Goal: Task Accomplishment & Management: Manage account settings

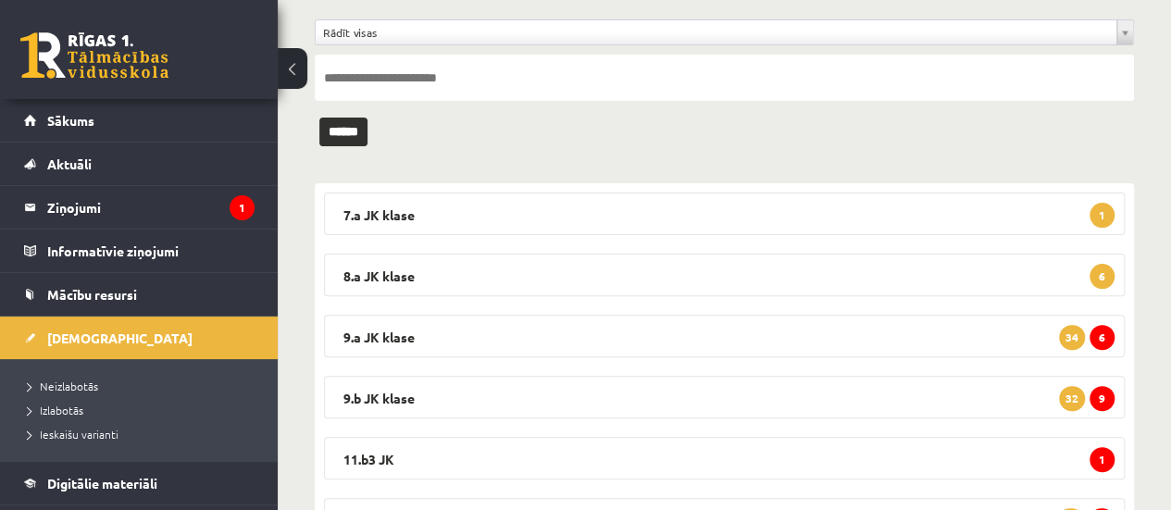
scroll to position [159, 0]
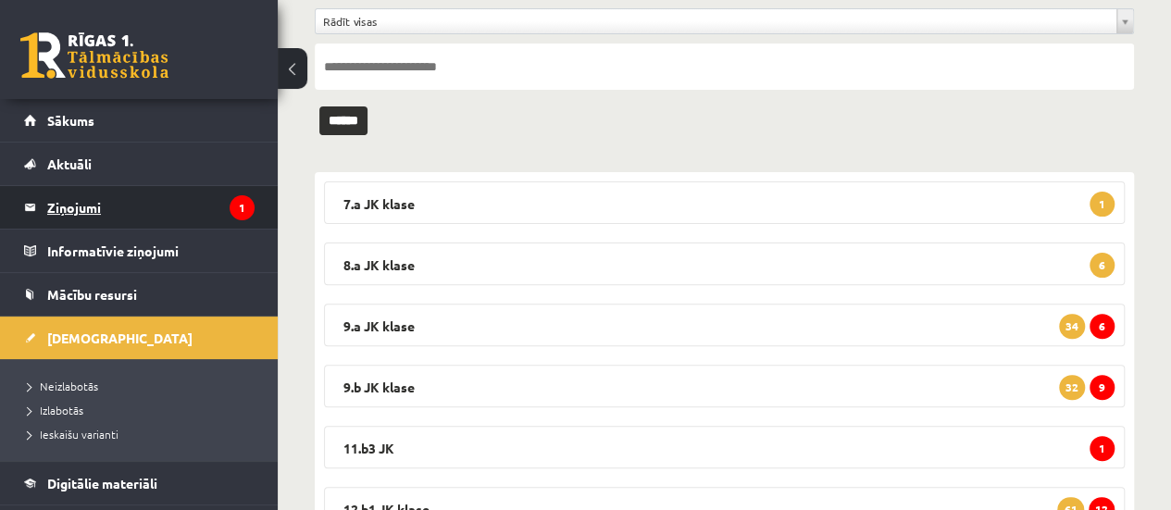
click at [89, 205] on legend "Ziņojumi 1" at bounding box center [150, 207] width 207 height 43
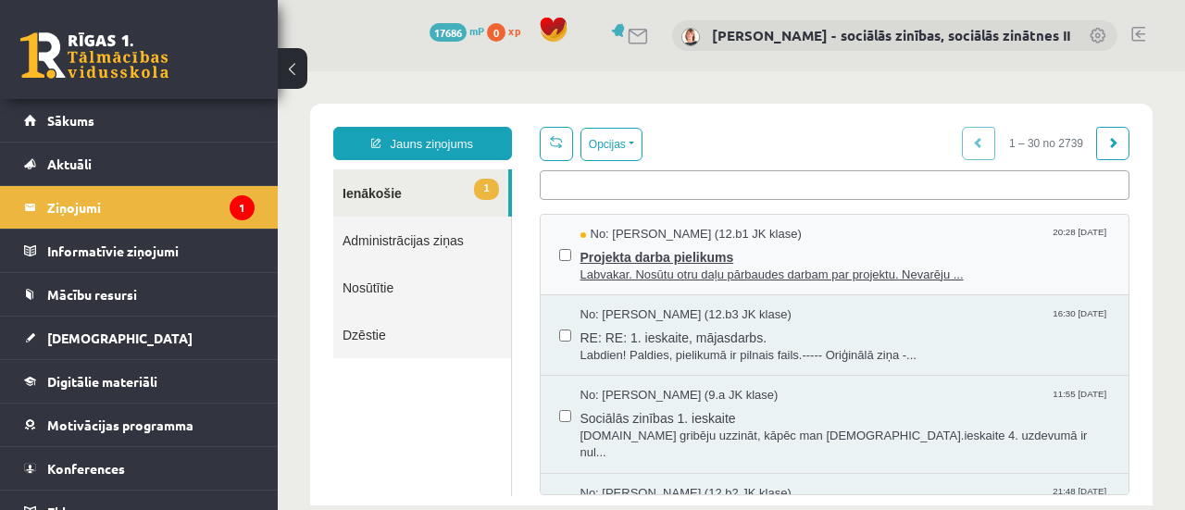
click at [680, 258] on span "Projekta darba pielikums" at bounding box center [845, 254] width 530 height 23
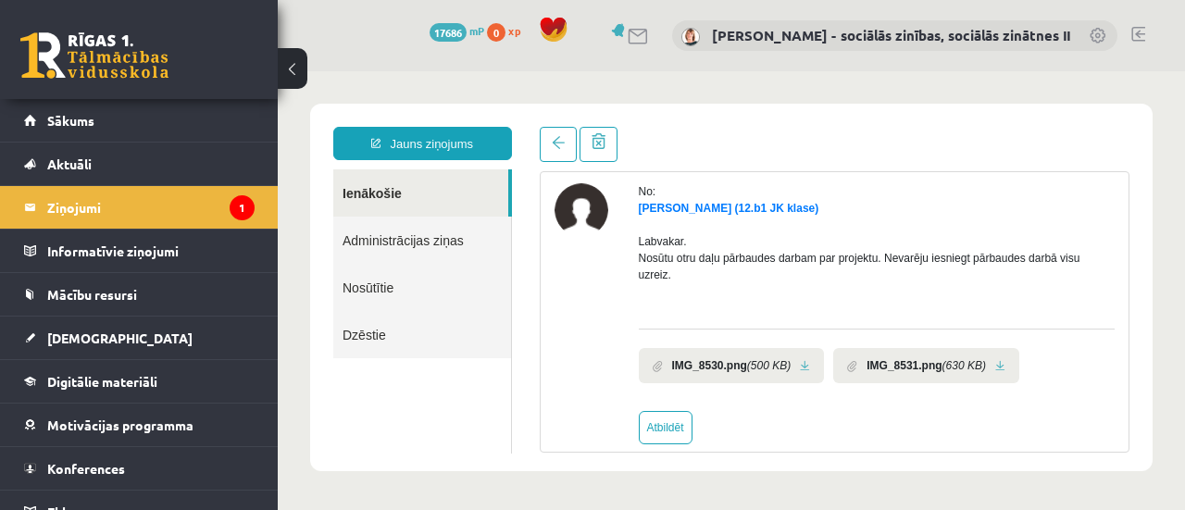
scroll to position [94, 0]
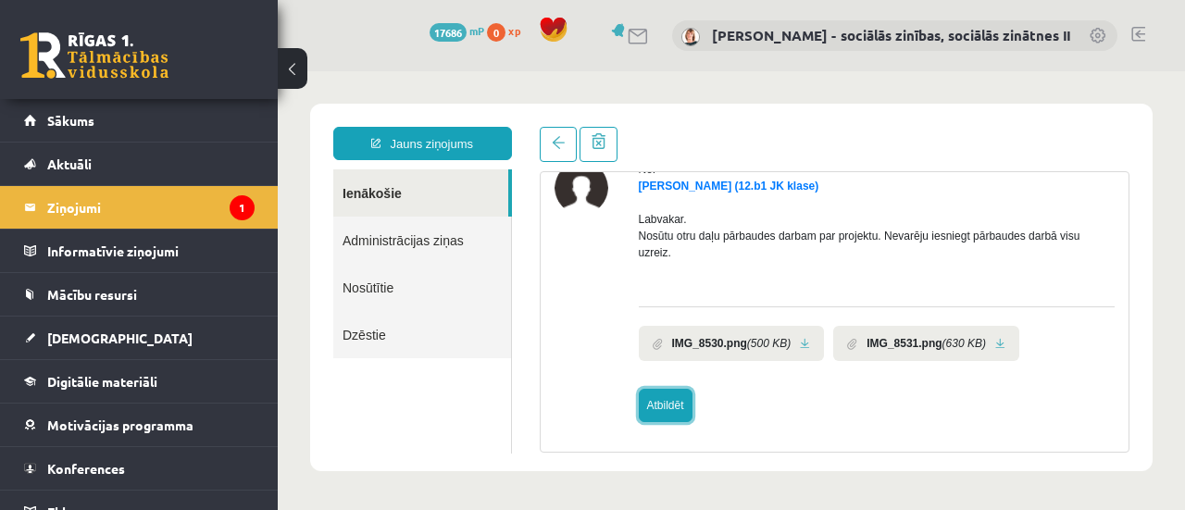
click at [668, 404] on link "Atbildēt" at bounding box center [666, 405] width 54 height 33
type input "**********"
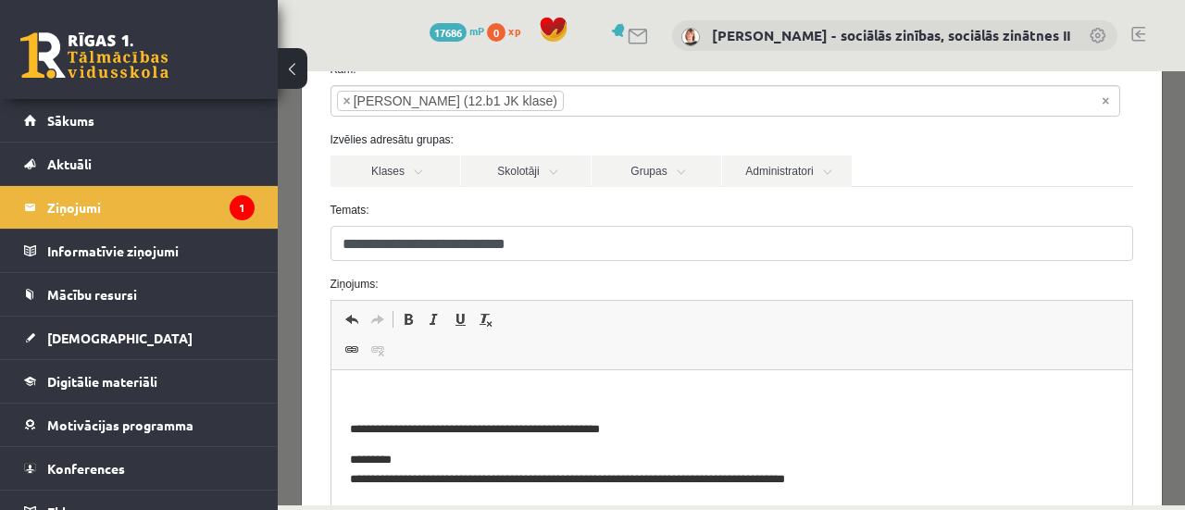
scroll to position [116, 0]
click at [465, 398] on p "Bagātinātā teksta redaktors, wiswyg-editor-47433958354100-1759949024-350" at bounding box center [731, 397] width 764 height 19
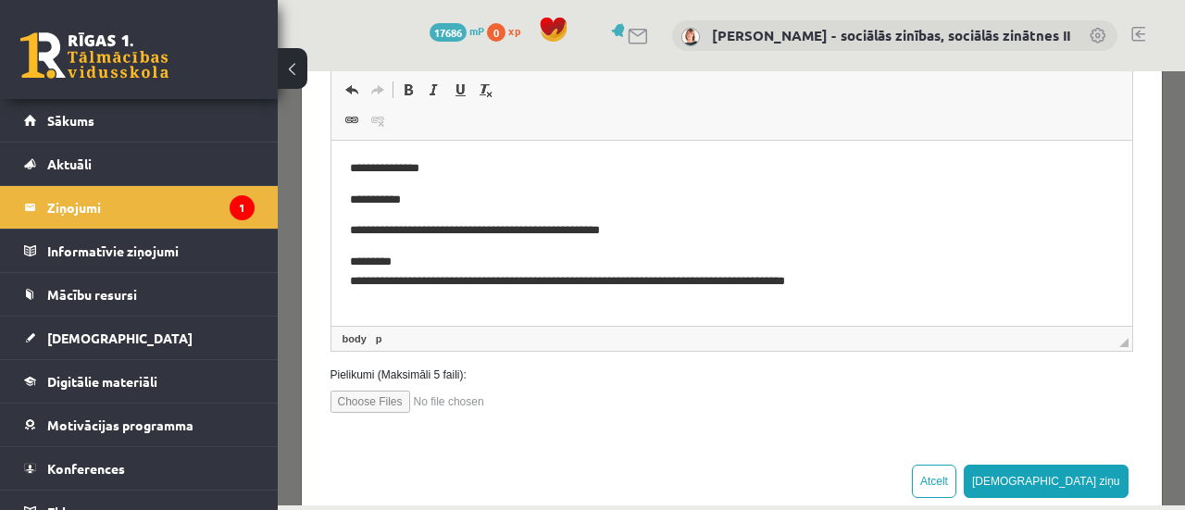
scroll to position [383, 0]
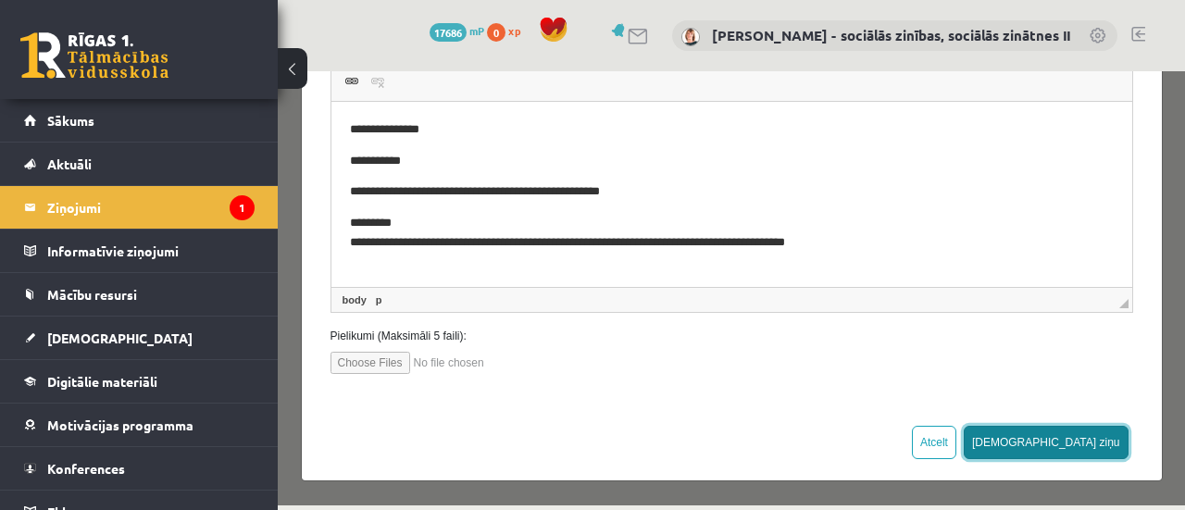
click at [1079, 442] on button "[DEMOGRAPHIC_DATA] ziņu" at bounding box center [1046, 442] width 165 height 33
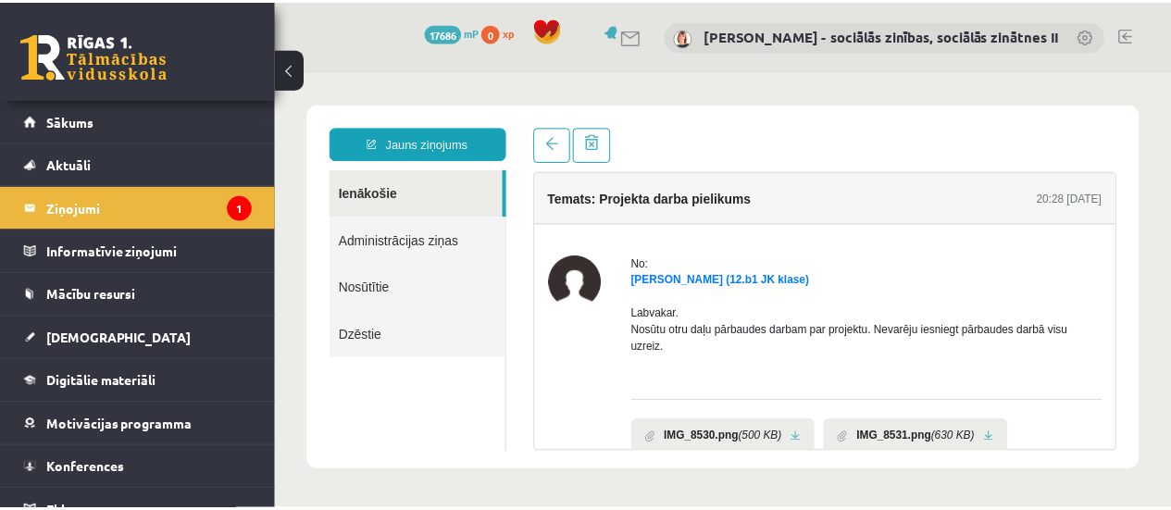
scroll to position [0, 0]
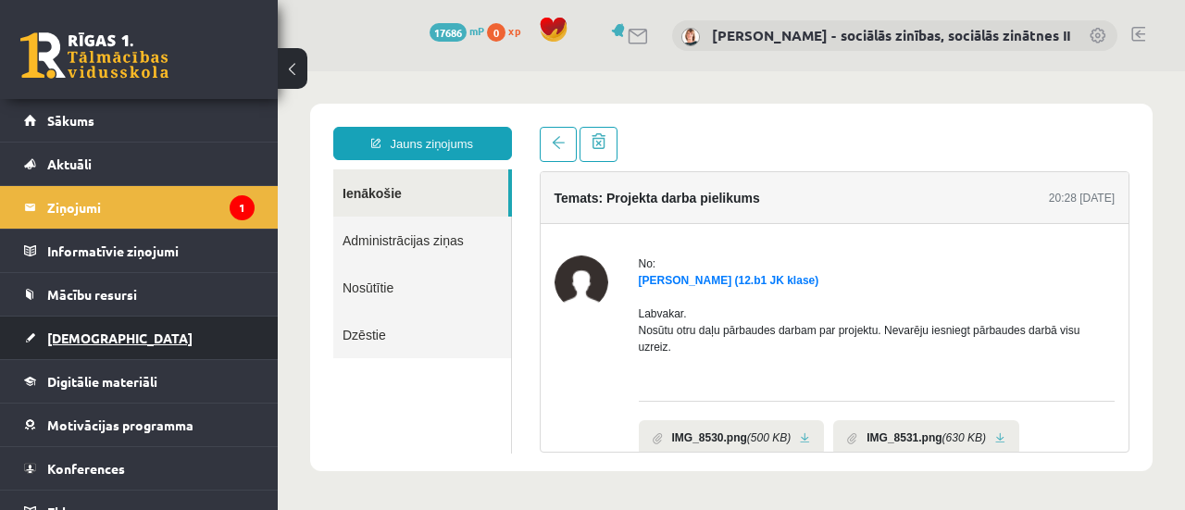
click at [71, 336] on span "[DEMOGRAPHIC_DATA]" at bounding box center [119, 338] width 145 height 17
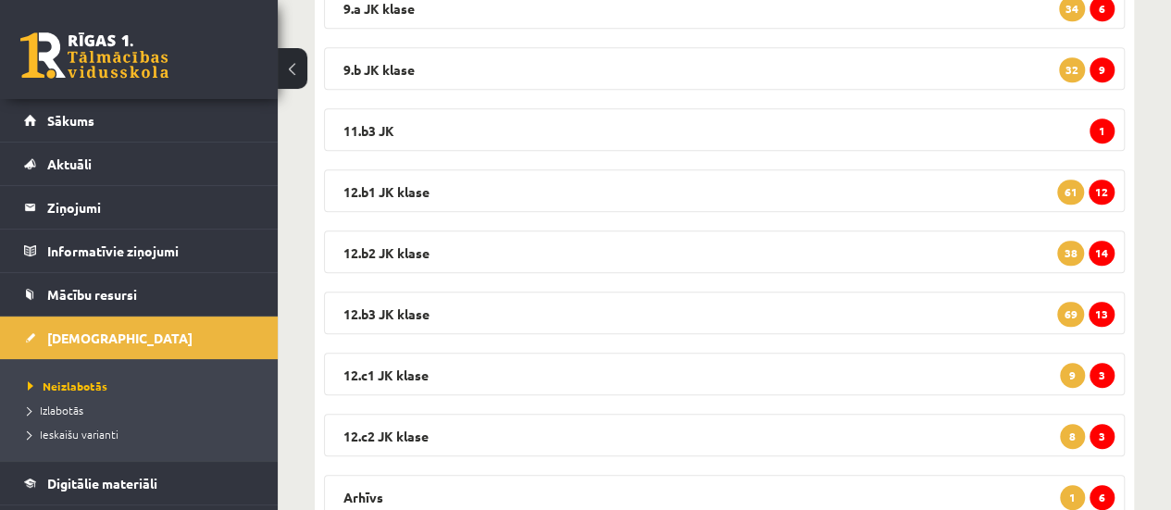
scroll to position [482, 0]
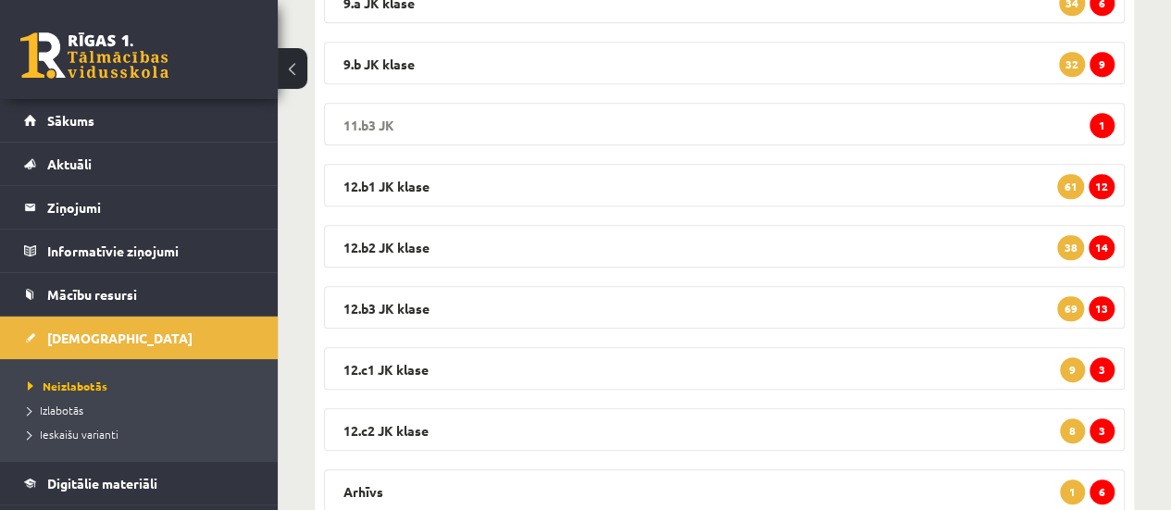
click at [1098, 121] on span "1" at bounding box center [1101, 125] width 25 height 25
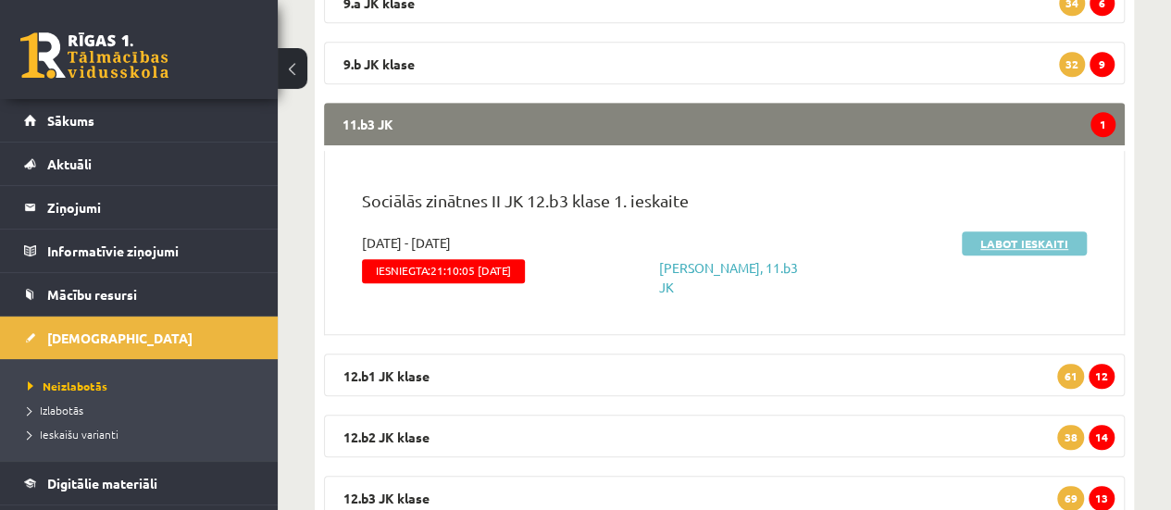
click at [1018, 243] on link "Labot ieskaiti" at bounding box center [1024, 243] width 125 height 24
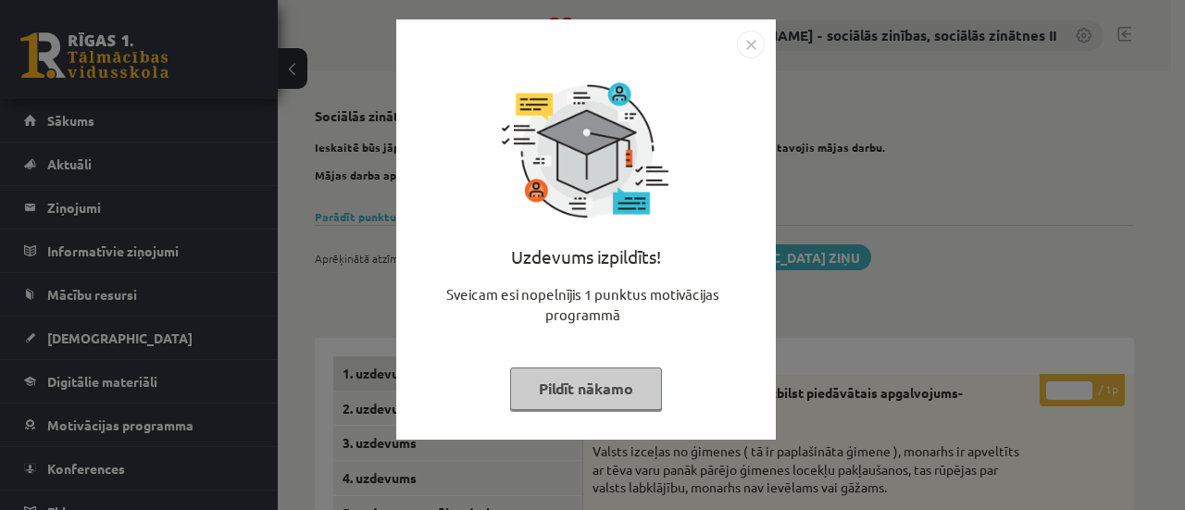
click at [749, 44] on img "Close" at bounding box center [751, 45] width 28 height 28
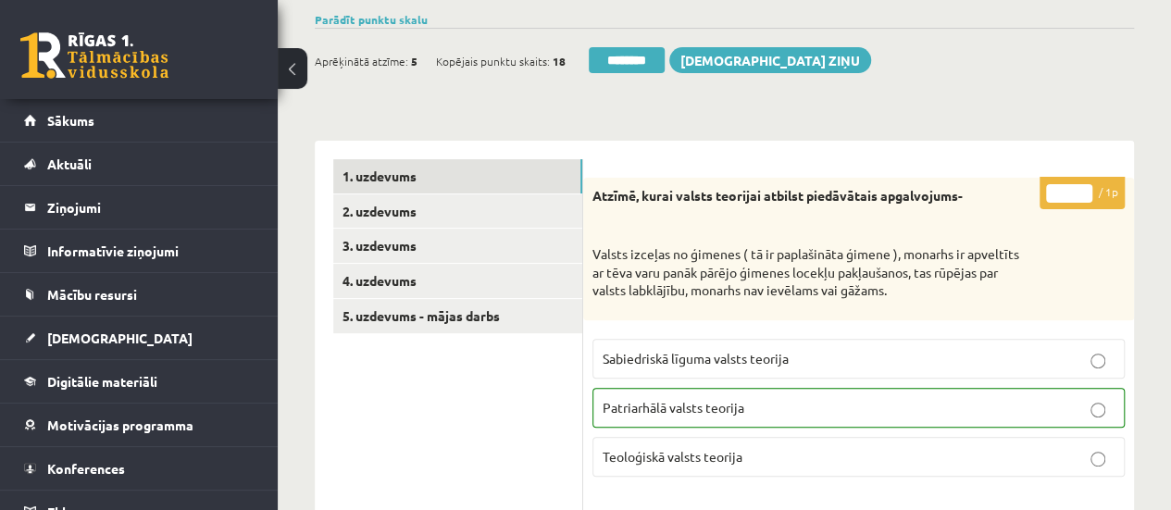
scroll to position [198, 0]
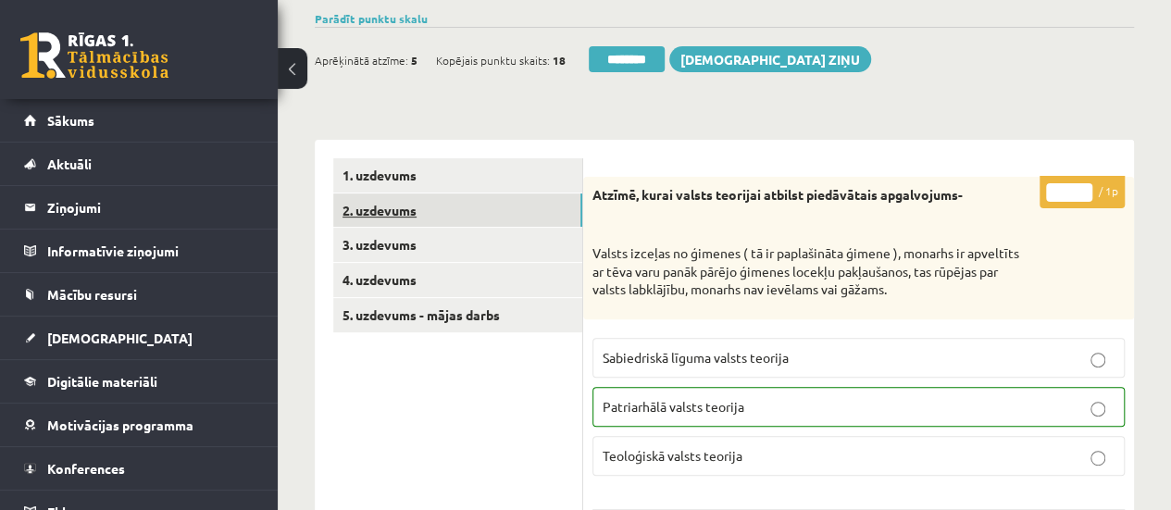
click at [487, 218] on link "2. uzdevums" at bounding box center [457, 210] width 249 height 34
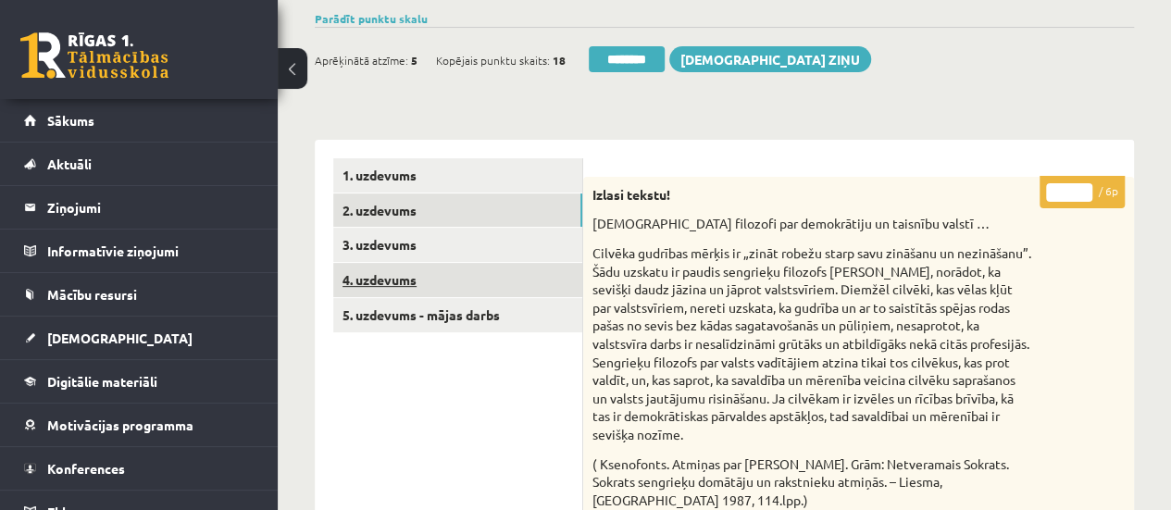
scroll to position [0, 0]
click at [498, 273] on link "4. uzdevums" at bounding box center [457, 280] width 249 height 34
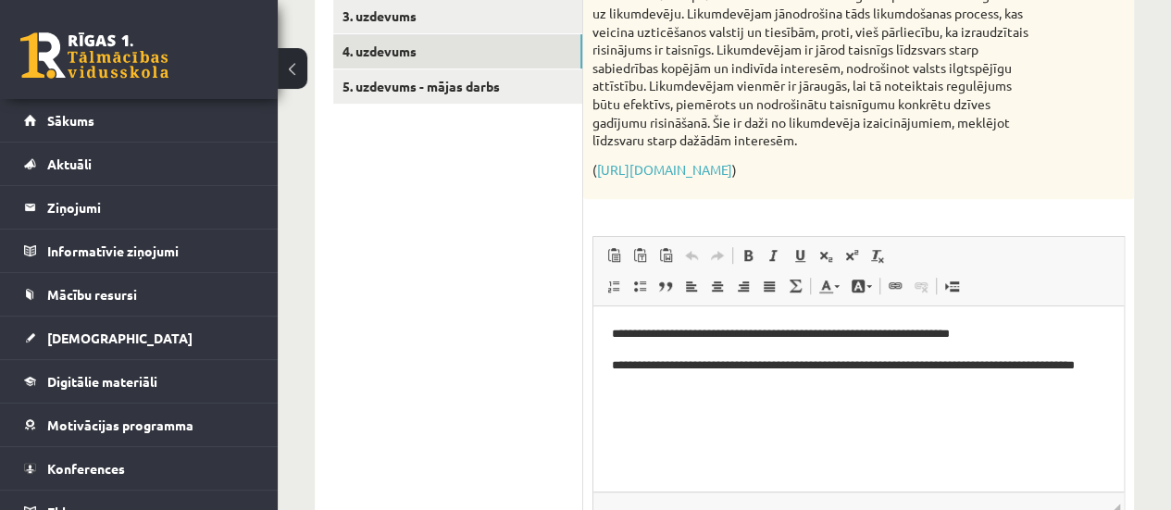
scroll to position [432, 0]
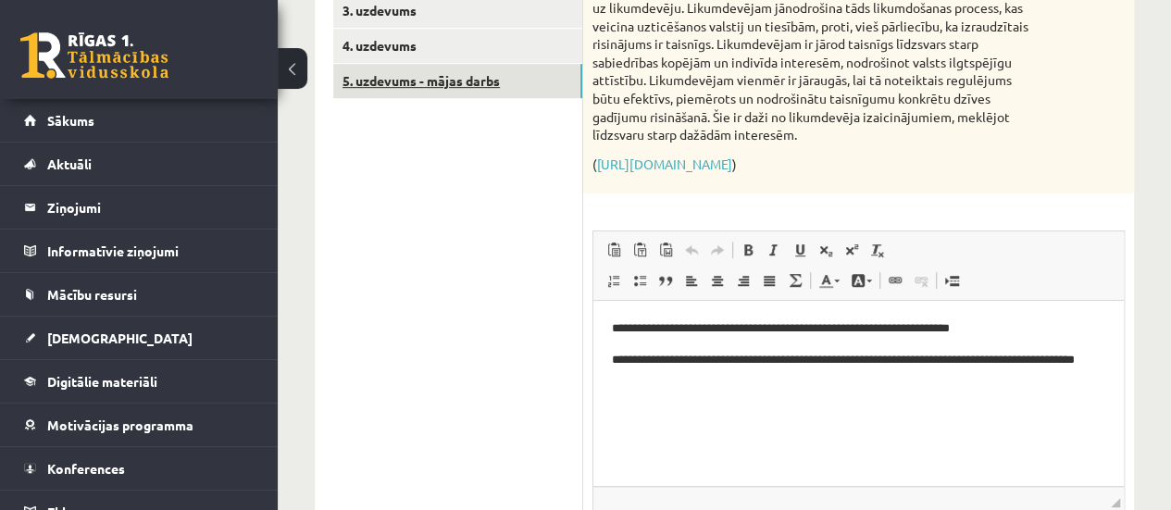
click at [433, 84] on link "5. uzdevums - mājas darbs" at bounding box center [457, 81] width 249 height 34
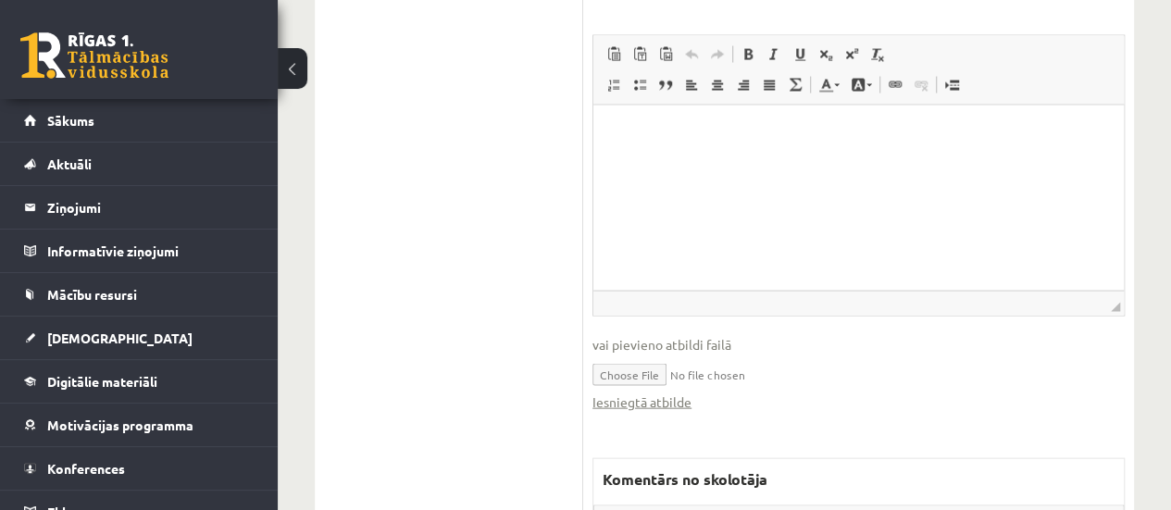
scroll to position [1829, 0]
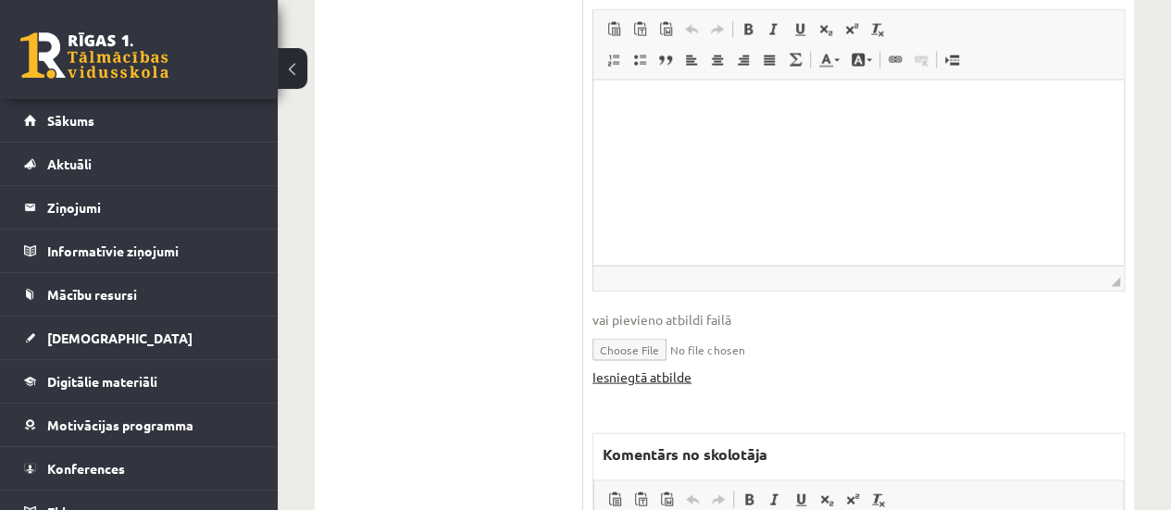
click at [634, 375] on link "Iesniegtā atbilde" at bounding box center [641, 376] width 99 height 19
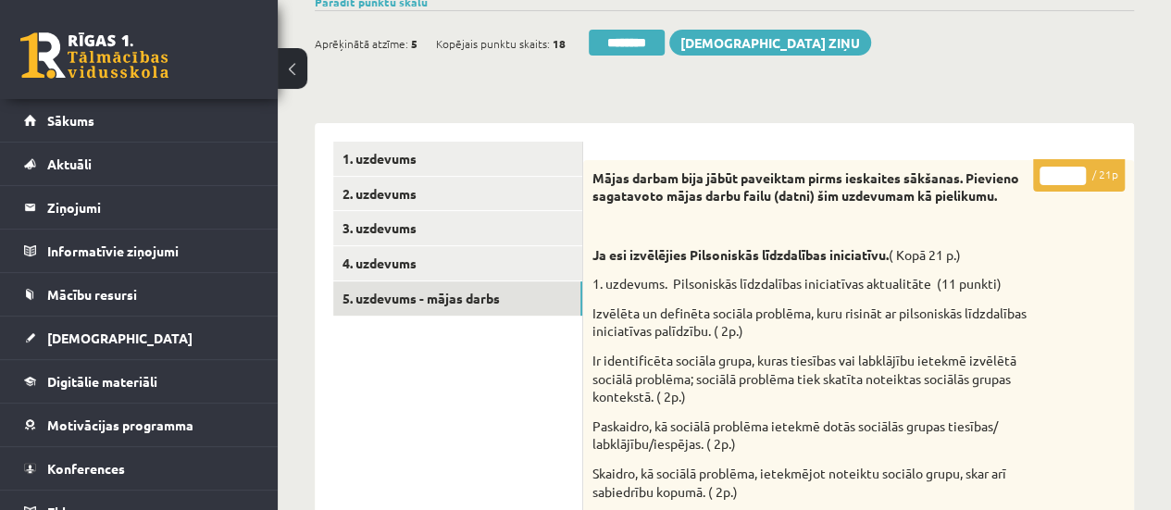
scroll to position [201, 0]
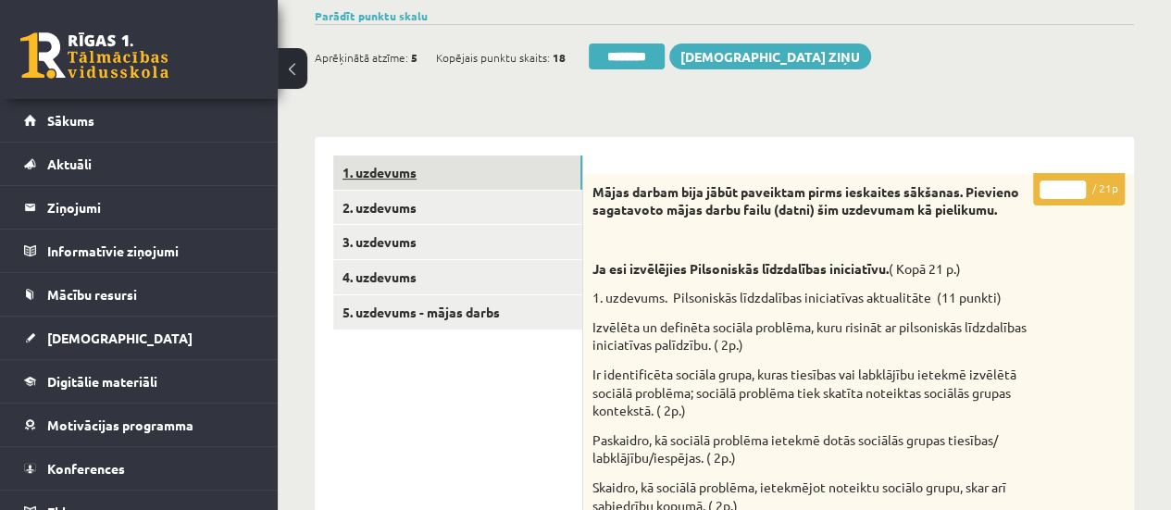
click at [502, 170] on link "1. uzdevums" at bounding box center [457, 173] width 249 height 34
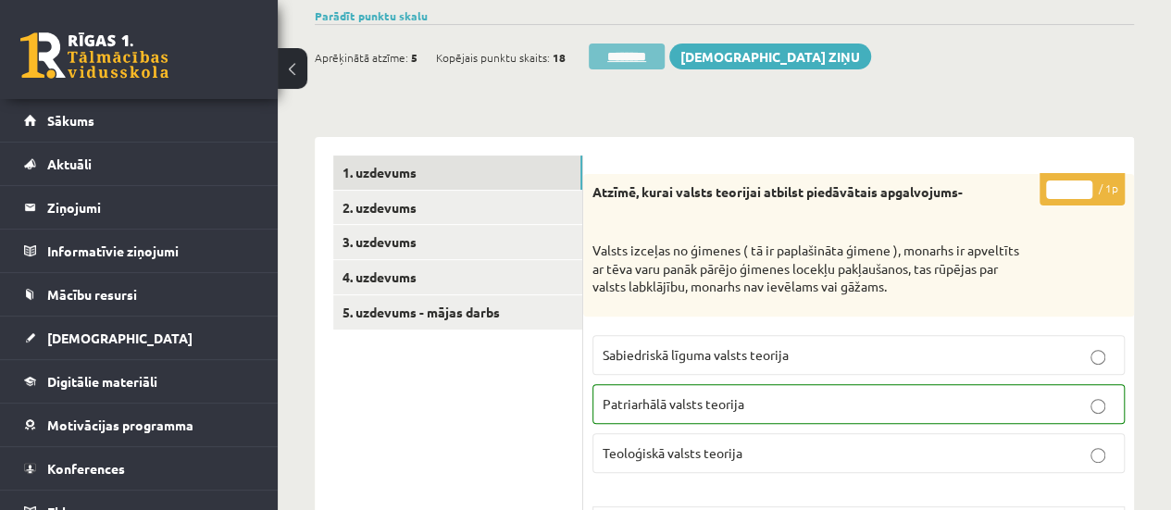
click at [625, 58] on input "********" at bounding box center [627, 57] width 76 height 26
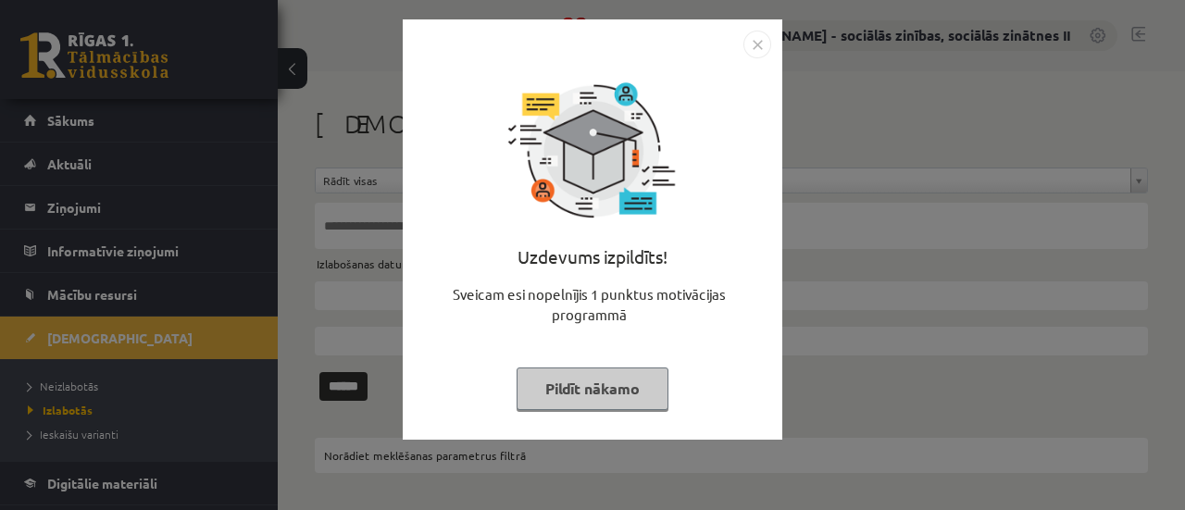
click at [589, 389] on button "Pildīt nākamo" at bounding box center [593, 388] width 152 height 43
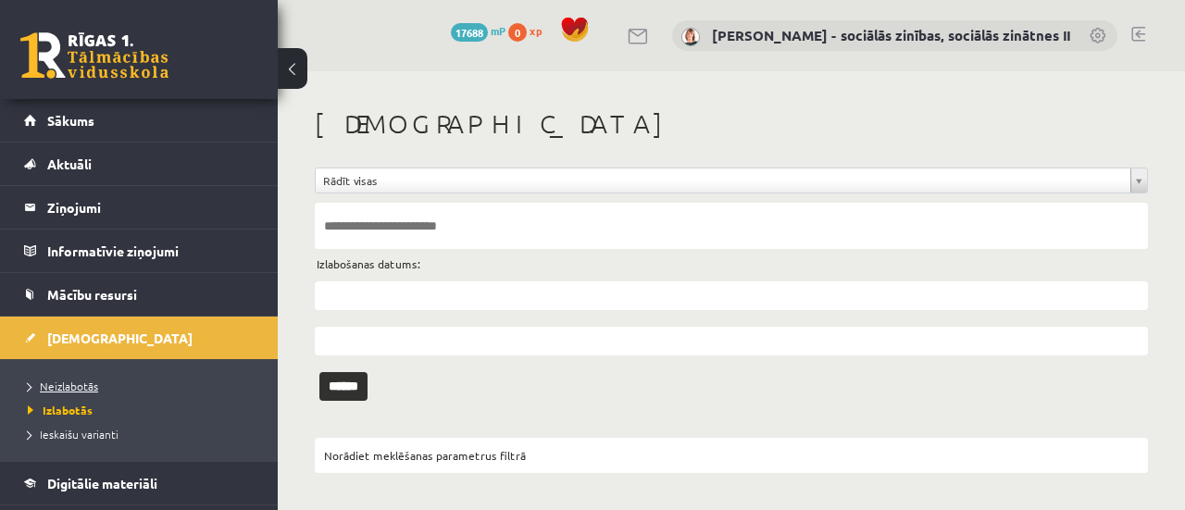
click at [73, 380] on span "Neizlabotās" at bounding box center [63, 386] width 70 height 15
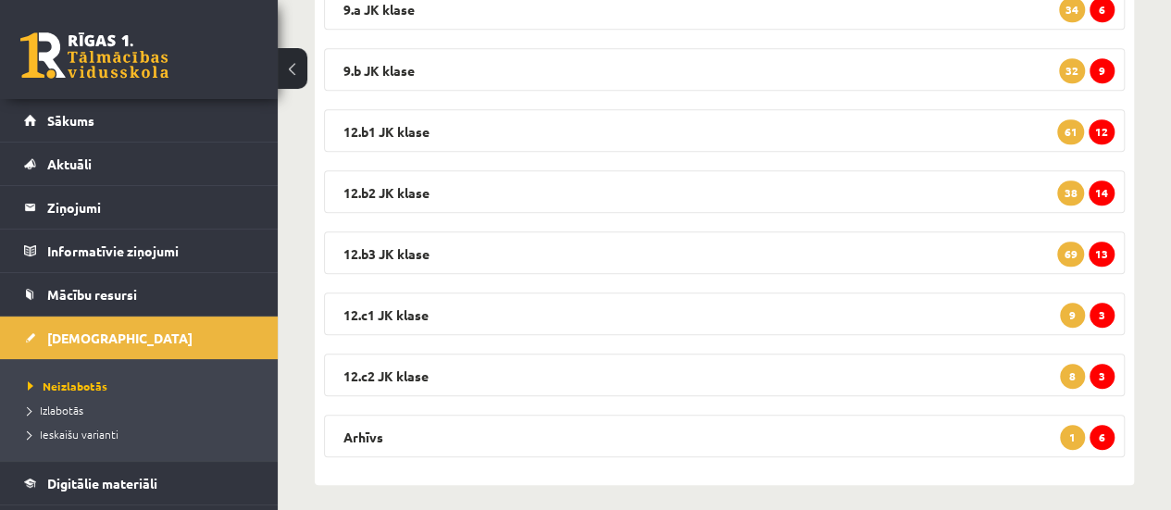
scroll to position [486, 0]
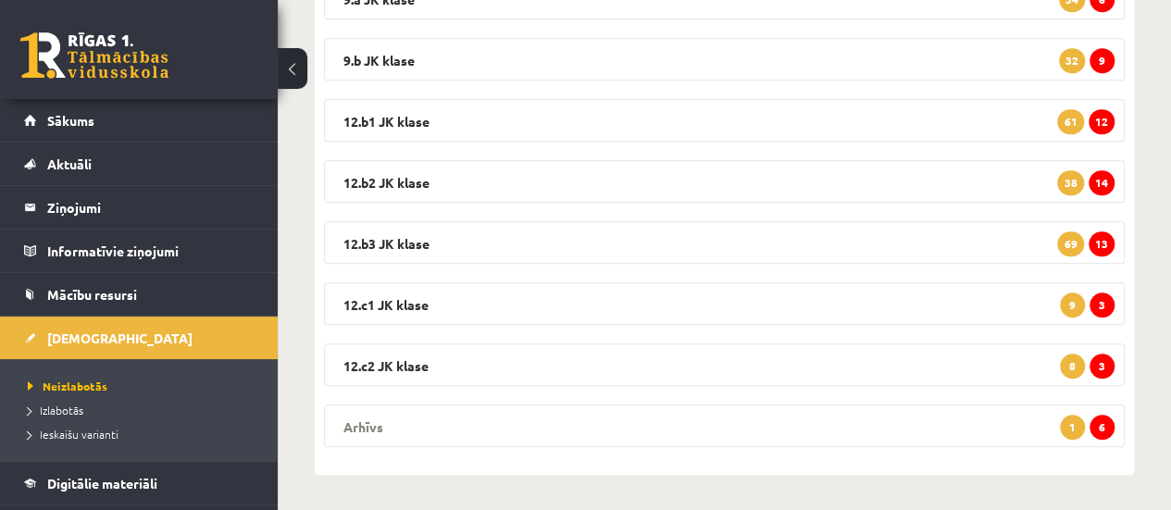
click at [1100, 425] on span "6" at bounding box center [1101, 427] width 25 height 25
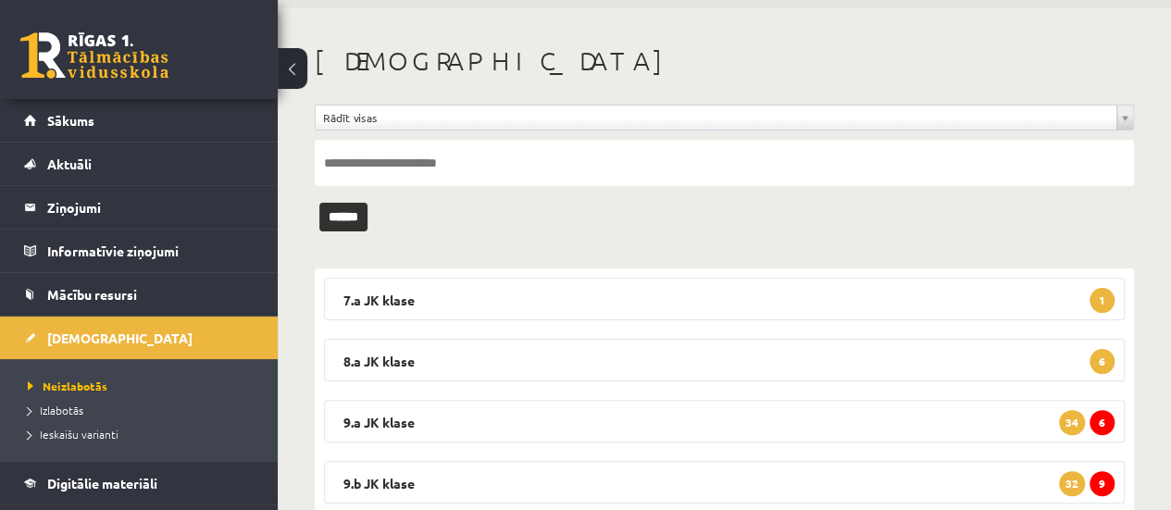
scroll to position [41, 0]
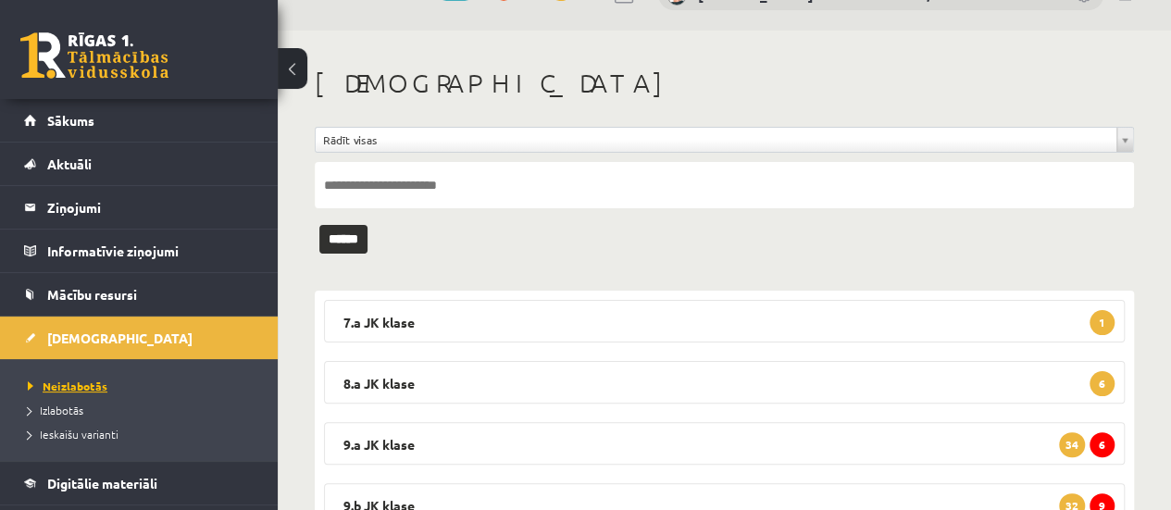
click at [81, 380] on span "Neizlabotās" at bounding box center [68, 386] width 80 height 15
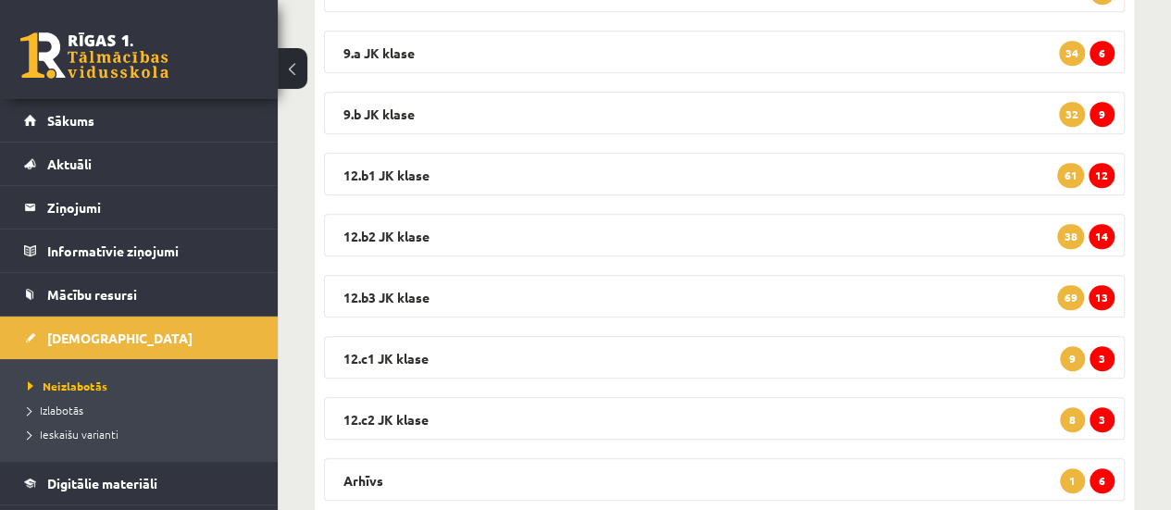
scroll to position [486, 0]
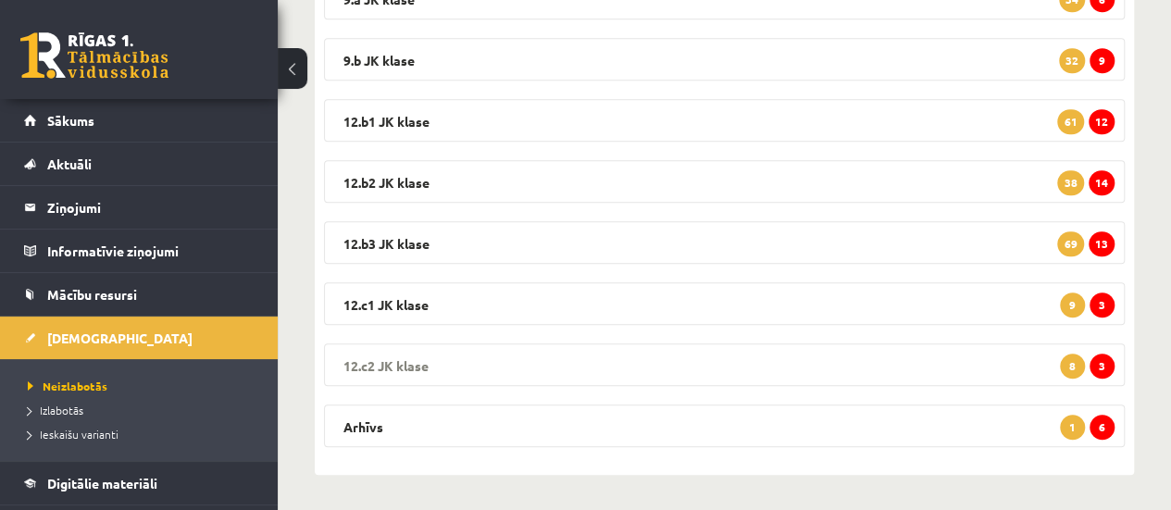
click at [1103, 356] on span "3" at bounding box center [1101, 366] width 25 height 25
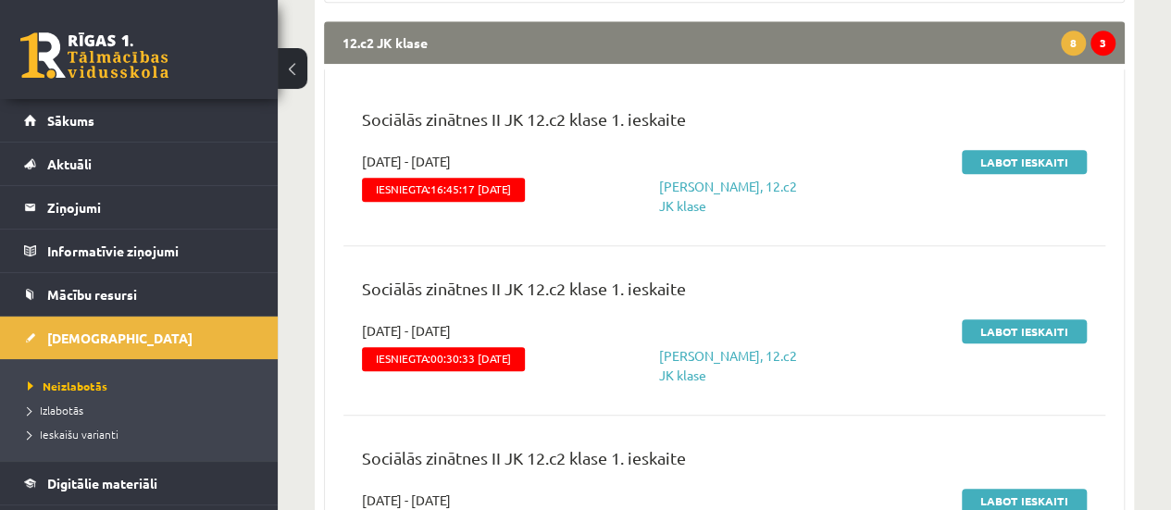
scroll to position [815, 0]
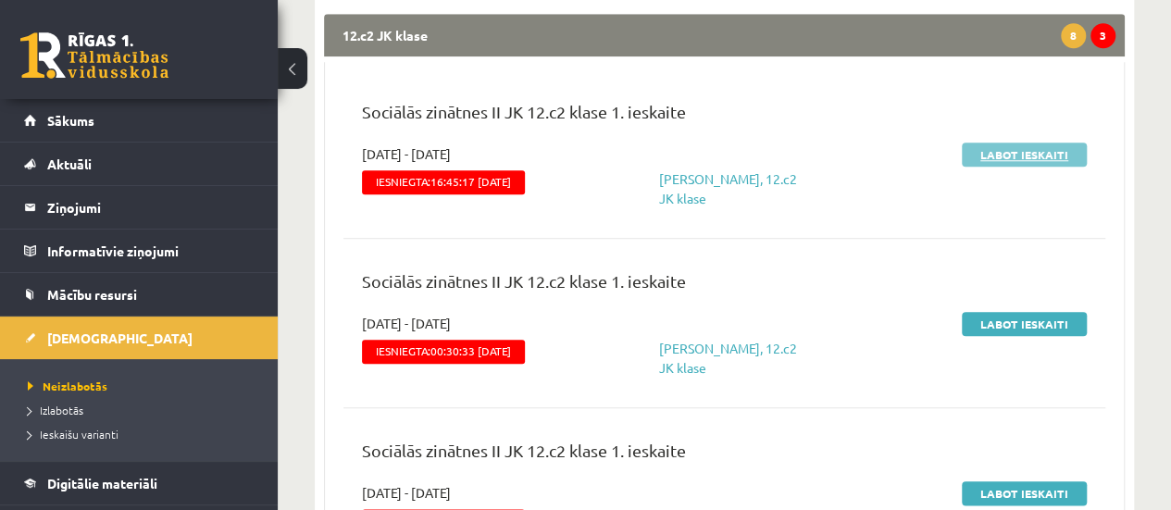
click at [1016, 156] on link "Labot ieskaiti" at bounding box center [1024, 155] width 125 height 24
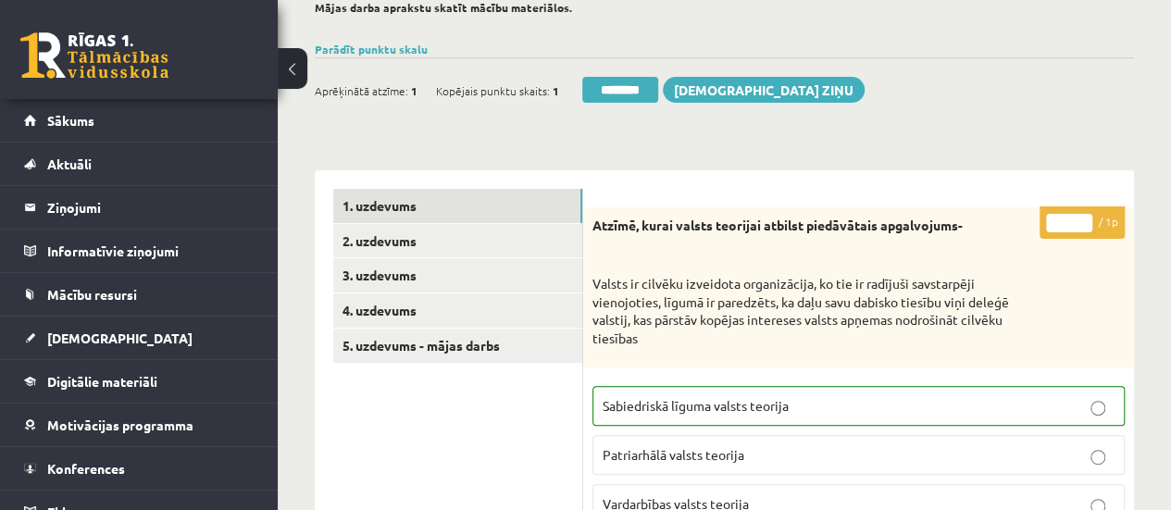
scroll to position [169, 0]
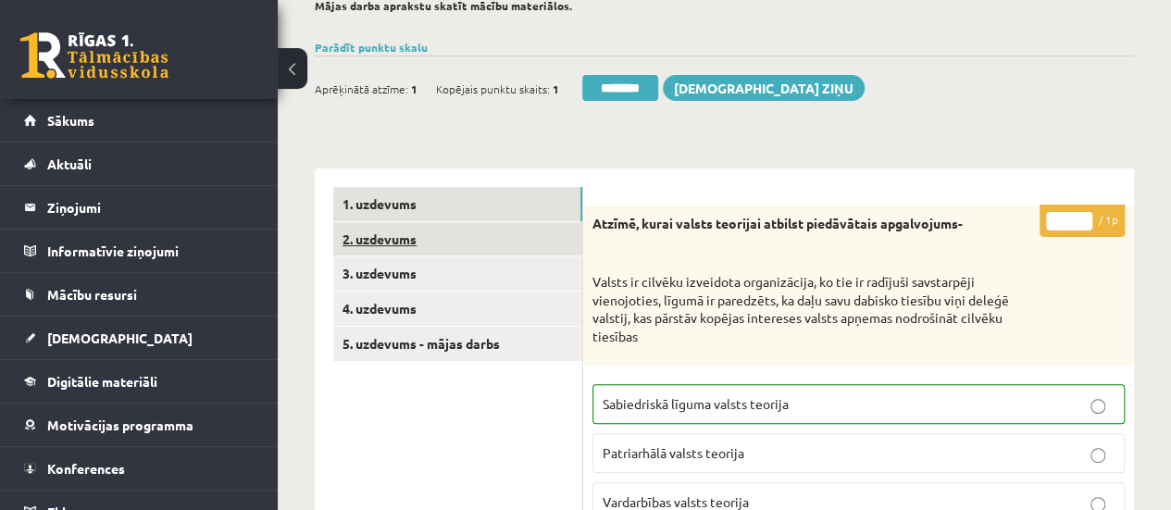
click at [551, 242] on link "2. uzdevums" at bounding box center [457, 239] width 249 height 34
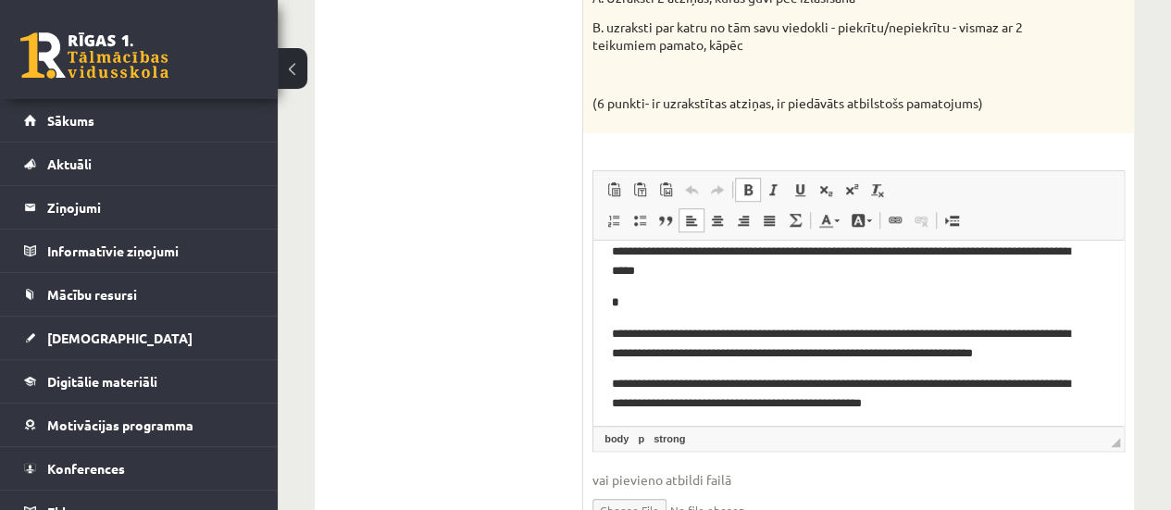
scroll to position [85, 0]
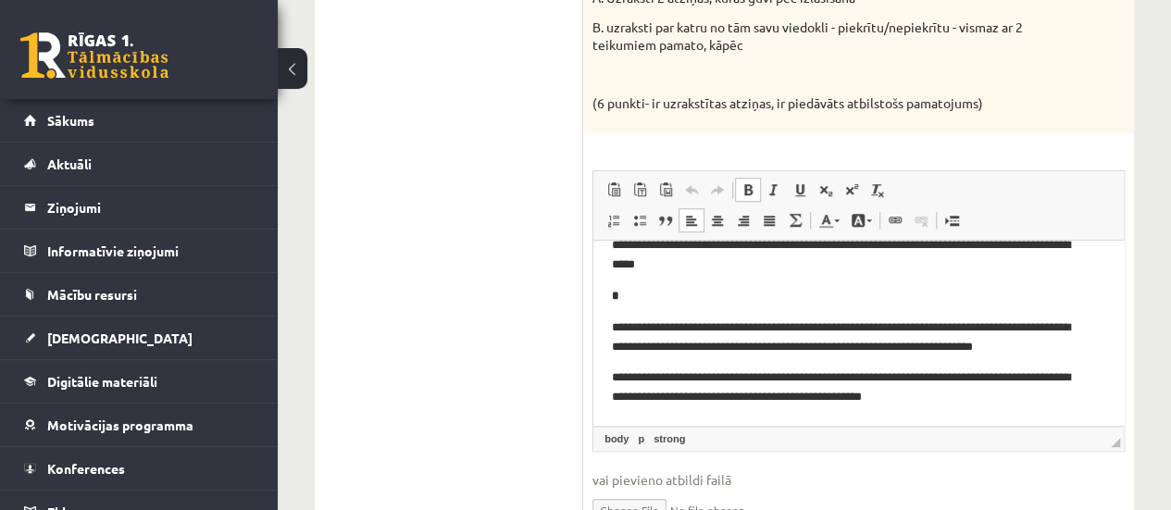
drag, startPoint x: 1113, startPoint y: 308, endPoint x: 1717, endPoint y: 607, distance: 674.3
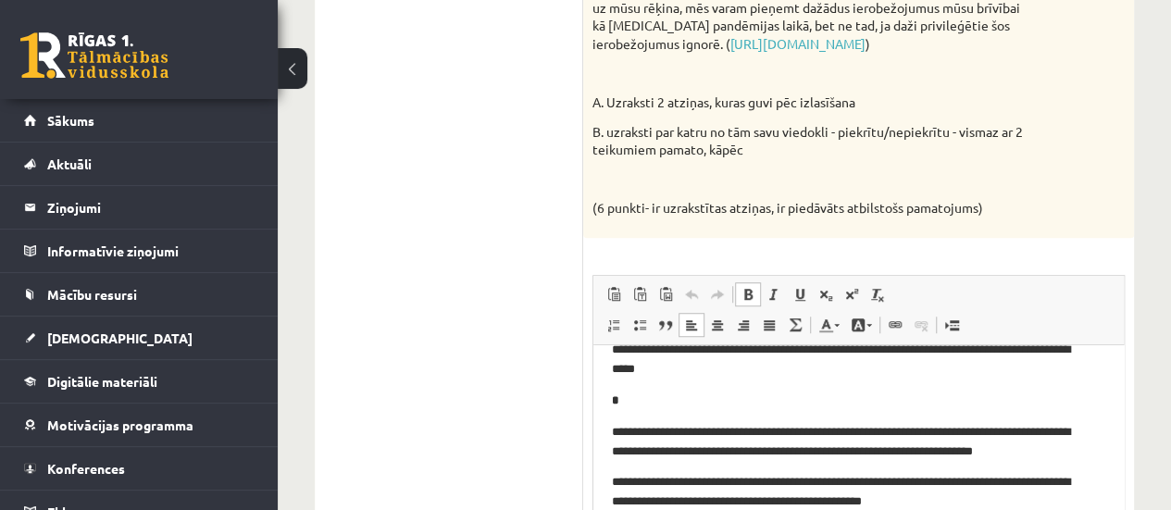
scroll to position [0, 0]
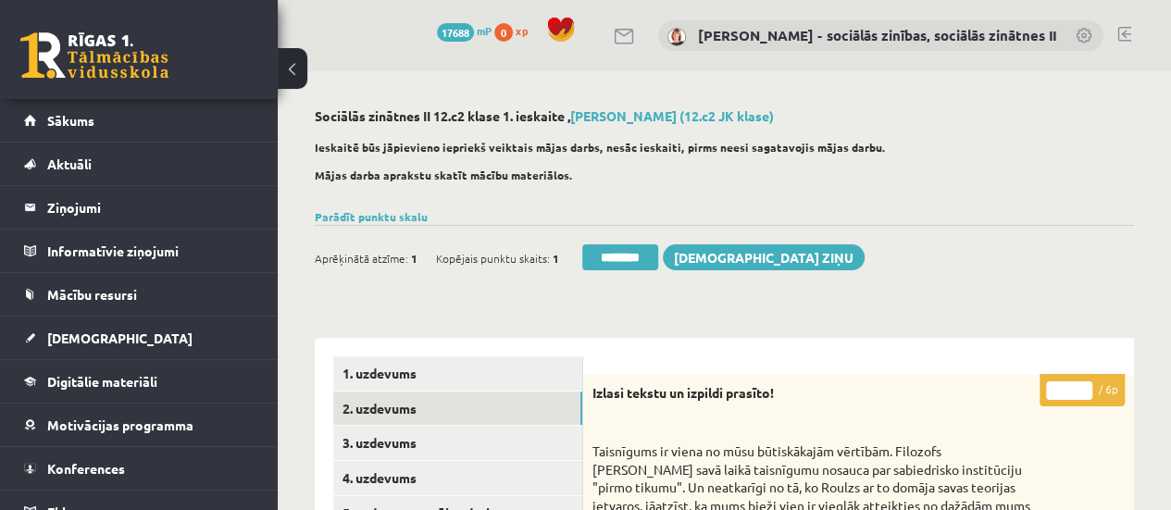
type input "*"
click at [1083, 381] on input "*" at bounding box center [1069, 390] width 46 height 19
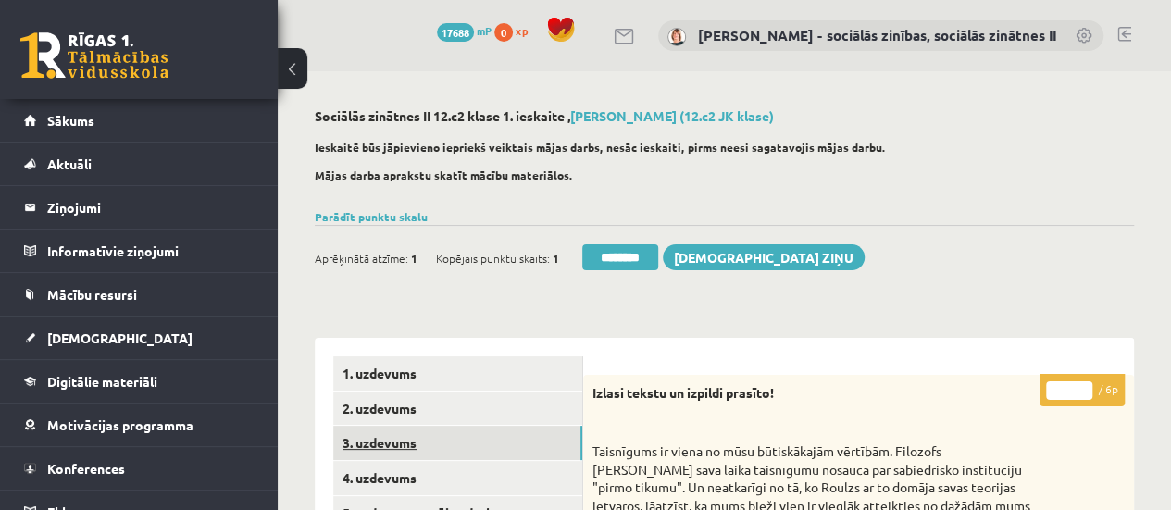
click at [468, 438] on link "3. uzdevums" at bounding box center [457, 443] width 249 height 34
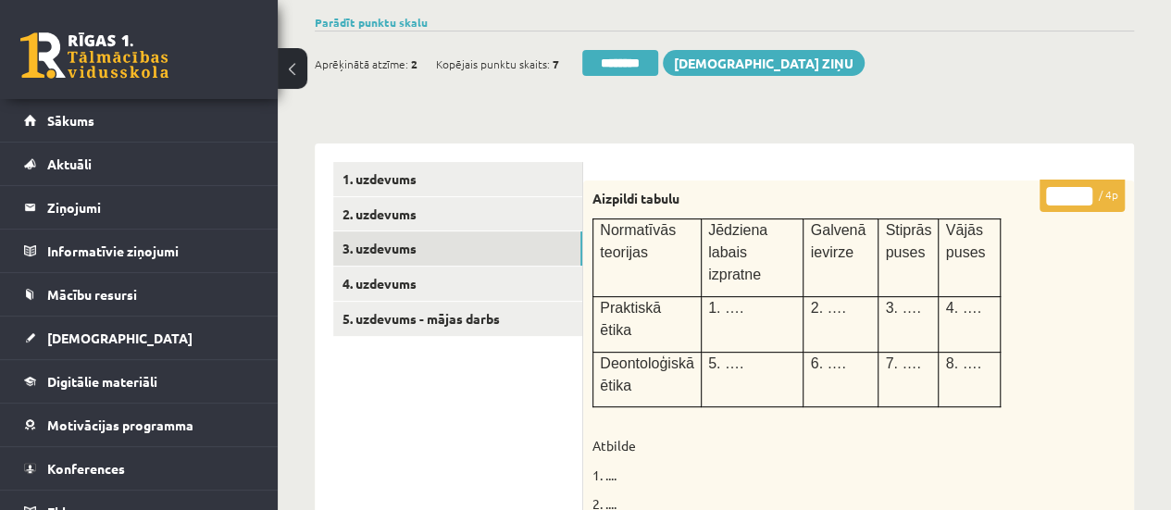
scroll to position [197, 0]
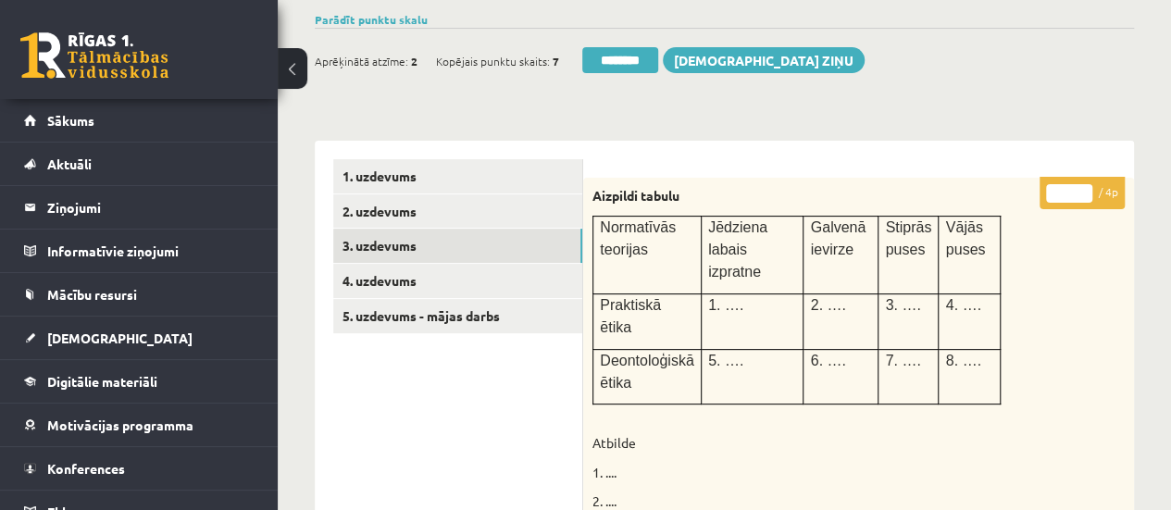
type input "*"
click at [1081, 186] on input "*" at bounding box center [1069, 193] width 46 height 19
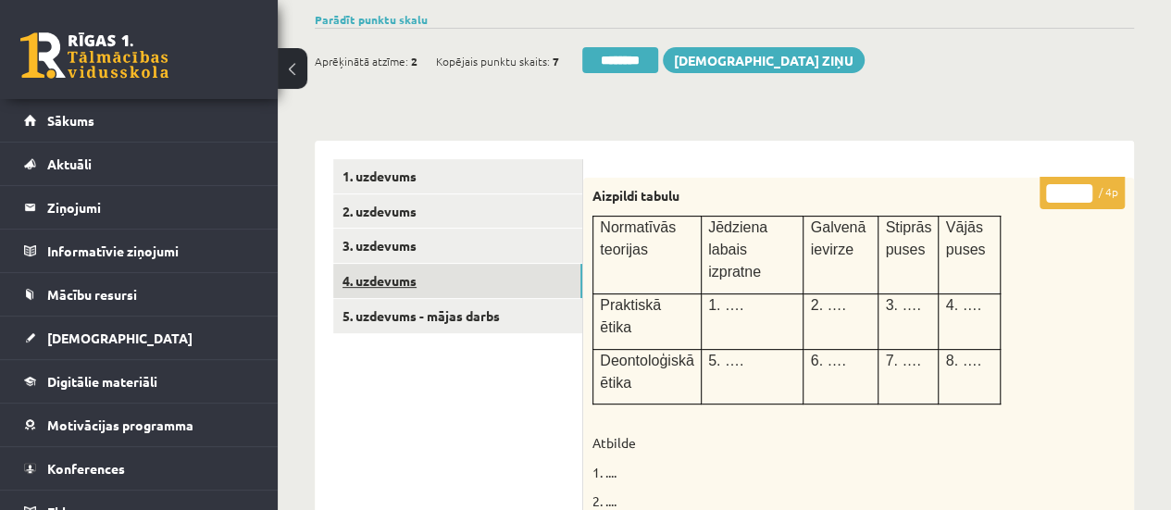
click at [508, 278] on link "4. uzdevums" at bounding box center [457, 281] width 249 height 34
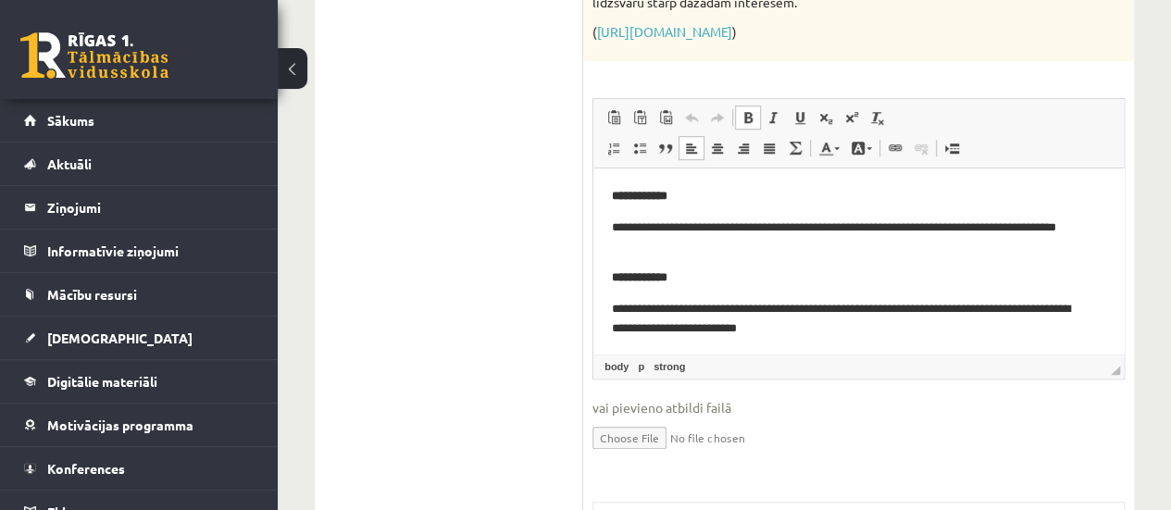
scroll to position [4, 0]
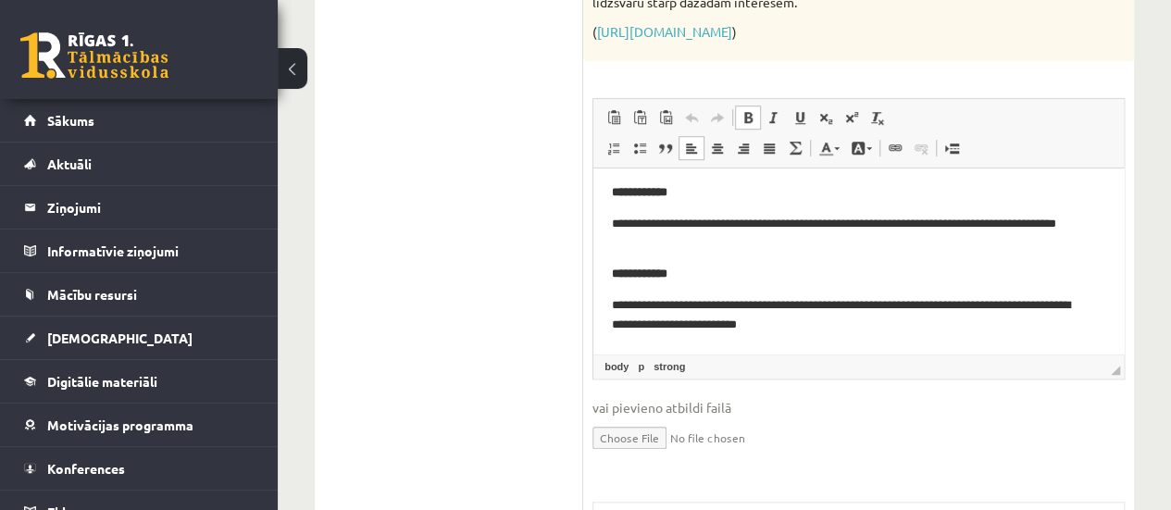
drag, startPoint x: 1117, startPoint y: 216, endPoint x: 1721, endPoint y: 429, distance: 640.3
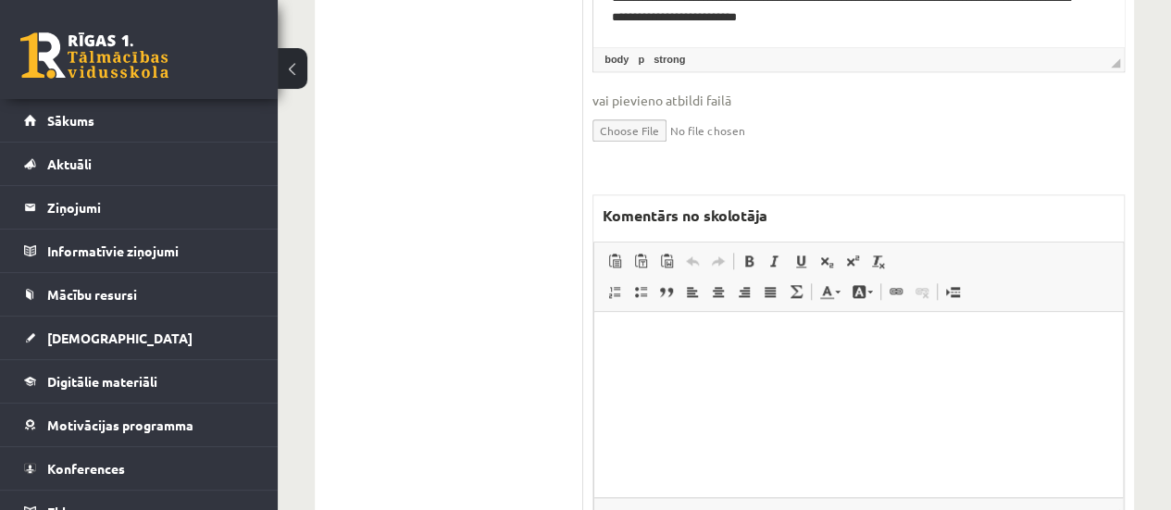
scroll to position [946, 0]
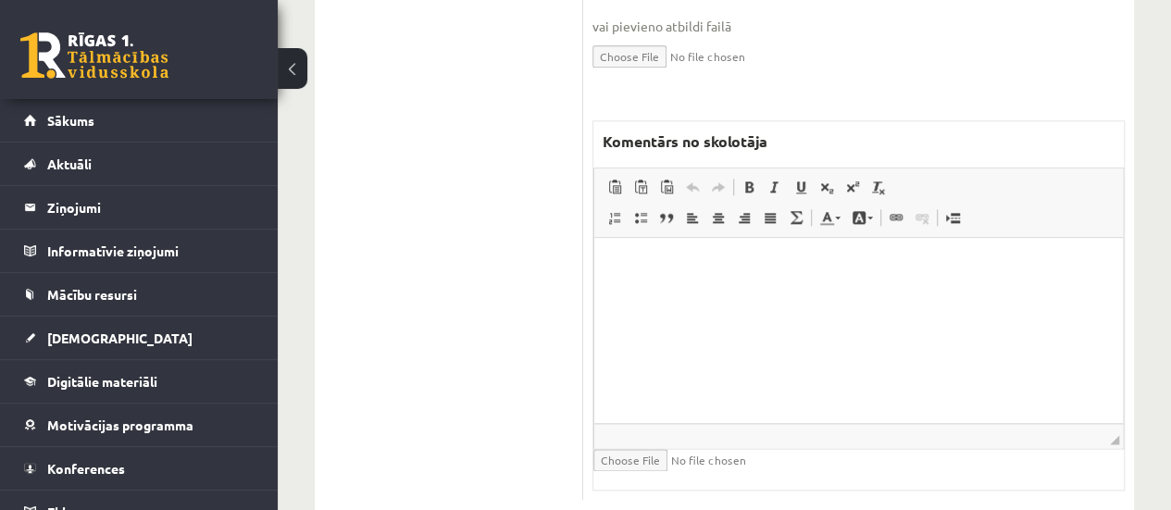
click at [883, 294] on html at bounding box center [858, 266] width 529 height 56
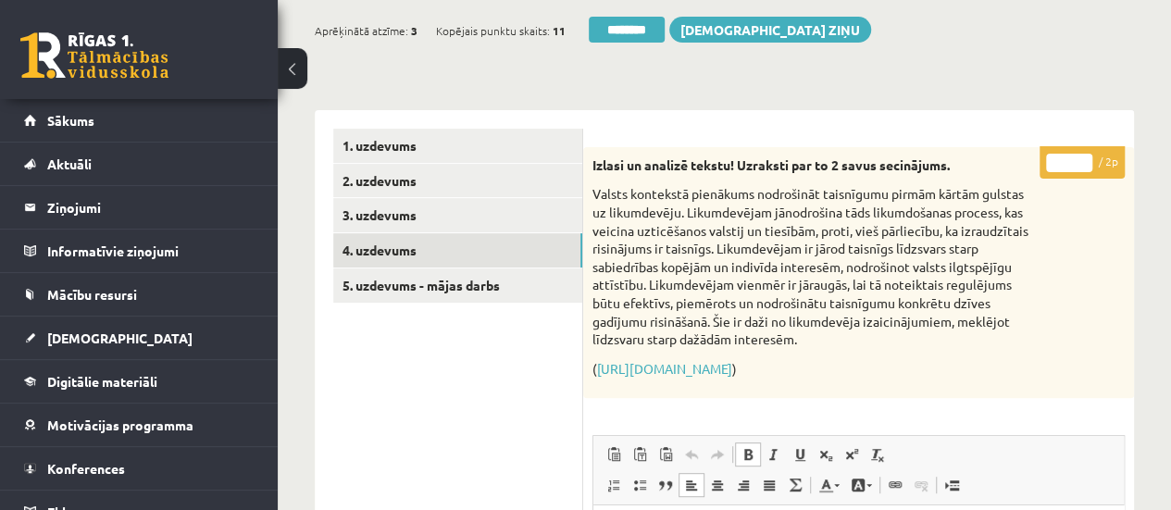
scroll to position [230, 0]
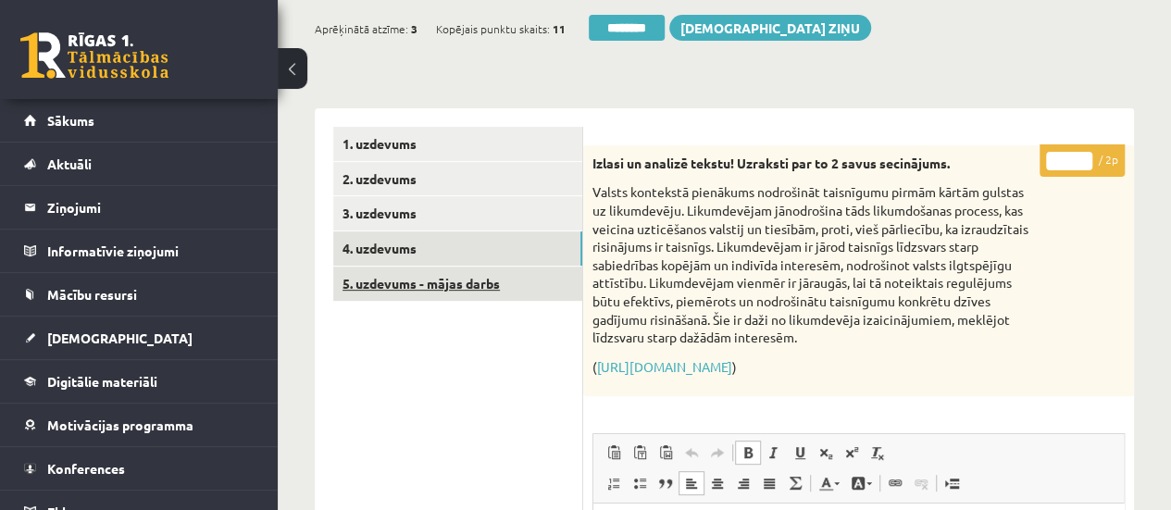
click at [459, 278] on link "5. uzdevums - mājas darbs" at bounding box center [457, 284] width 249 height 34
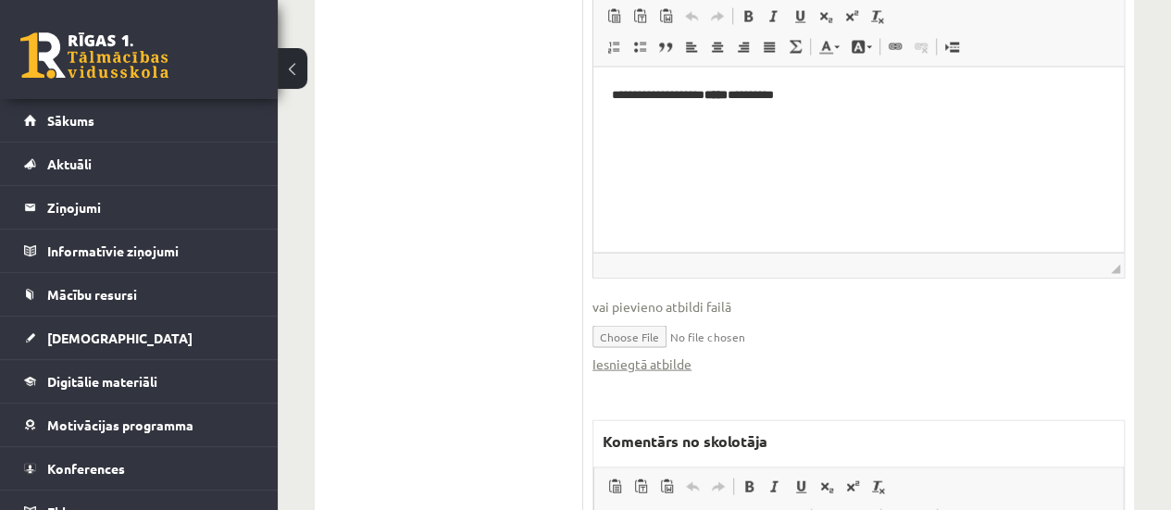
scroll to position [1856, 0]
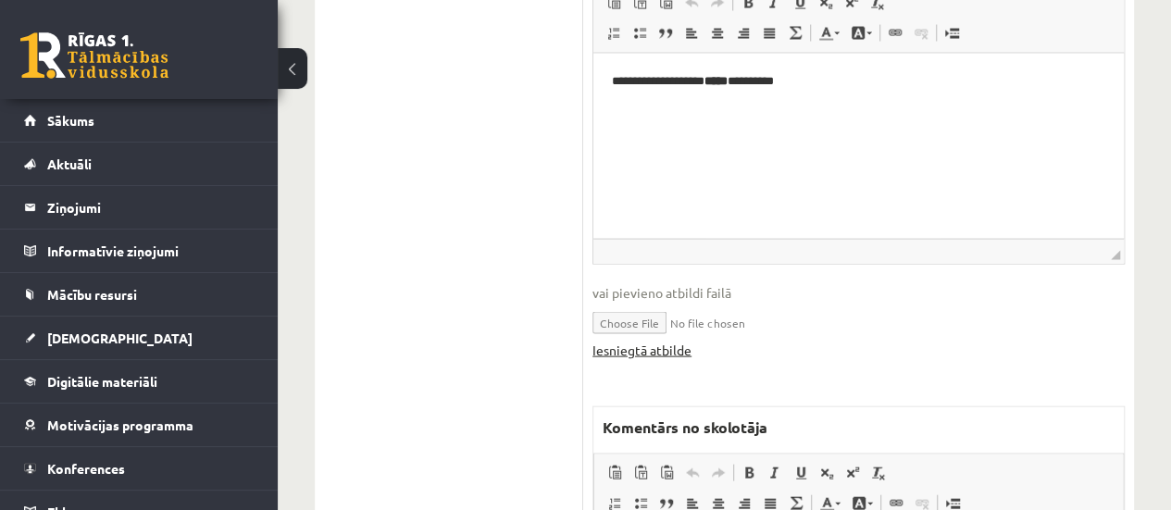
click at [676, 352] on link "Iesniegtā atbilde" at bounding box center [641, 350] width 99 height 19
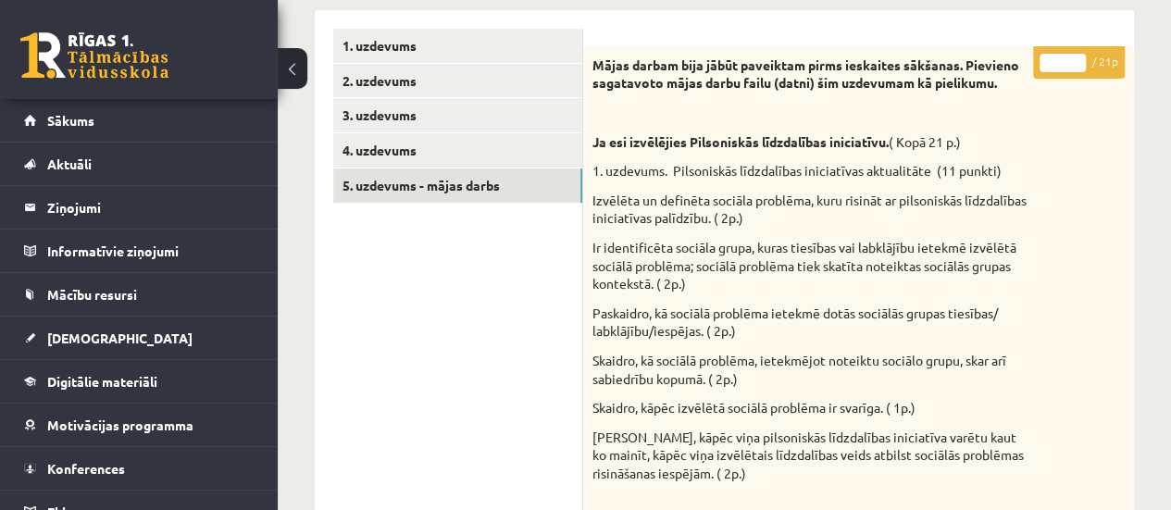
scroll to position [247, 0]
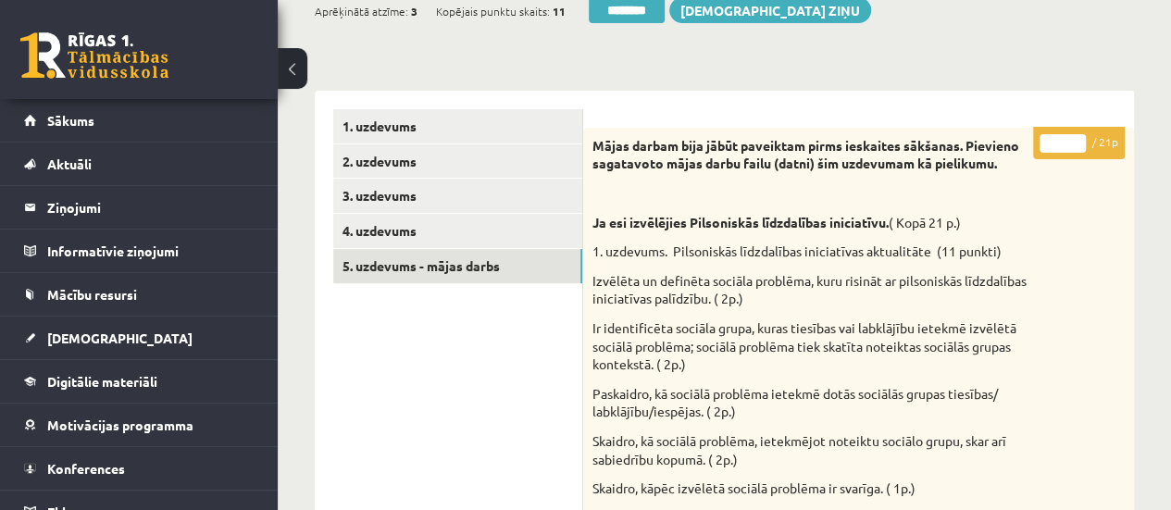
type input "**"
click at [1078, 137] on input "**" at bounding box center [1062, 143] width 46 height 19
click at [447, 130] on link "1. uzdevums" at bounding box center [457, 126] width 249 height 34
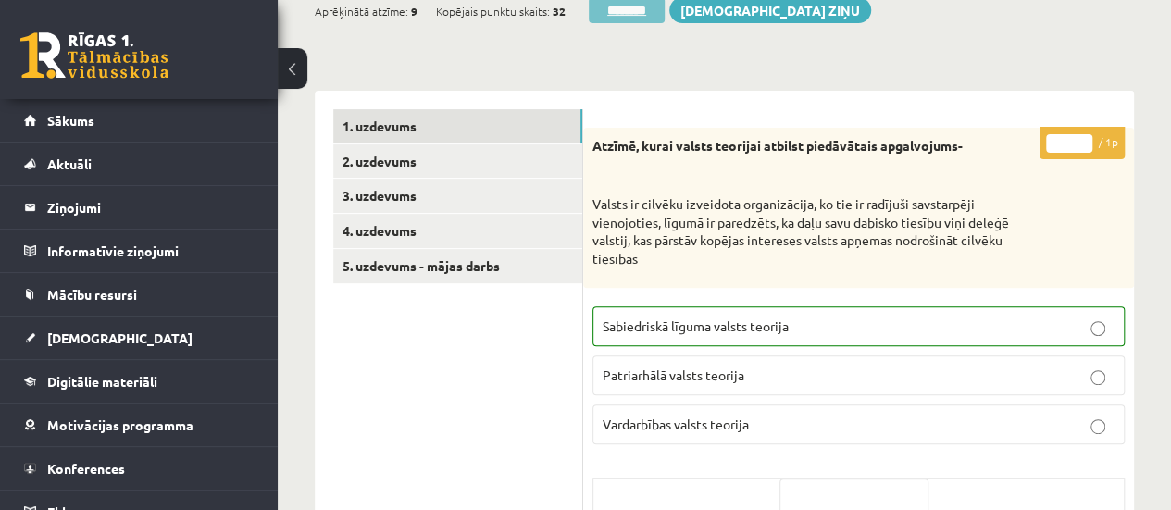
click at [643, 9] on input "********" at bounding box center [627, 10] width 76 height 26
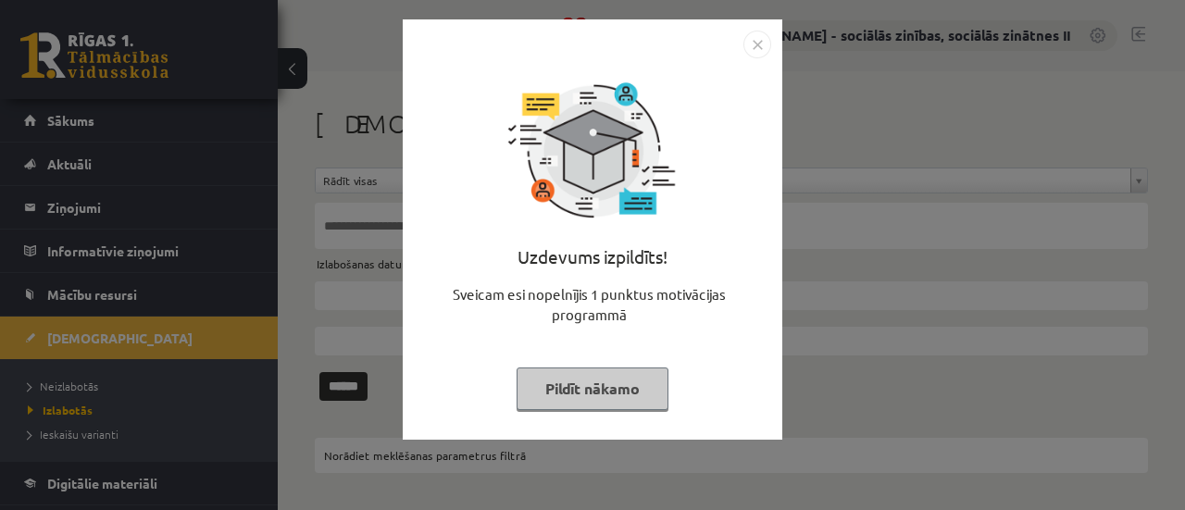
click at [593, 386] on button "Pildīt nākamo" at bounding box center [593, 388] width 152 height 43
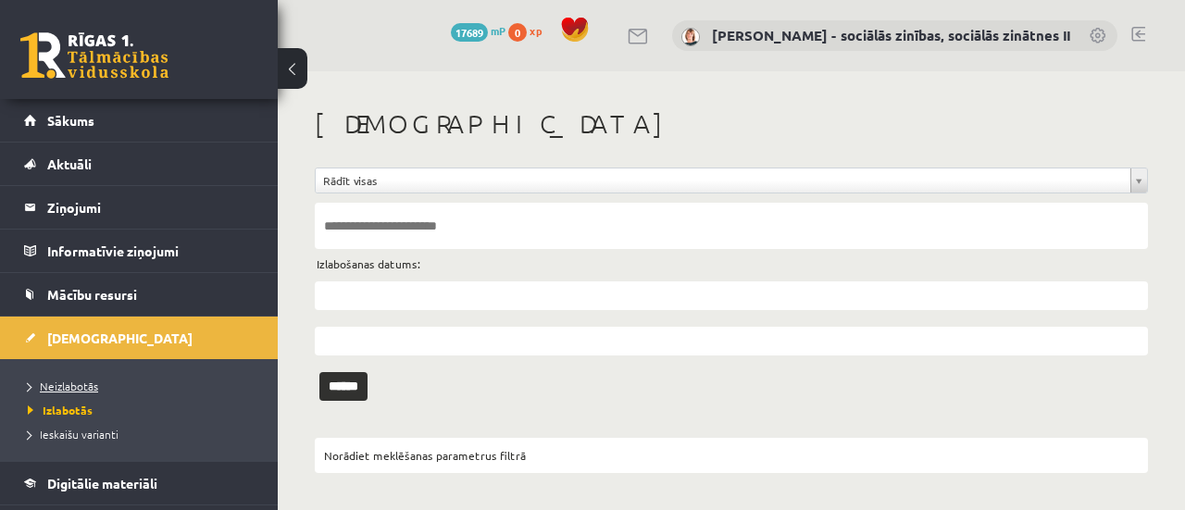
click at [87, 382] on span "Neizlabotās" at bounding box center [63, 386] width 70 height 15
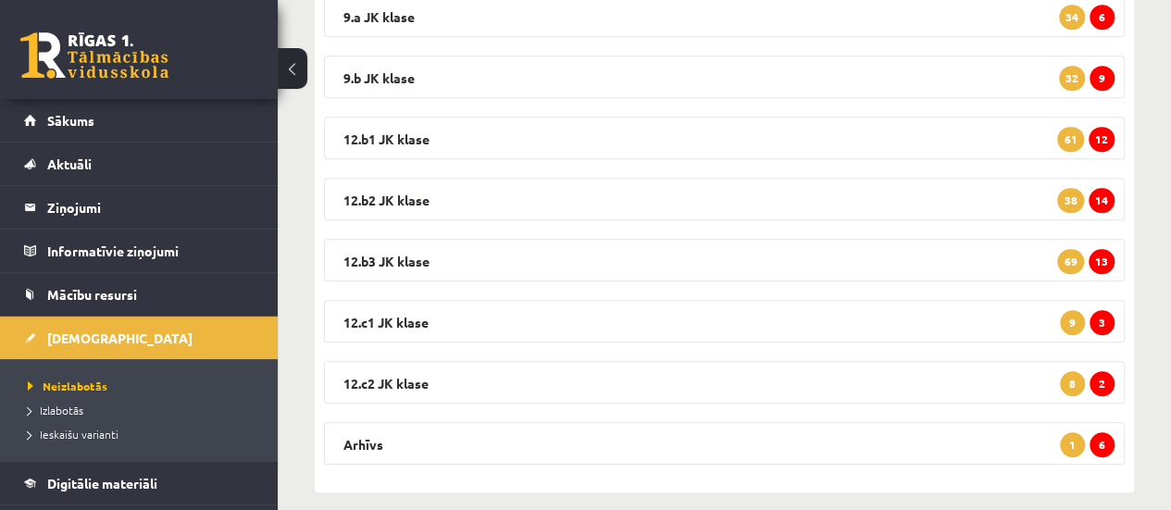
scroll to position [484, 0]
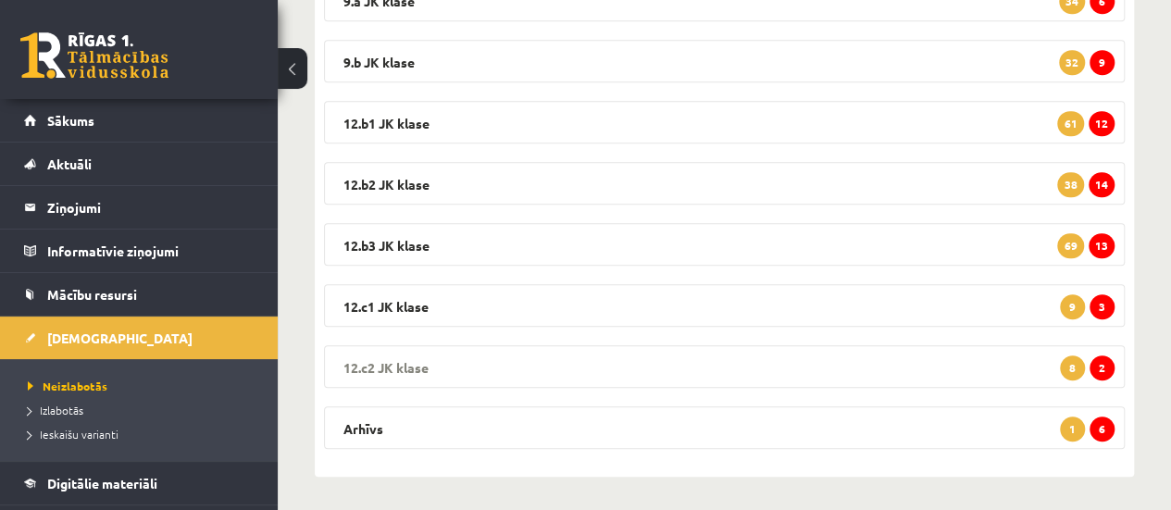
click at [1101, 362] on span "2" at bounding box center [1101, 367] width 25 height 25
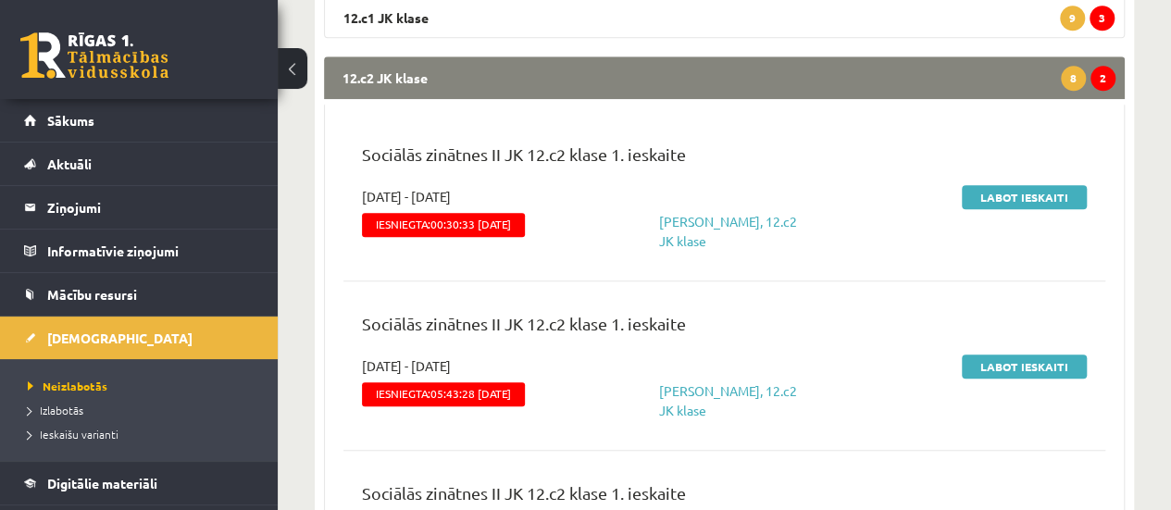
scroll to position [783, 0]
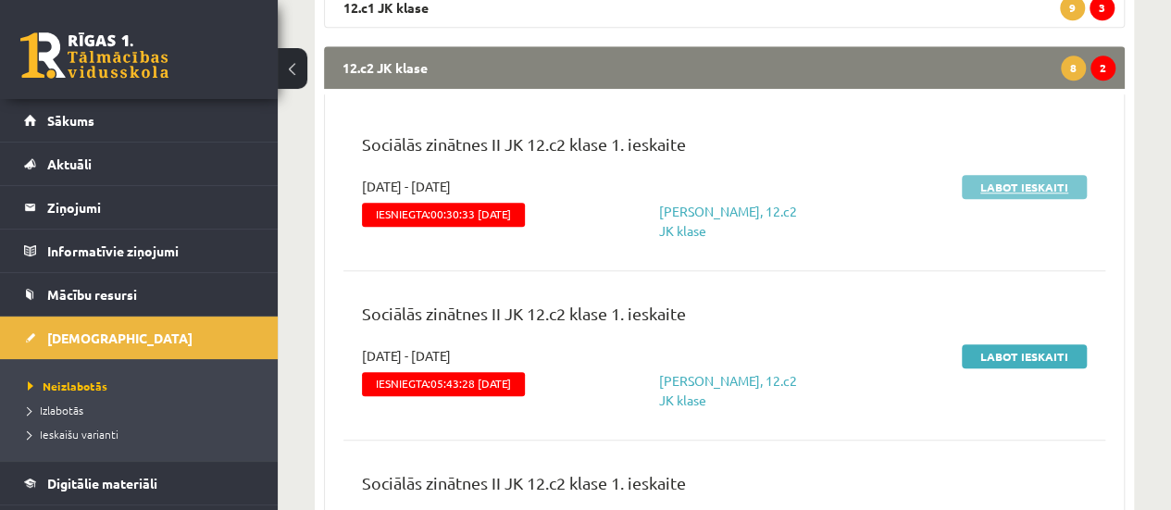
click at [1014, 185] on link "Labot ieskaiti" at bounding box center [1024, 187] width 125 height 24
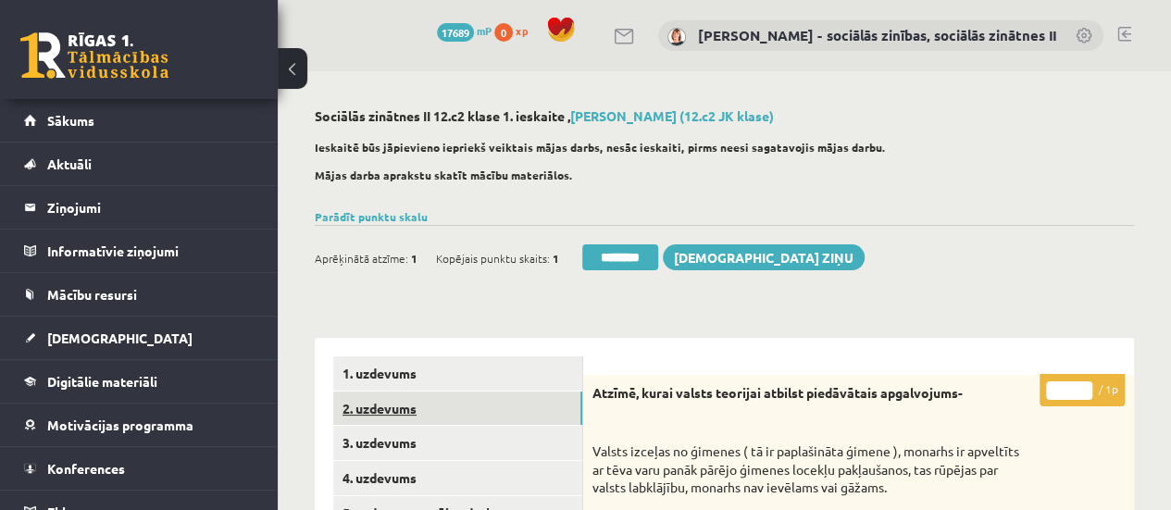
click at [528, 409] on link "2. uzdevums" at bounding box center [457, 409] width 249 height 34
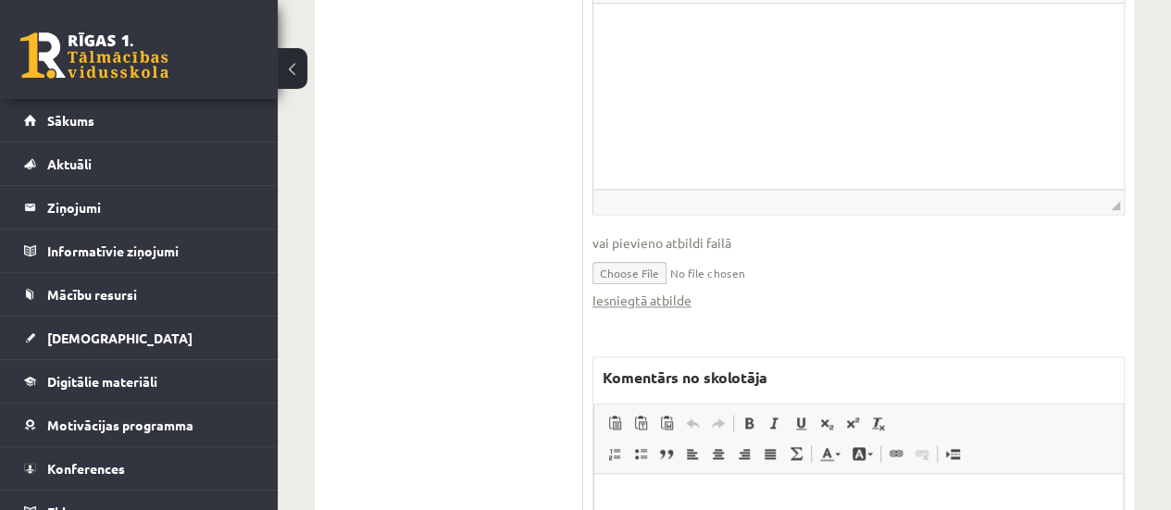
scroll to position [1000, 0]
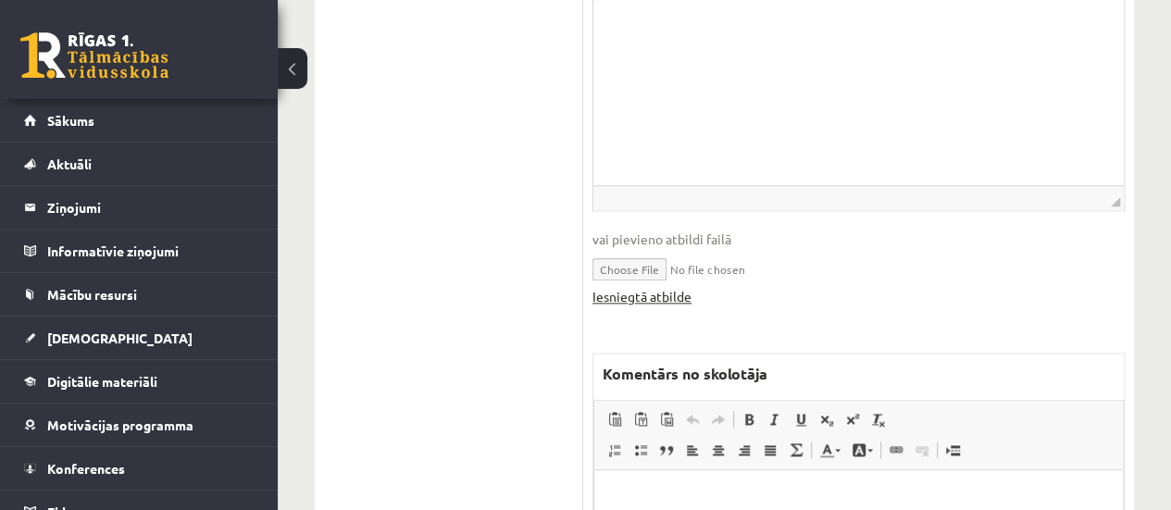
click at [657, 287] on link "Iesniegtā atbilde" at bounding box center [641, 296] width 99 height 19
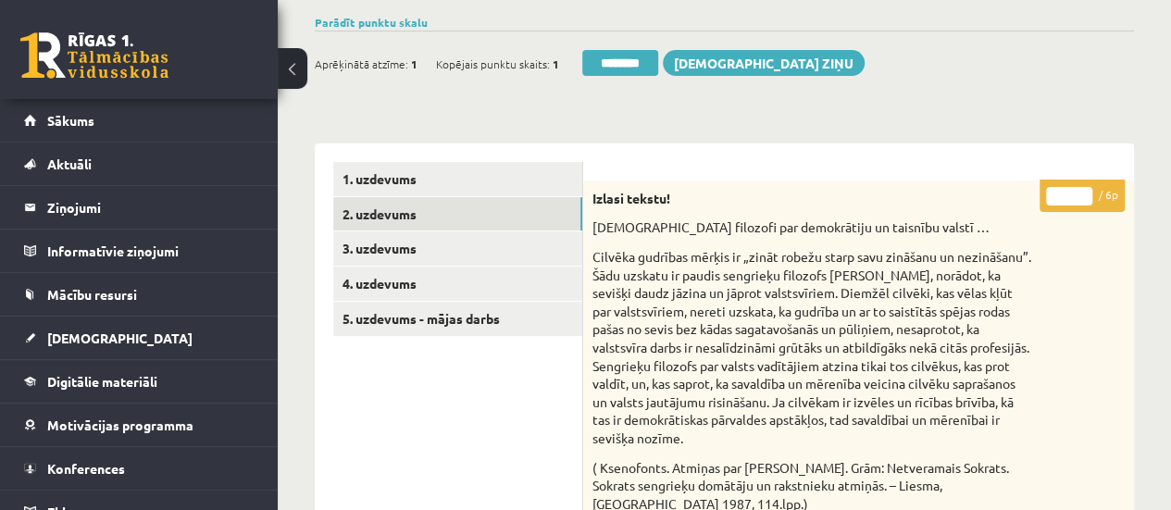
scroll to position [196, 0]
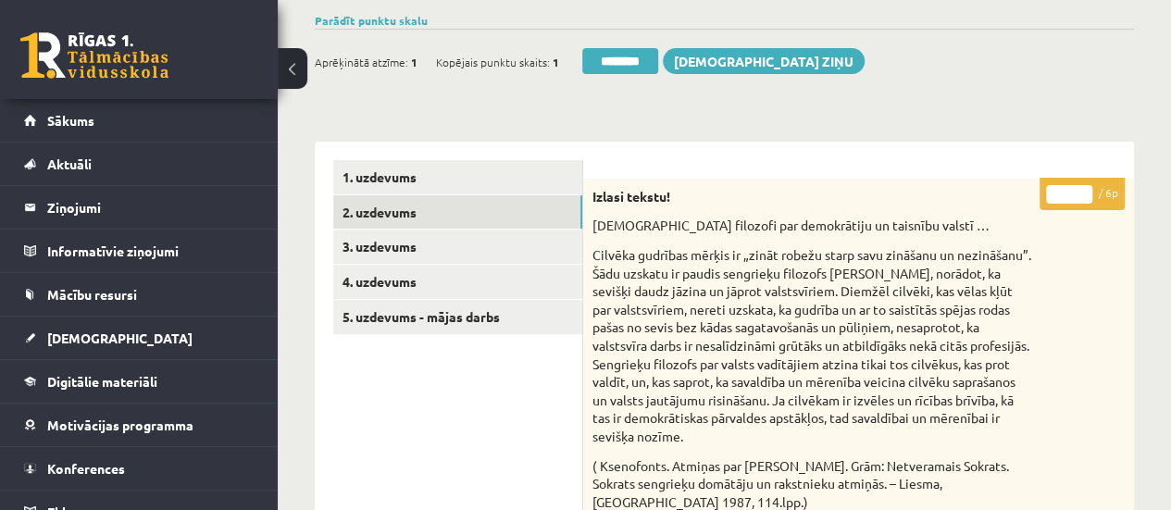
type input "*"
click at [1081, 188] on input "*" at bounding box center [1069, 194] width 46 height 19
click at [561, 237] on link "3. uzdevums" at bounding box center [457, 247] width 249 height 34
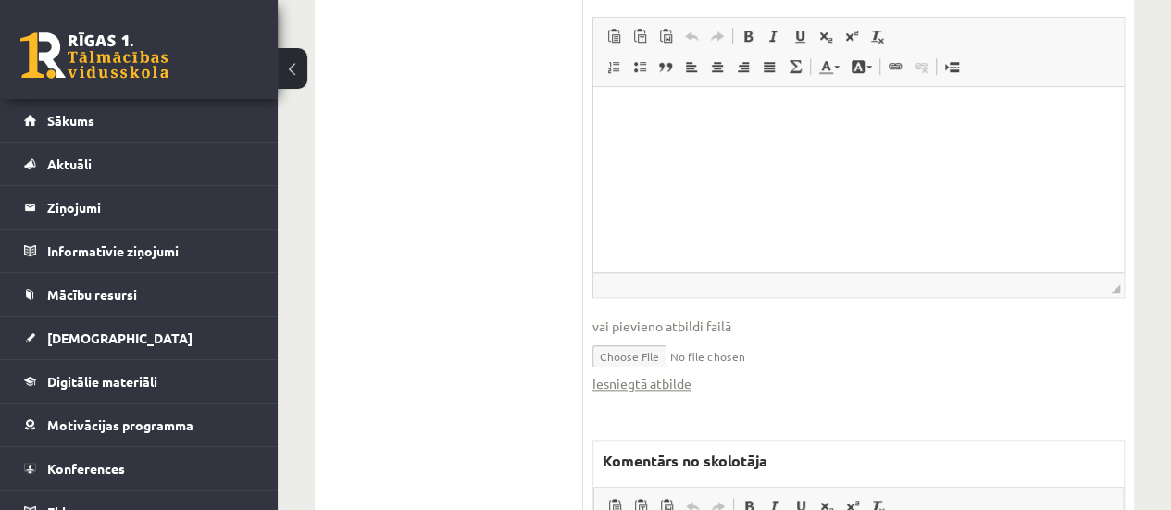
scroll to position [809, 0]
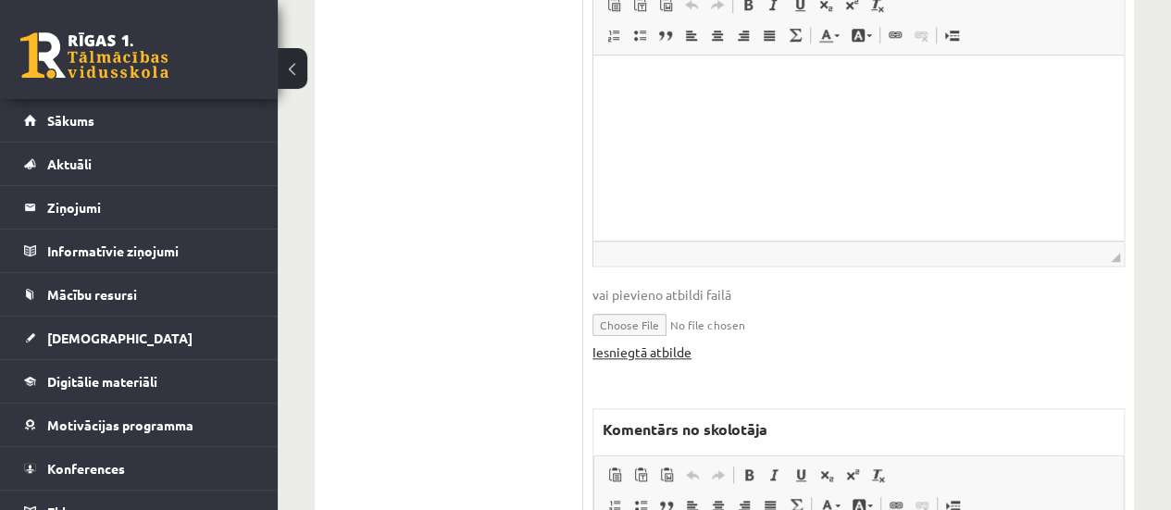
click at [681, 342] on link "Iesniegtā atbilde" at bounding box center [641, 351] width 99 height 19
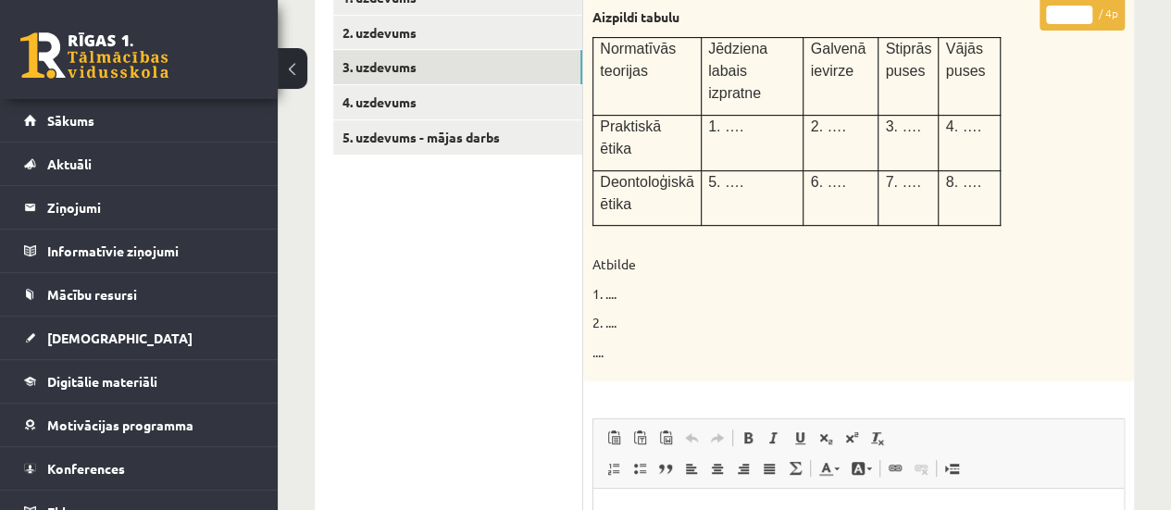
scroll to position [261, 0]
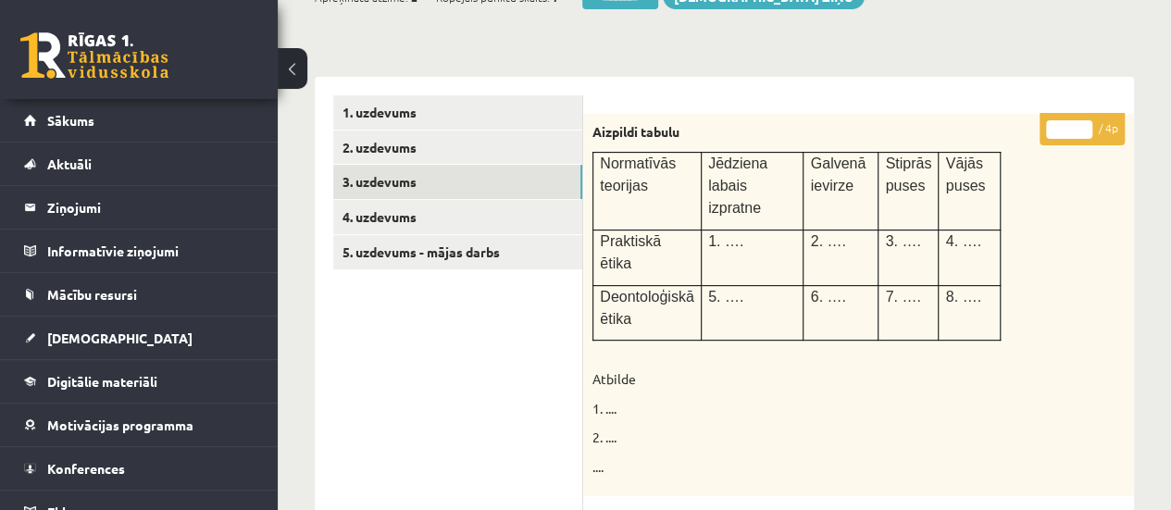
type input "*"
click at [1081, 125] on input "*" at bounding box center [1069, 129] width 46 height 19
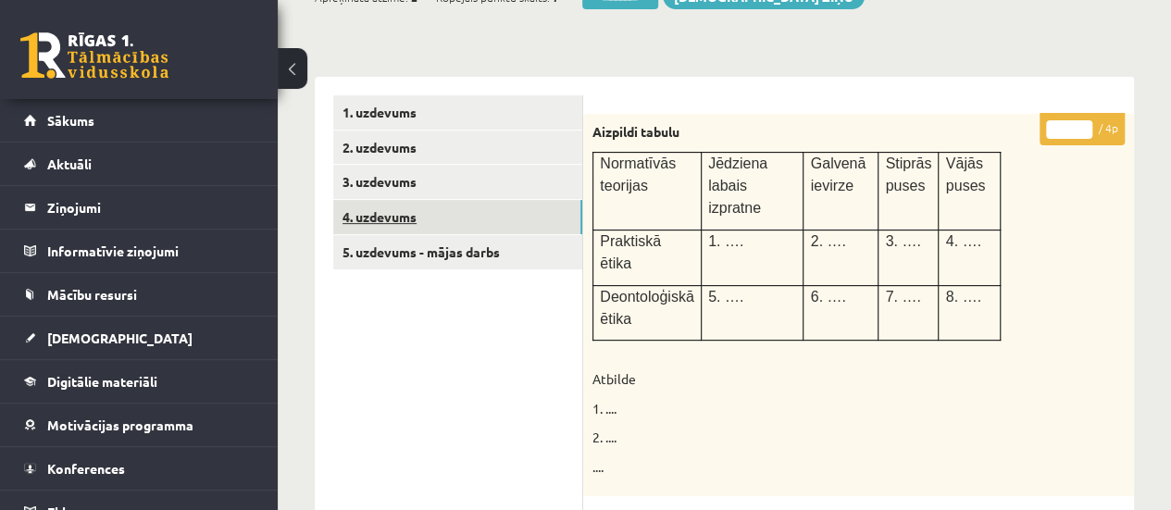
click at [460, 219] on link "4. uzdevums" at bounding box center [457, 217] width 249 height 34
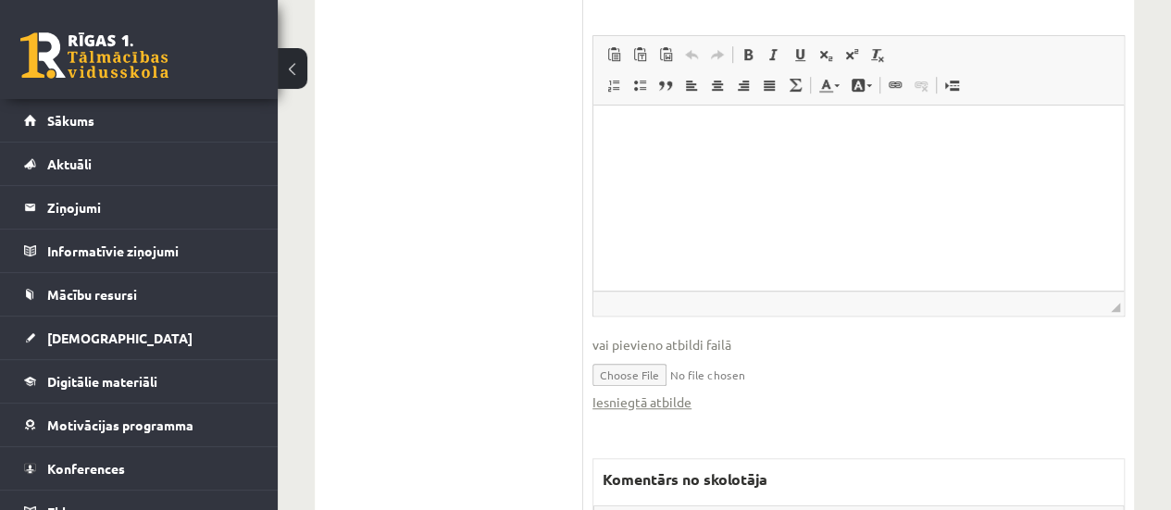
scroll to position [568, 0]
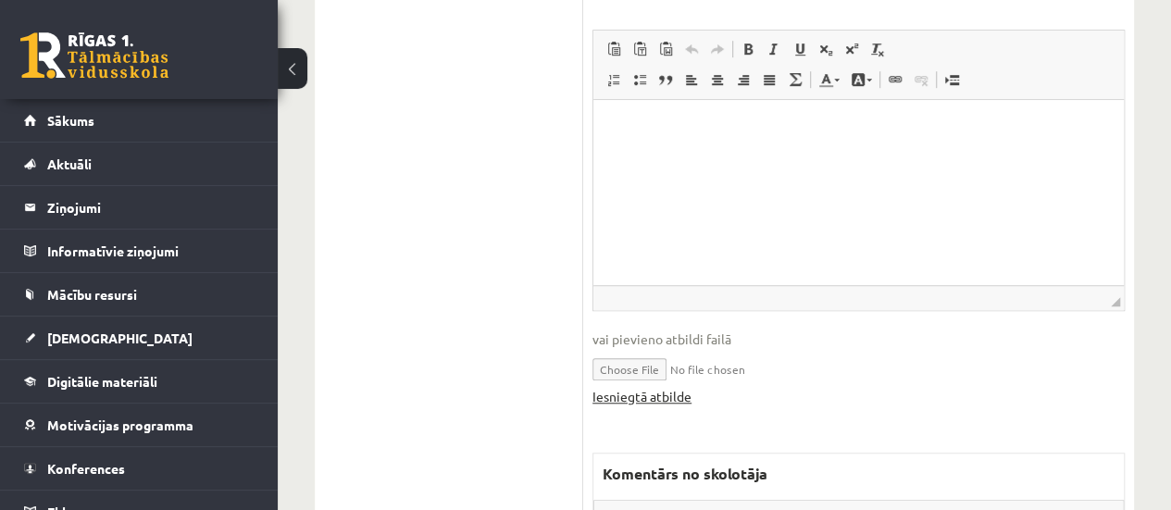
click at [628, 393] on link "Iesniegtā atbilde" at bounding box center [641, 396] width 99 height 19
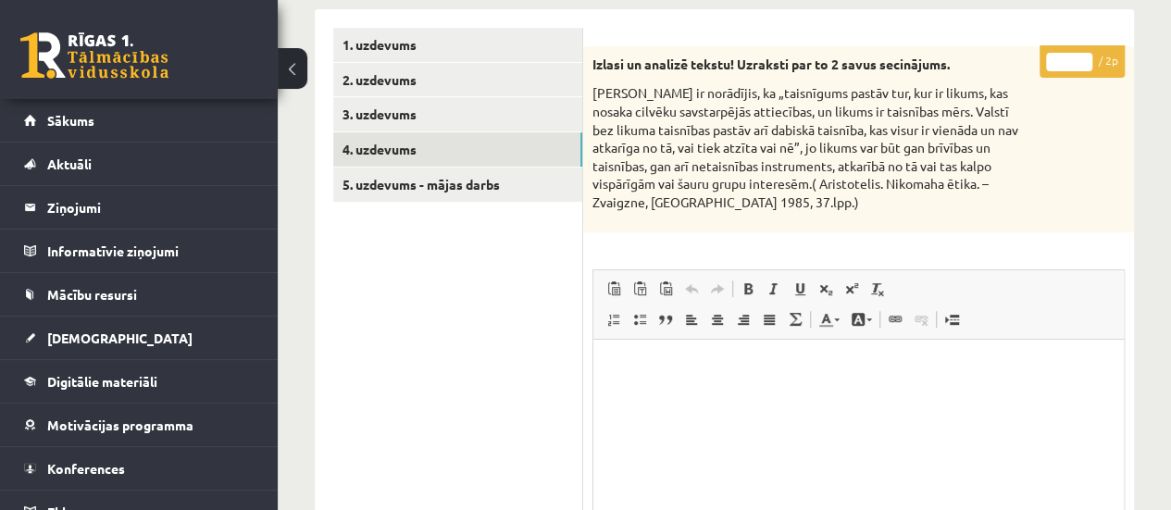
scroll to position [307, 0]
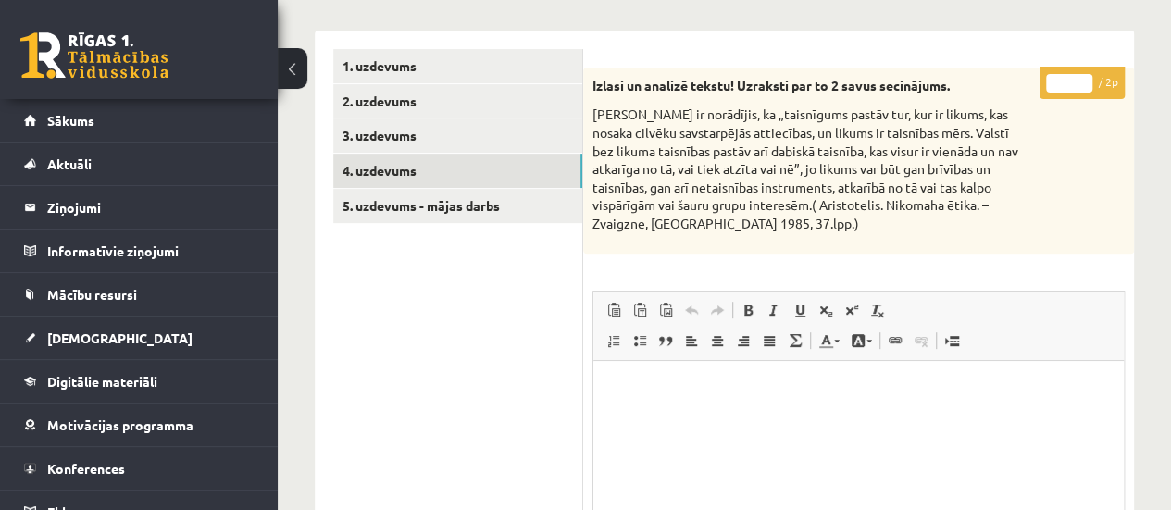
type input "*"
click at [1082, 75] on input "*" at bounding box center [1069, 83] width 46 height 19
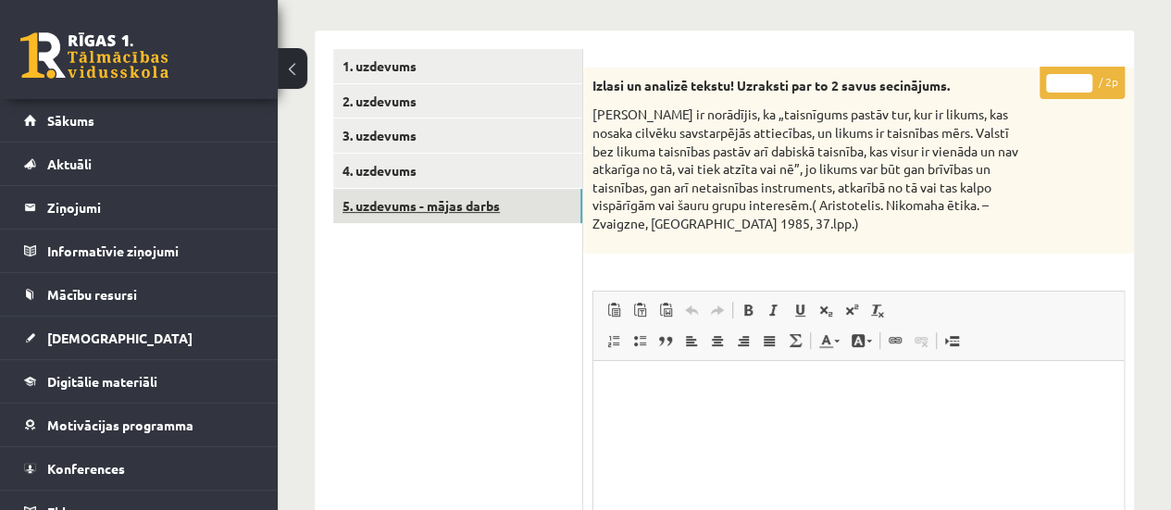
click at [413, 198] on link "5. uzdevums - mājas darbs" at bounding box center [457, 206] width 249 height 34
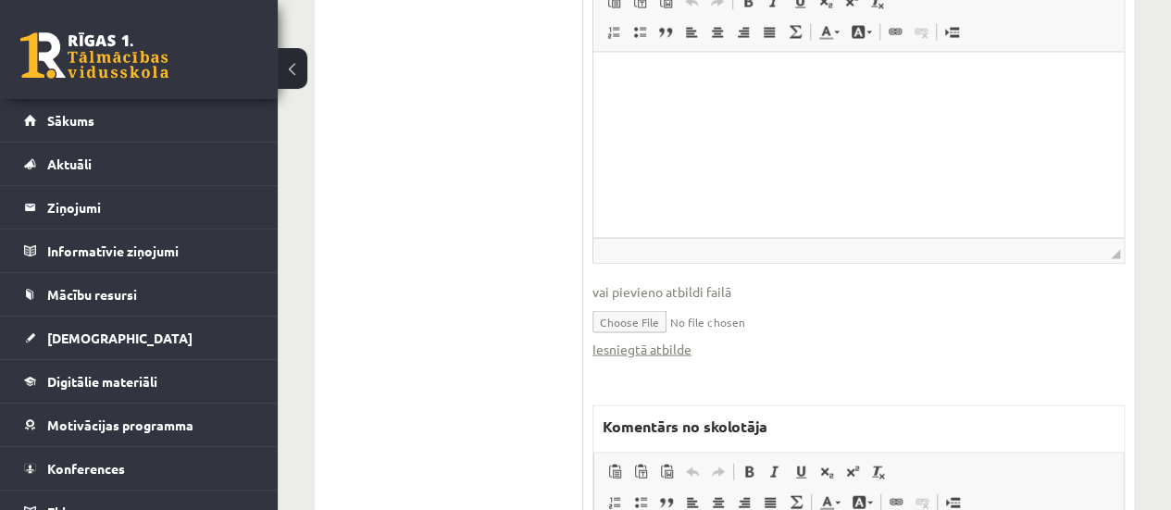
scroll to position [1872, 0]
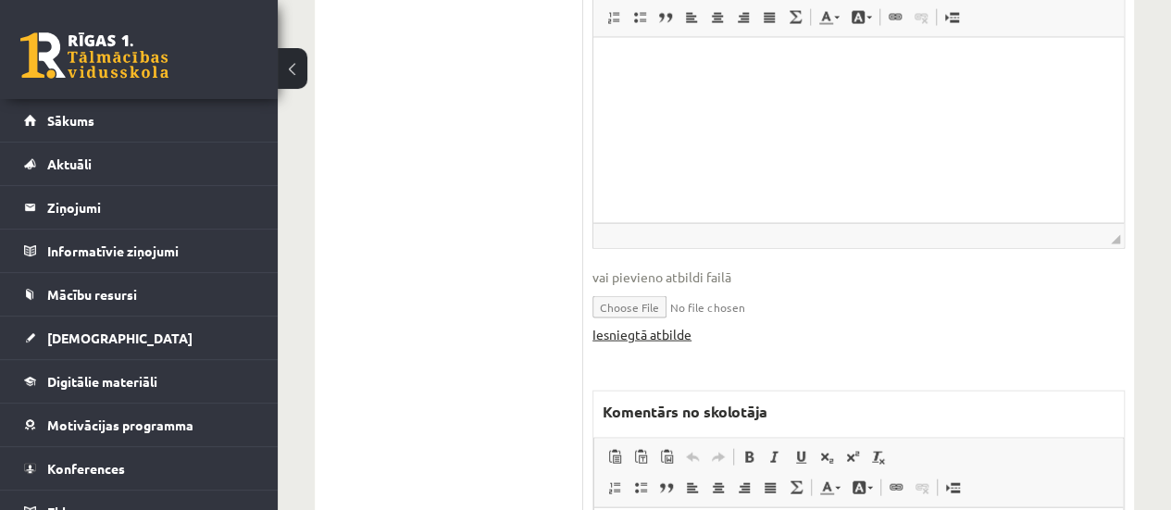
click at [661, 339] on link "Iesniegtā atbilde" at bounding box center [641, 334] width 99 height 19
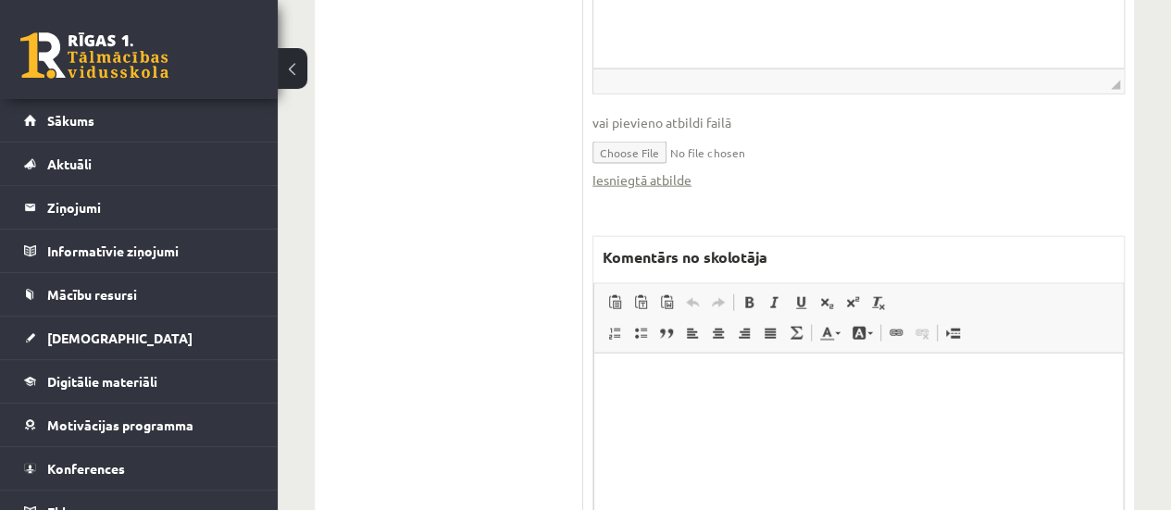
scroll to position [2099, 0]
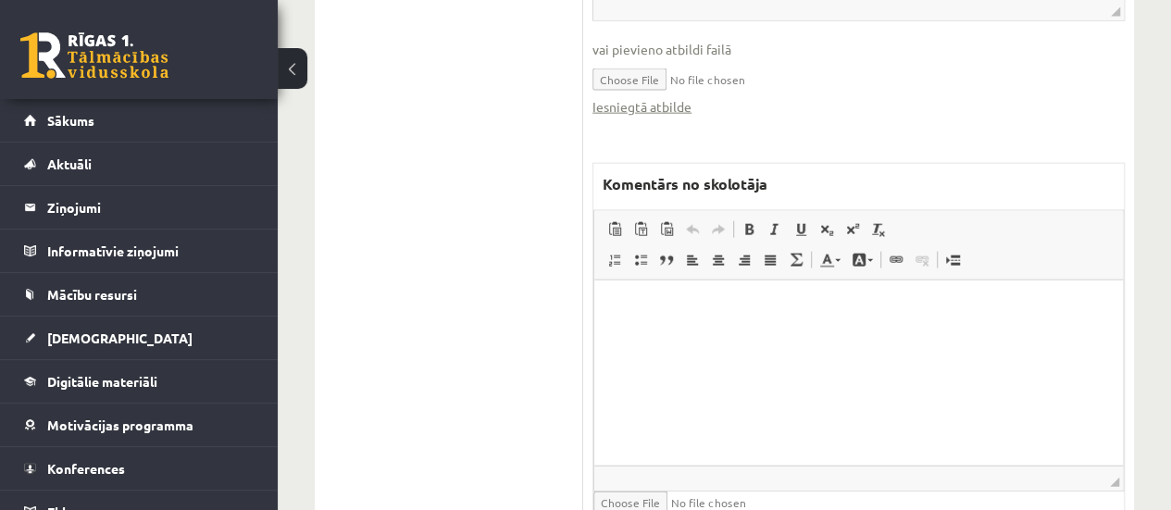
click at [786, 336] on html at bounding box center [858, 308] width 529 height 56
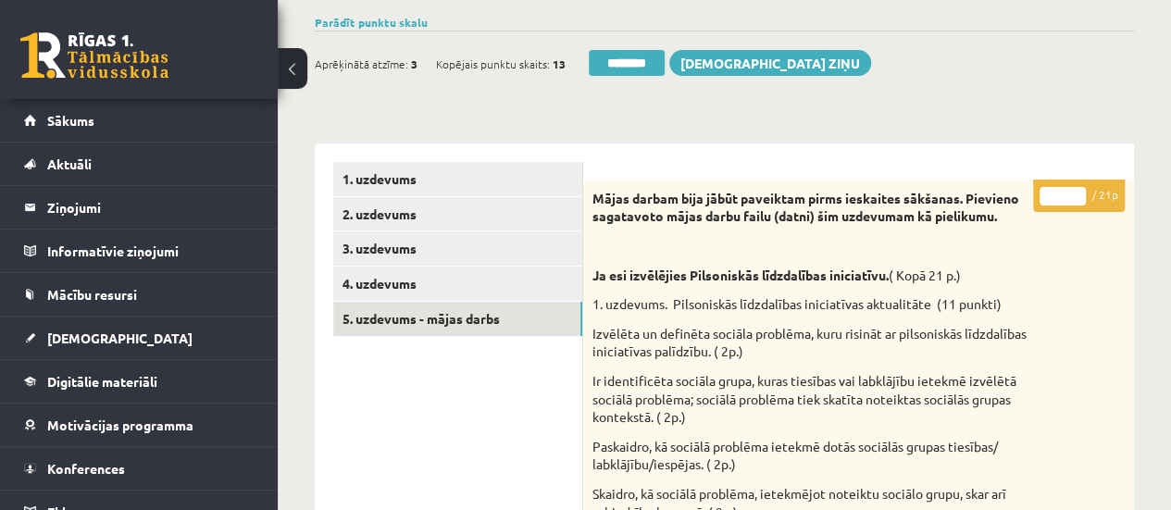
scroll to position [184, 0]
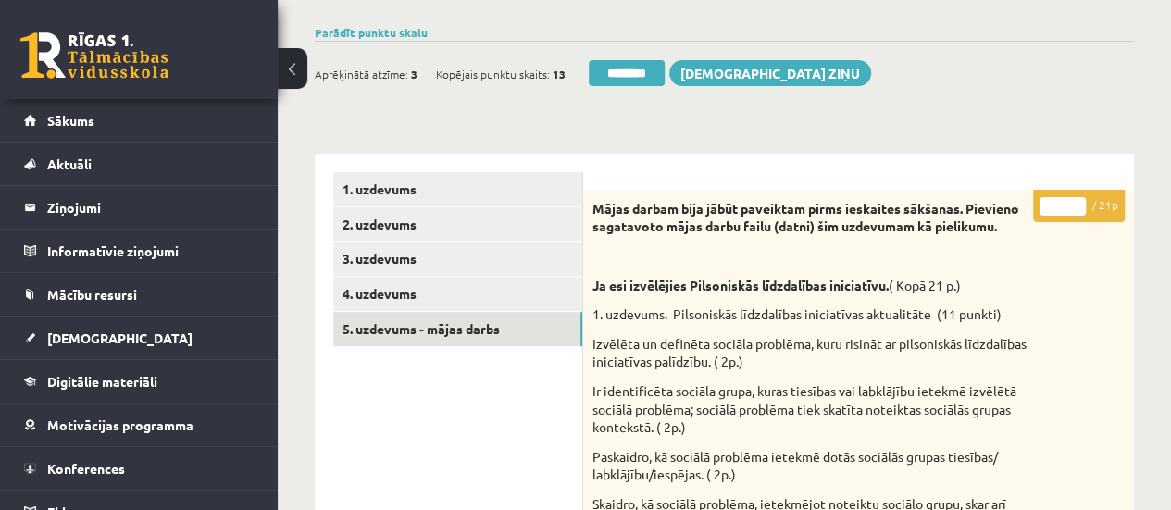
type input "**"
click at [1077, 199] on input "**" at bounding box center [1062, 206] width 46 height 19
click at [498, 186] on link "1. uzdevums" at bounding box center [457, 189] width 249 height 34
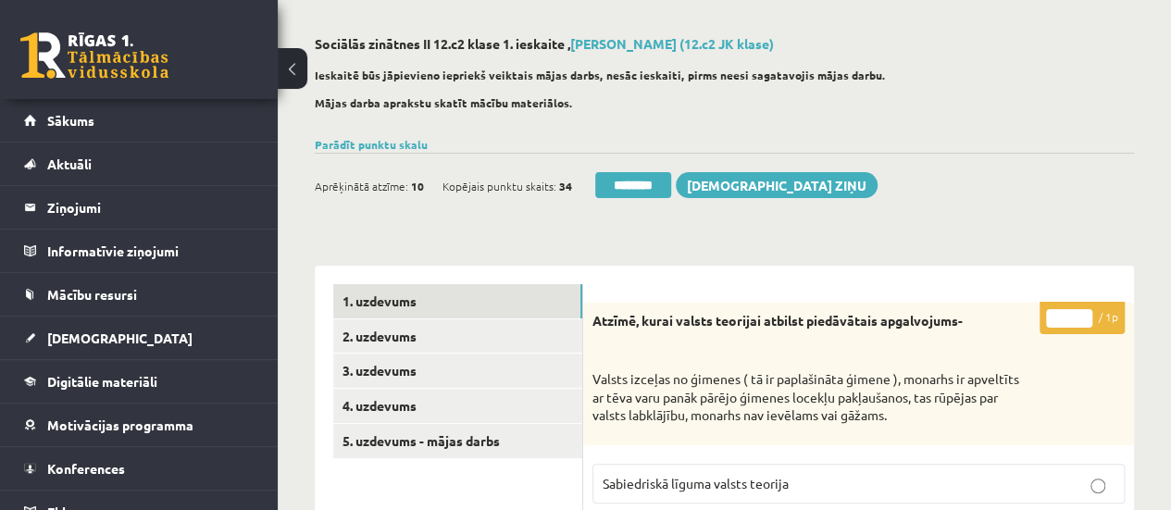
scroll to position [58, 0]
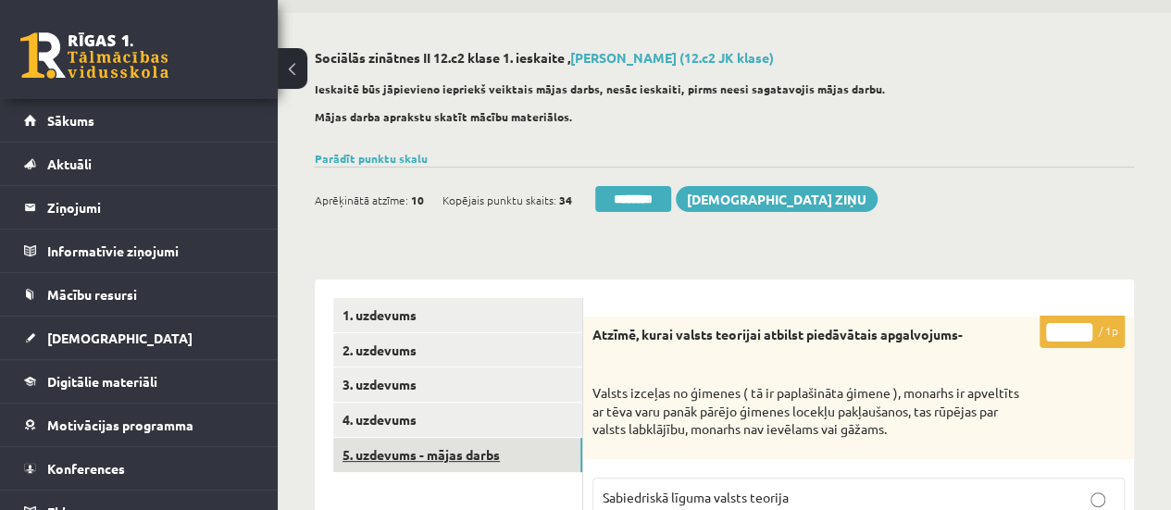
click at [487, 454] on link "5. uzdevums - mājas darbs" at bounding box center [457, 455] width 249 height 34
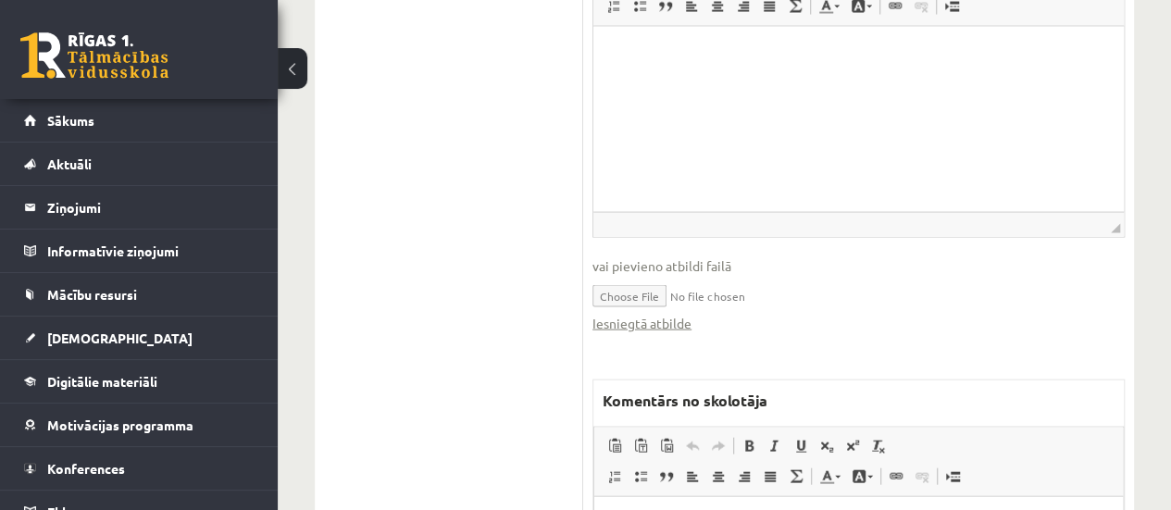
scroll to position [1886, 0]
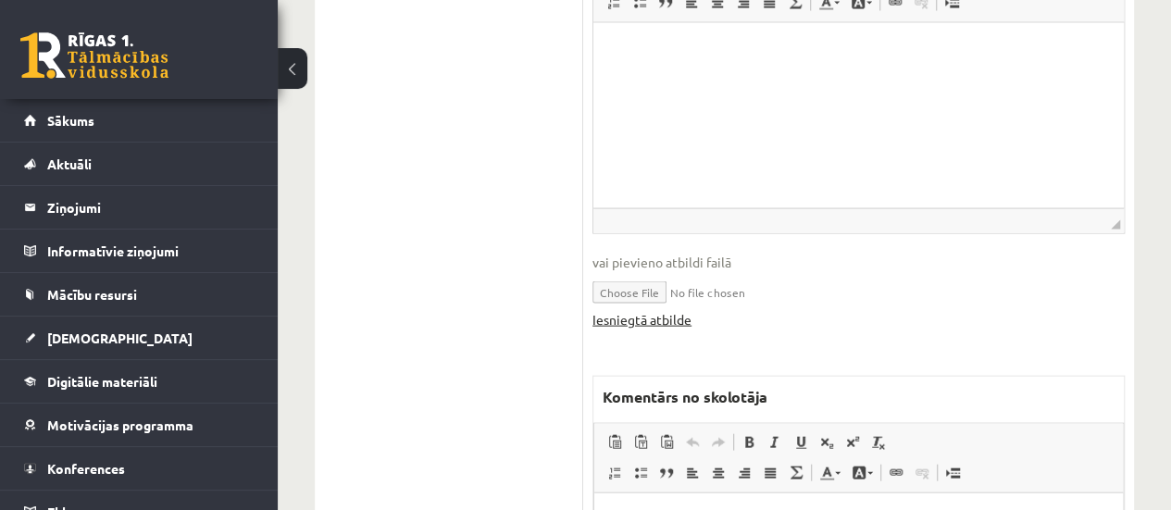
click at [644, 318] on link "Iesniegtā atbilde" at bounding box center [641, 319] width 99 height 19
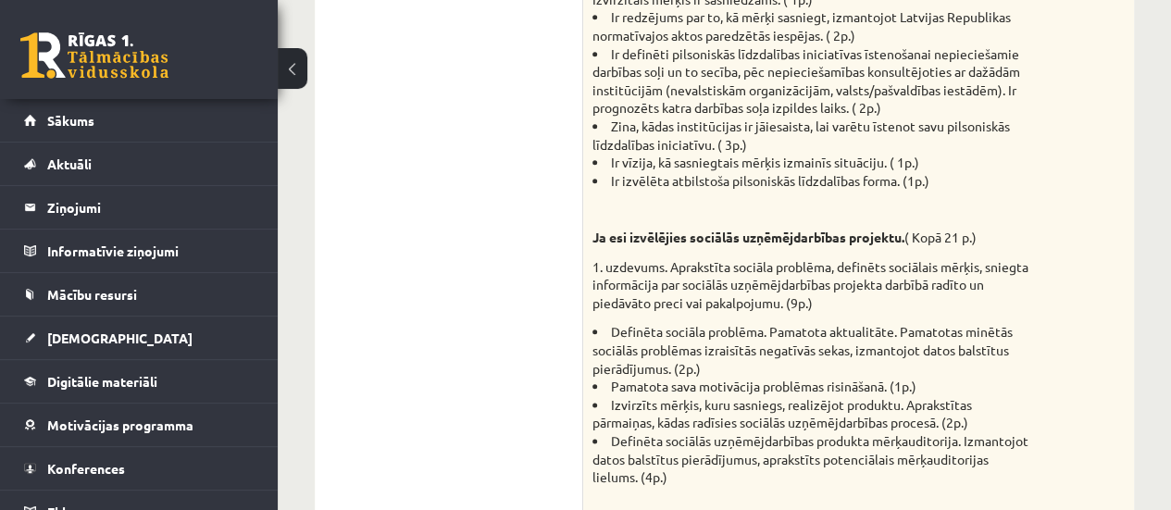
scroll to position [0, 0]
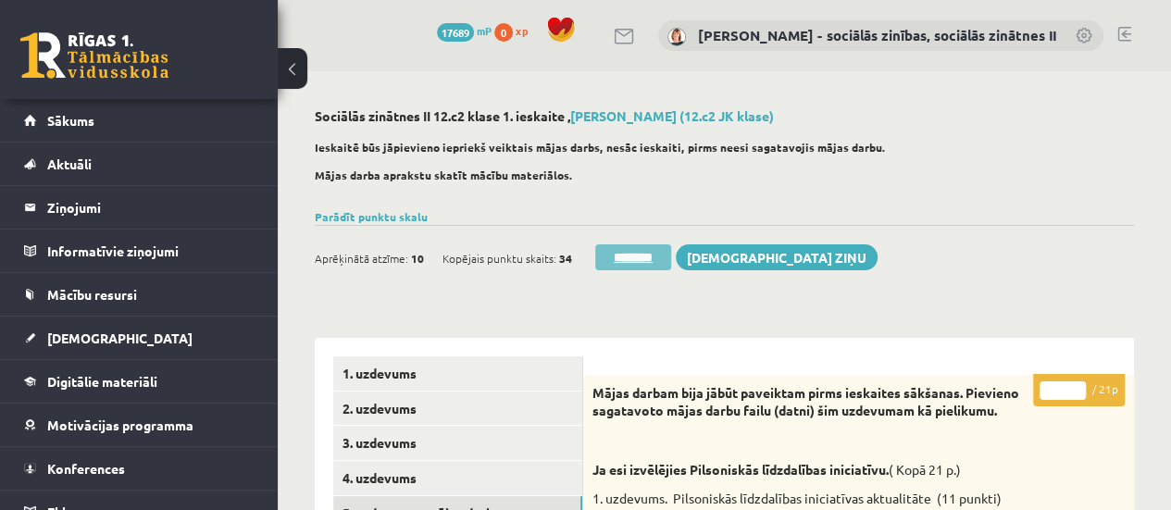
click at [626, 253] on input "********" at bounding box center [633, 257] width 76 height 26
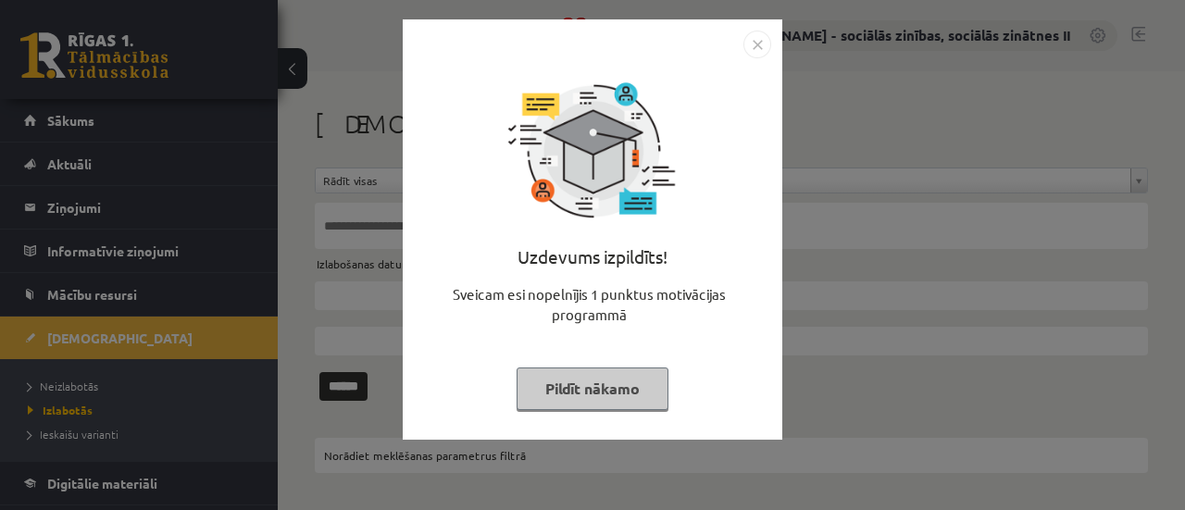
click at [591, 394] on button "Pildīt nākamo" at bounding box center [593, 388] width 152 height 43
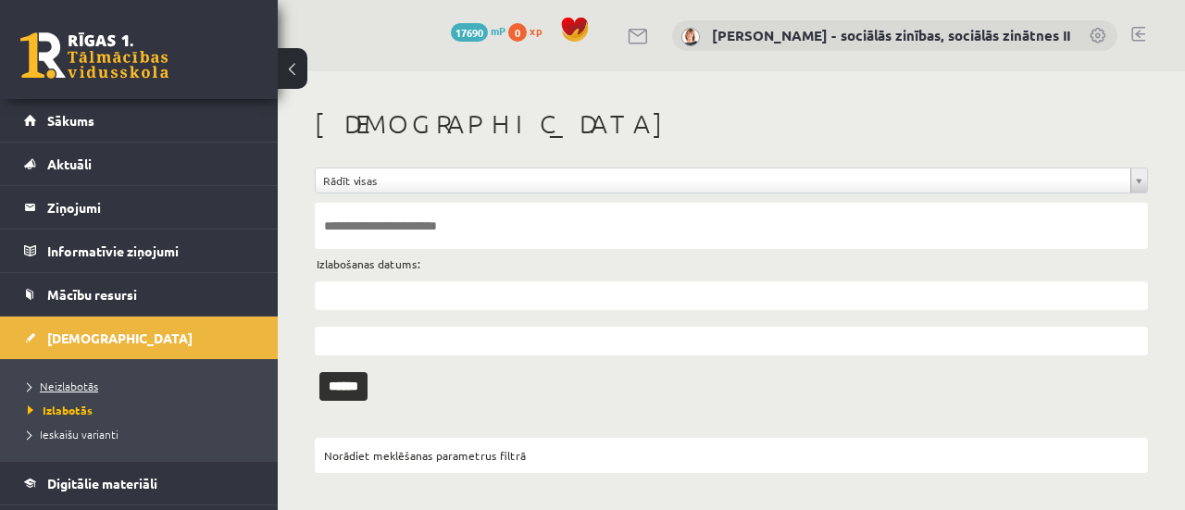
click at [74, 384] on span "Neizlabotās" at bounding box center [63, 386] width 70 height 15
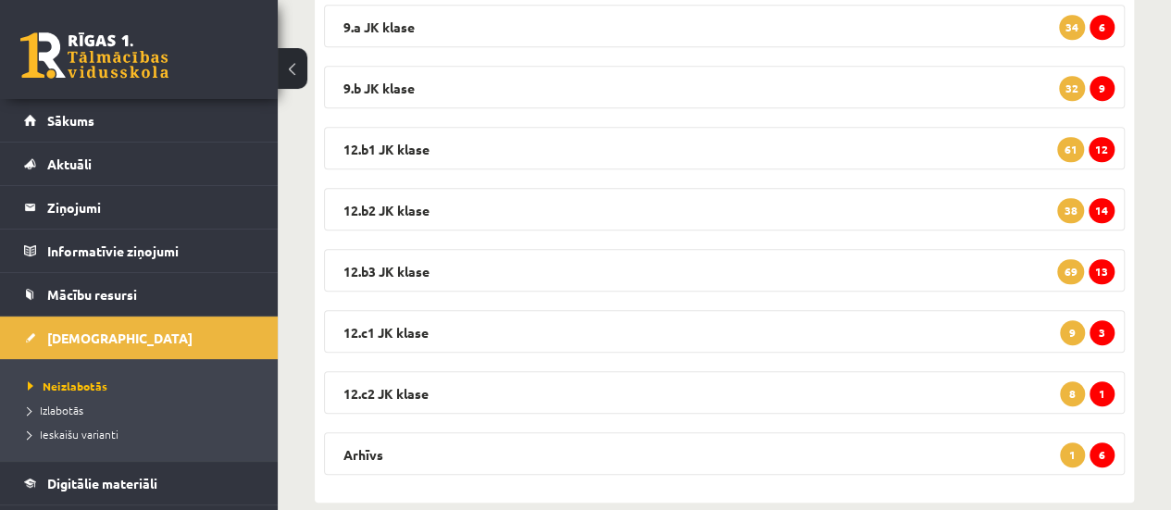
scroll to position [486, 0]
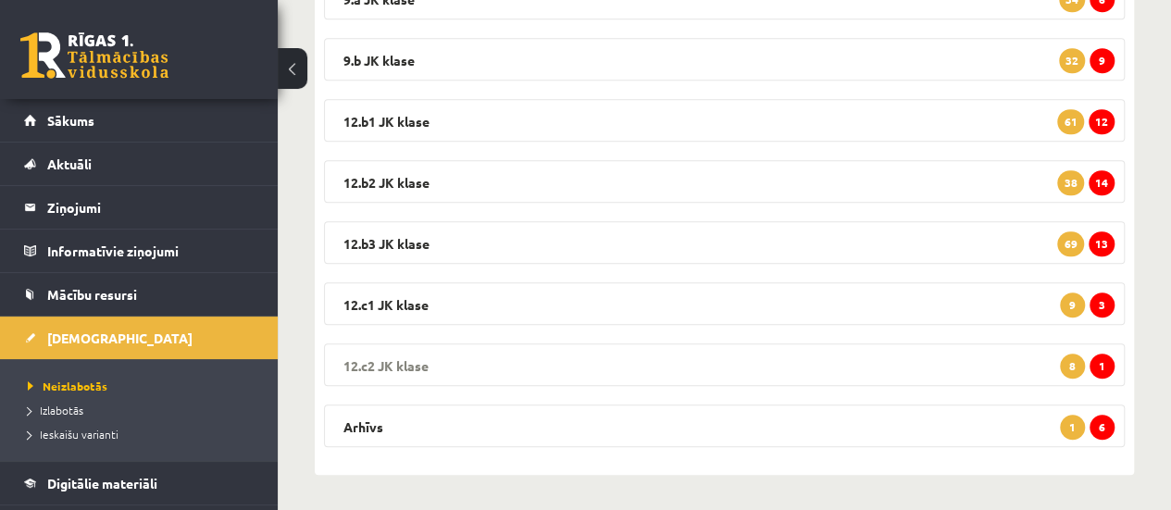
click at [1102, 362] on span "1" at bounding box center [1101, 366] width 25 height 25
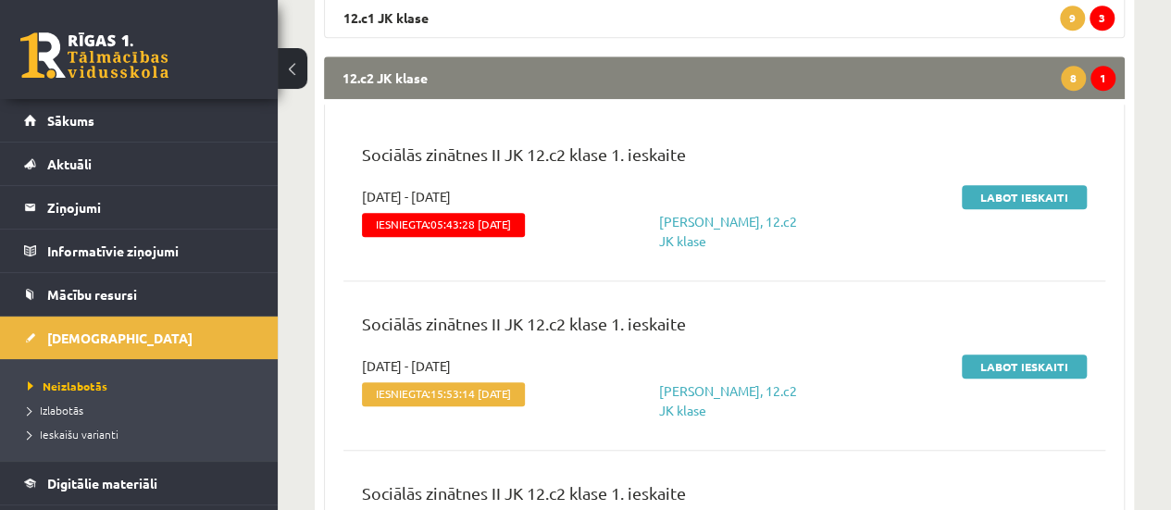
scroll to position [787, 0]
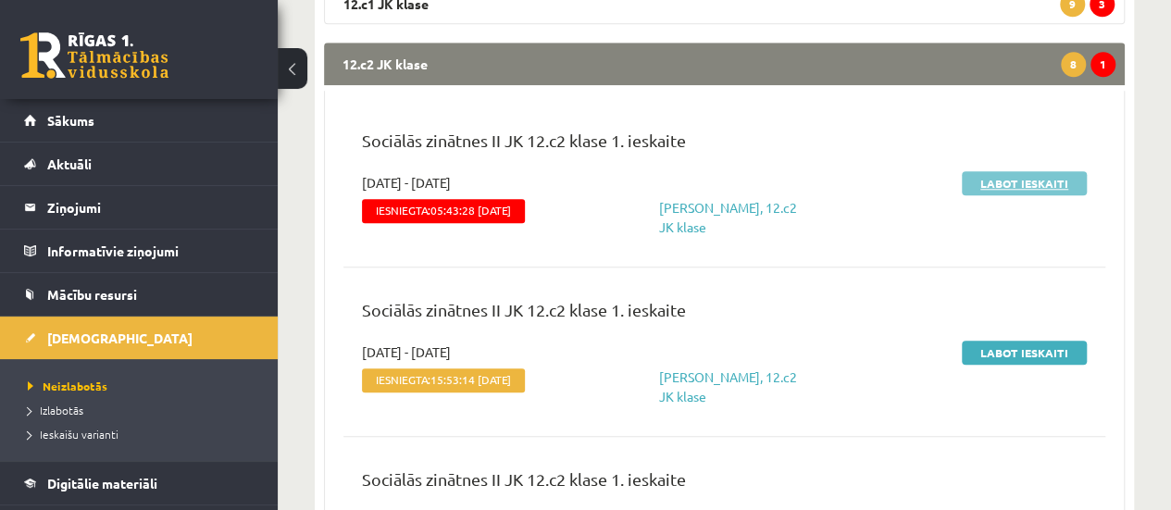
click at [1004, 185] on link "Labot ieskaiti" at bounding box center [1024, 183] width 125 height 24
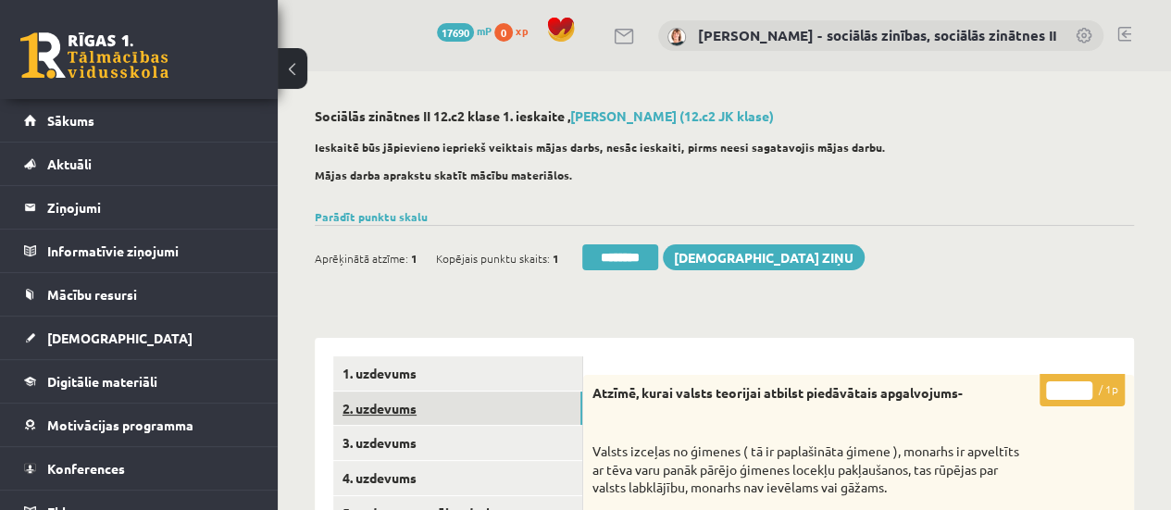
click at [385, 408] on link "2. uzdevums" at bounding box center [457, 409] width 249 height 34
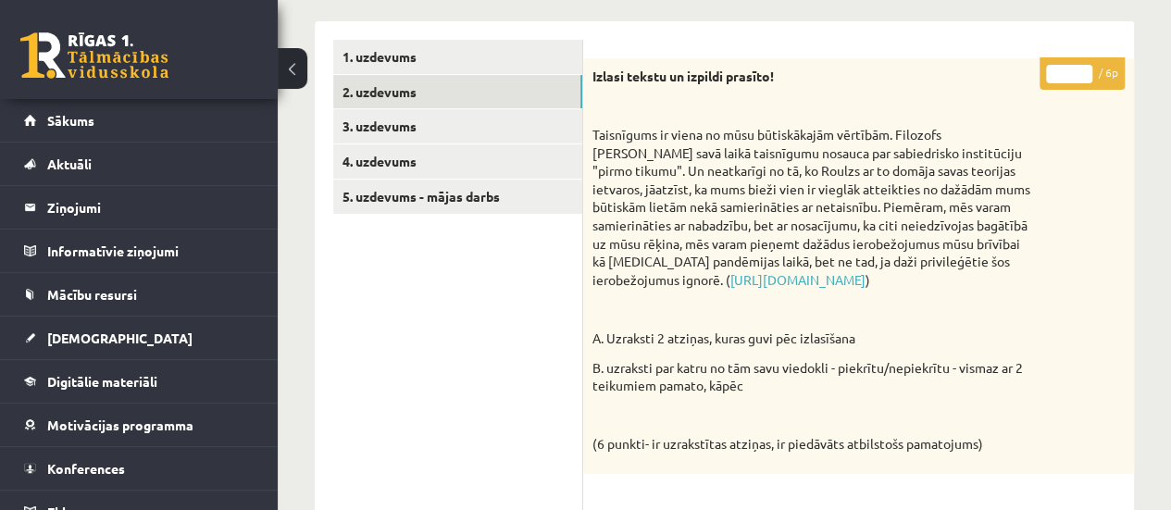
scroll to position [304, 0]
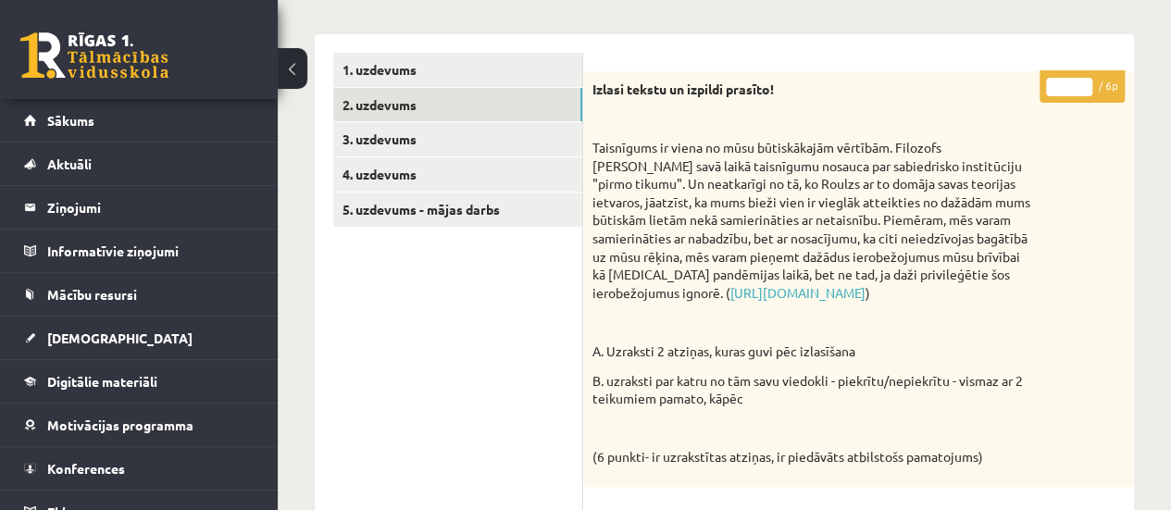
click at [1083, 80] on input "*" at bounding box center [1069, 87] width 46 height 19
type input "*"
click at [1083, 80] on input "*" at bounding box center [1069, 87] width 46 height 19
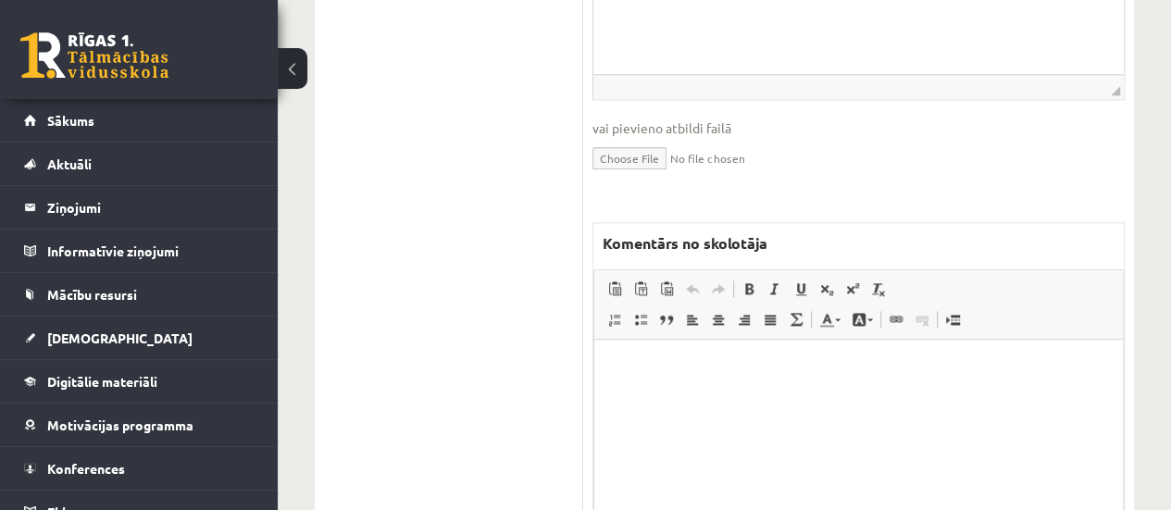
scroll to position [1024, 0]
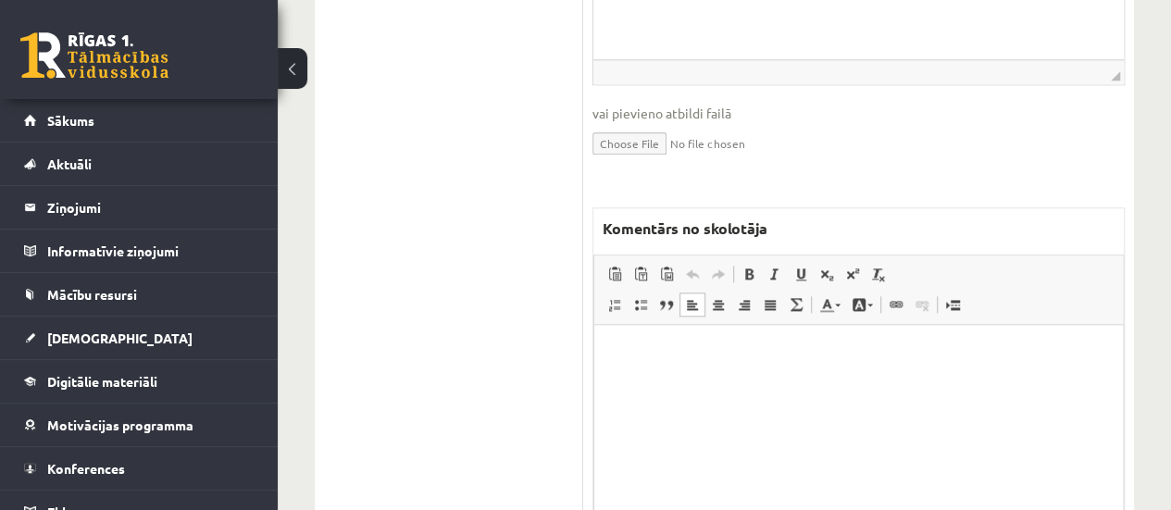
click at [705, 380] on html at bounding box center [858, 352] width 529 height 56
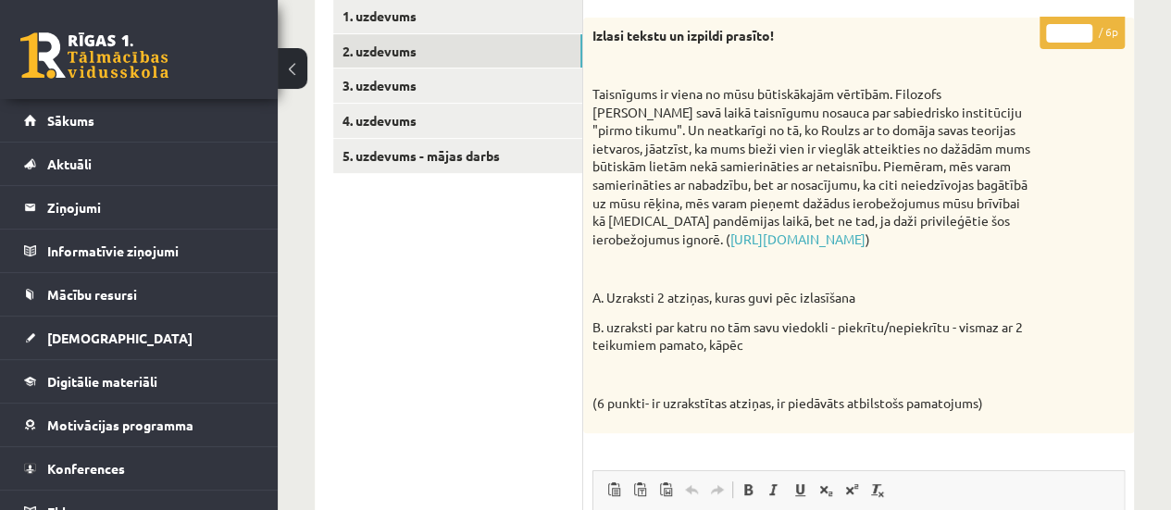
scroll to position [344, 0]
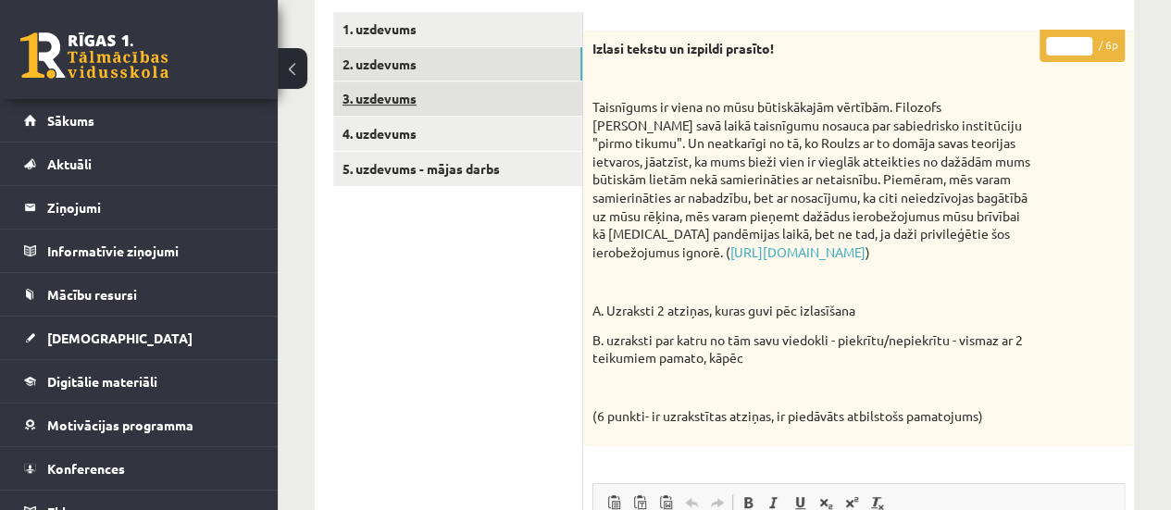
click at [477, 98] on link "3. uzdevums" at bounding box center [457, 98] width 249 height 34
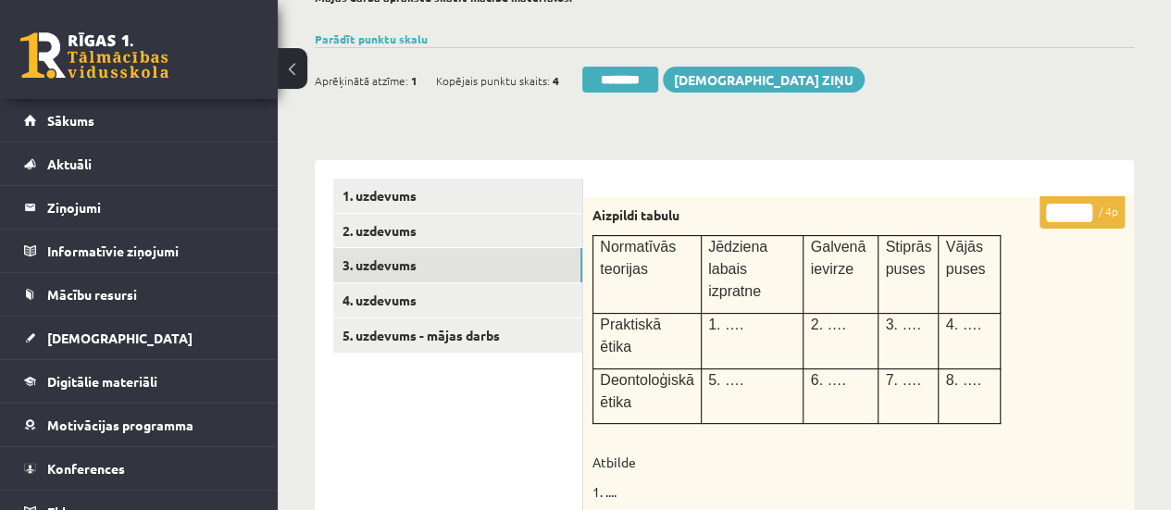
scroll to position [154, 0]
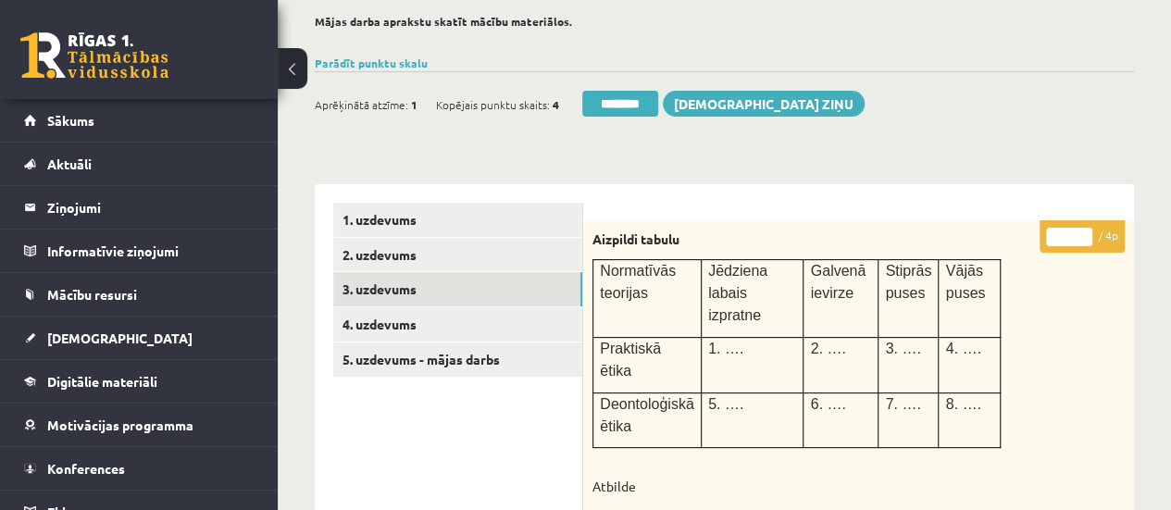
click at [1083, 233] on input "*" at bounding box center [1069, 237] width 46 height 19
type input "*"
click at [1083, 233] on input "*" at bounding box center [1069, 237] width 46 height 19
click at [512, 319] on link "4. uzdevums" at bounding box center [457, 324] width 249 height 34
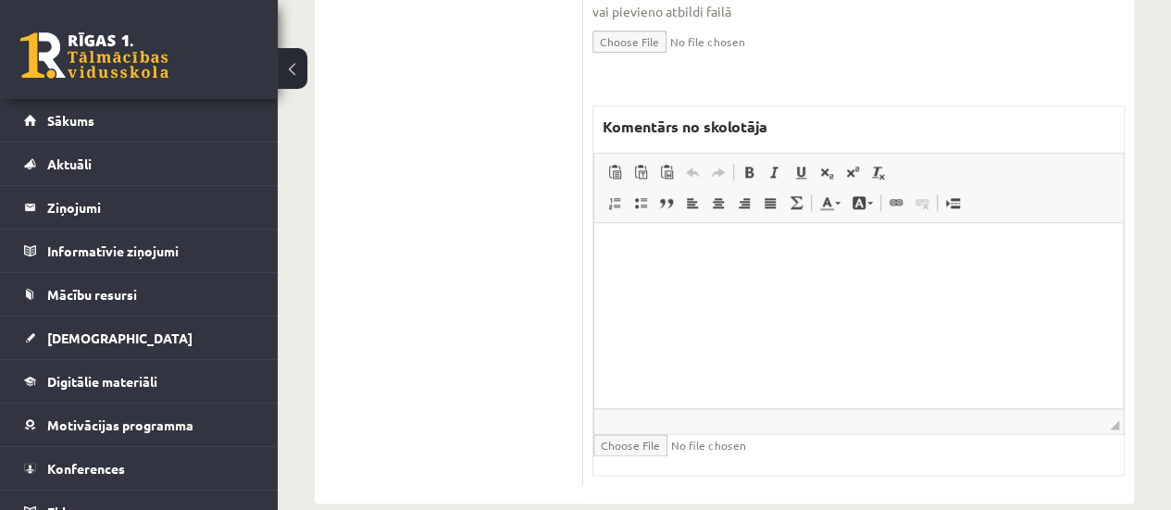
scroll to position [963, 0]
click at [699, 243] on p "Bagātinātā teksta redaktors, wiswyg-editor-47433862675680-1759949938-703" at bounding box center [859, 249] width 492 height 19
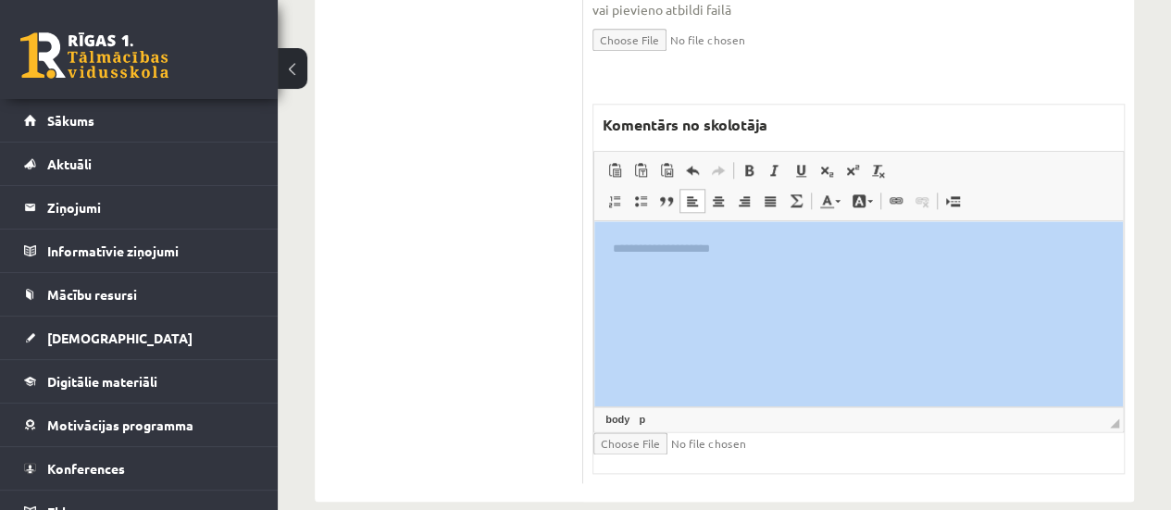
drag, startPoint x: 1169, startPoint y: 410, endPoint x: 1174, endPoint y: 301, distance: 109.3
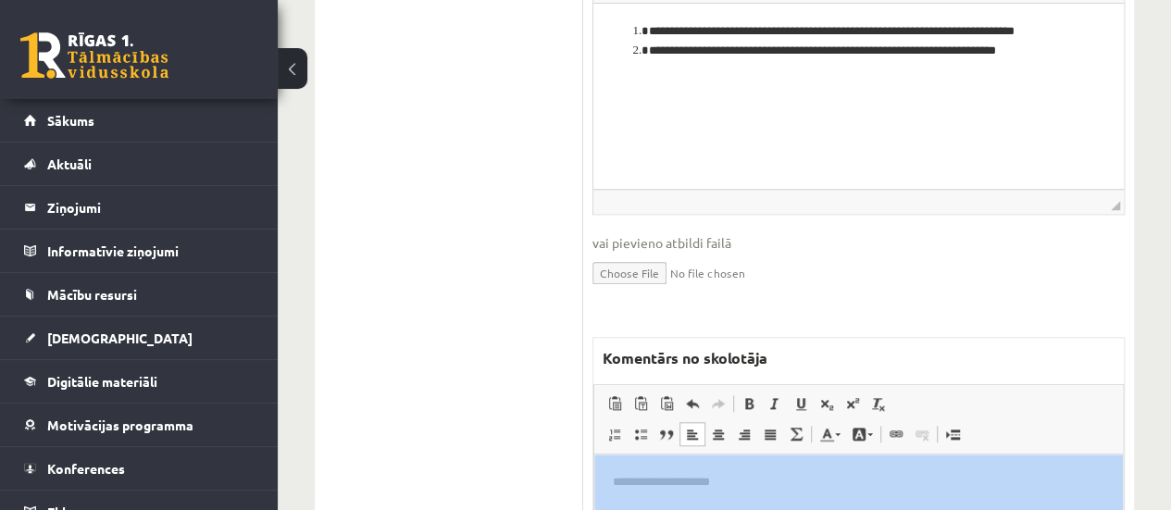
scroll to position [302, 0]
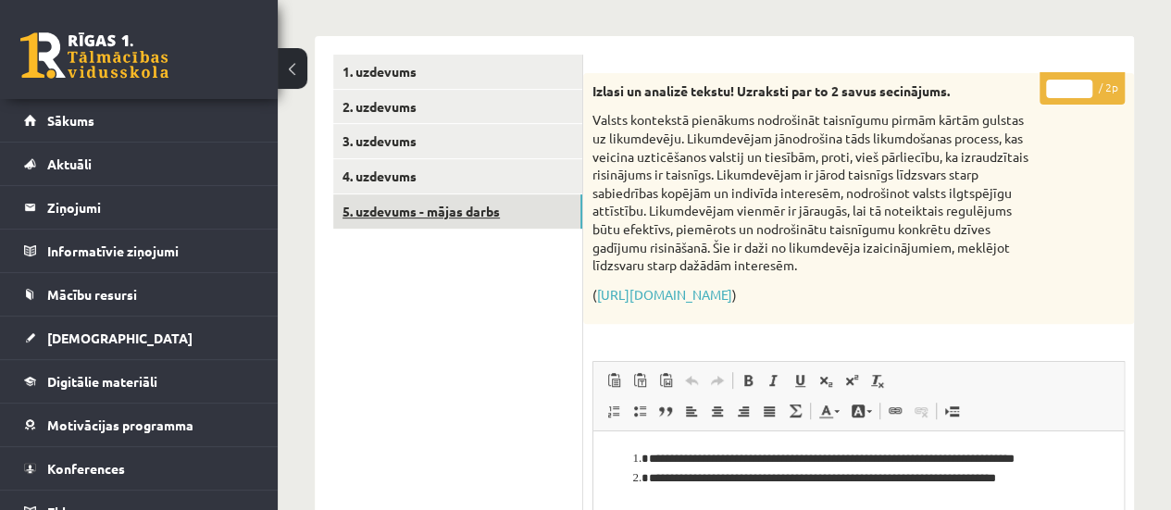
click at [530, 211] on link "5. uzdevums - mājas darbs" at bounding box center [457, 211] width 249 height 34
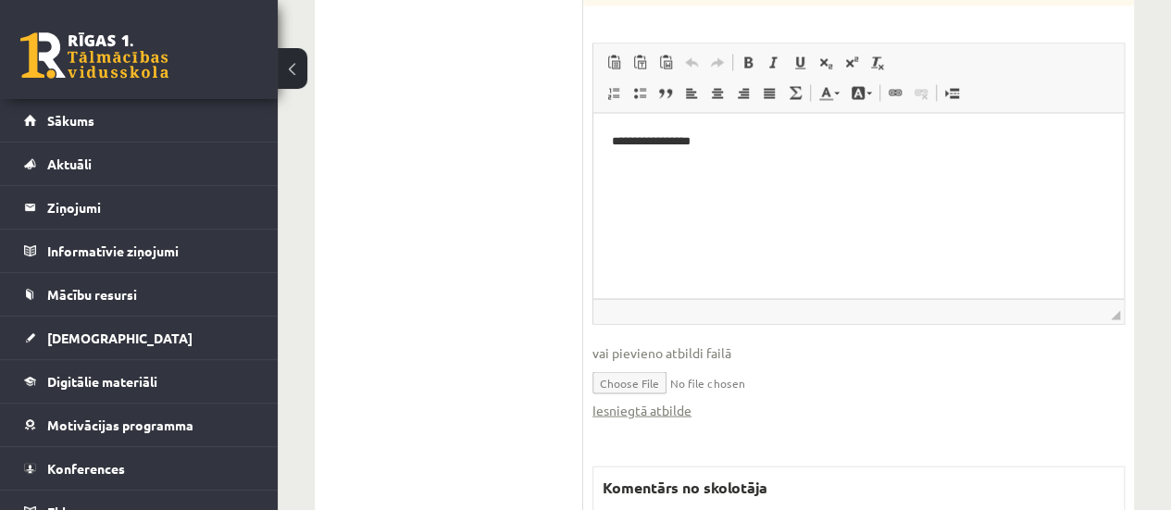
scroll to position [1806, 0]
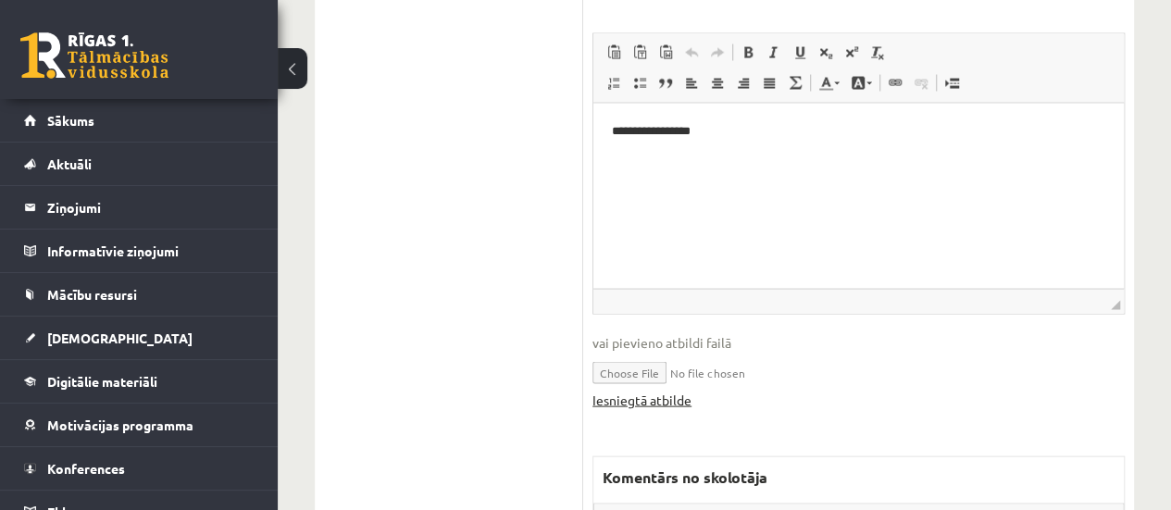
click at [628, 397] on link "Iesniegtā atbilde" at bounding box center [641, 400] width 99 height 19
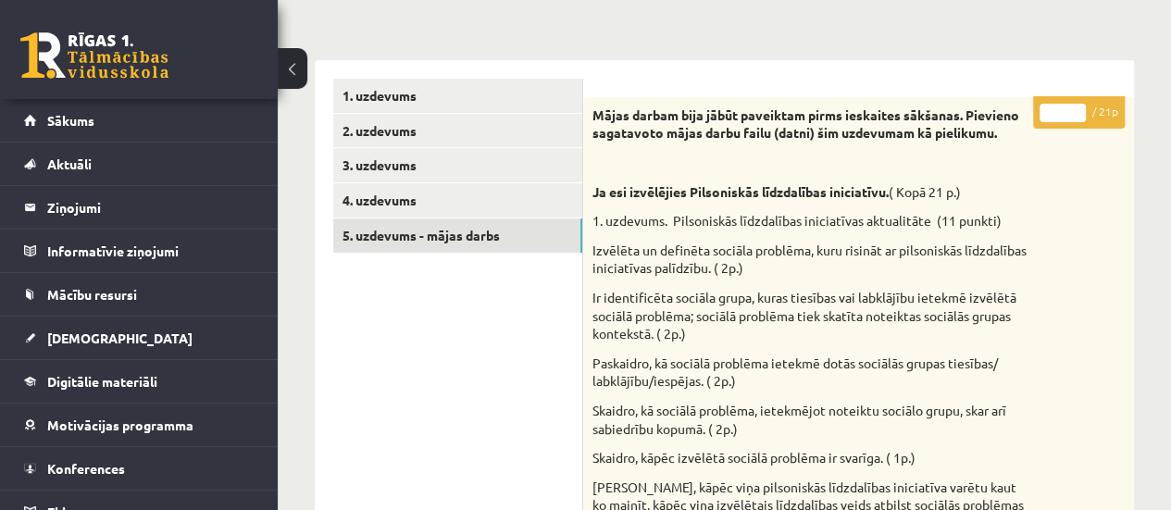
scroll to position [274, 0]
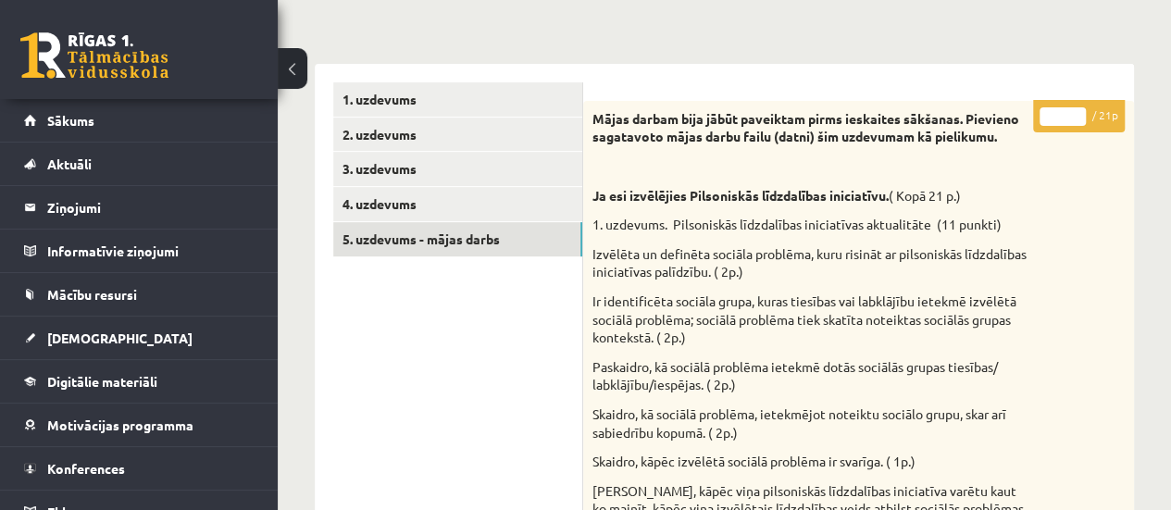
type input "**"
click at [1076, 111] on input "**" at bounding box center [1062, 116] width 46 height 19
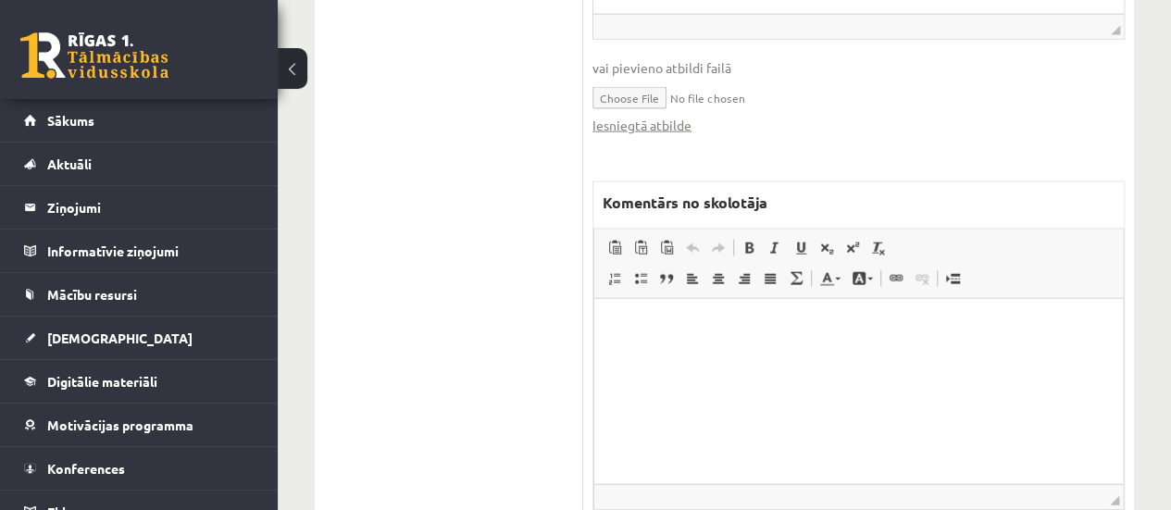
scroll to position [2088, 0]
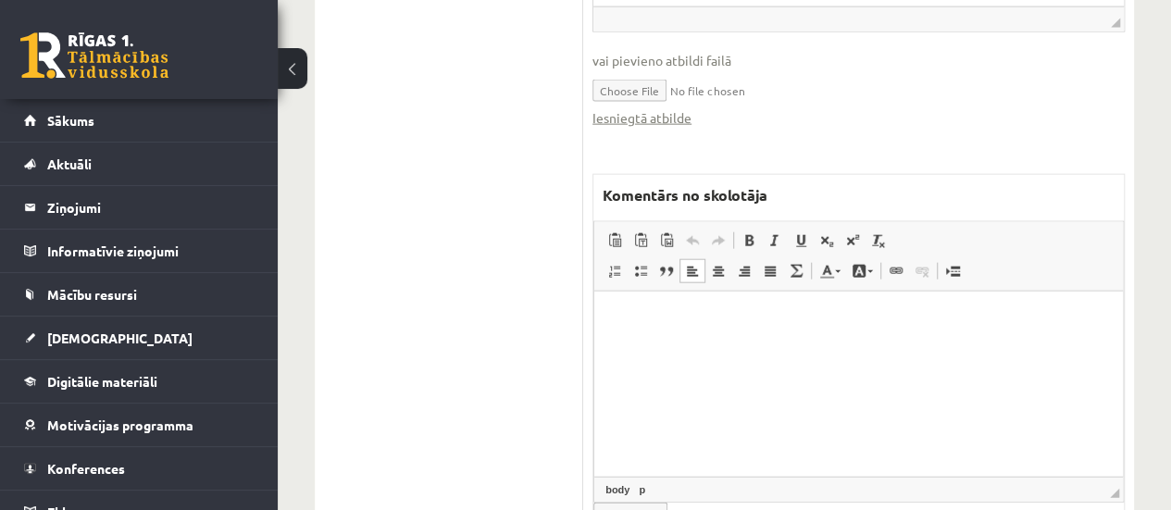
click at [767, 347] on html at bounding box center [858, 319] width 529 height 56
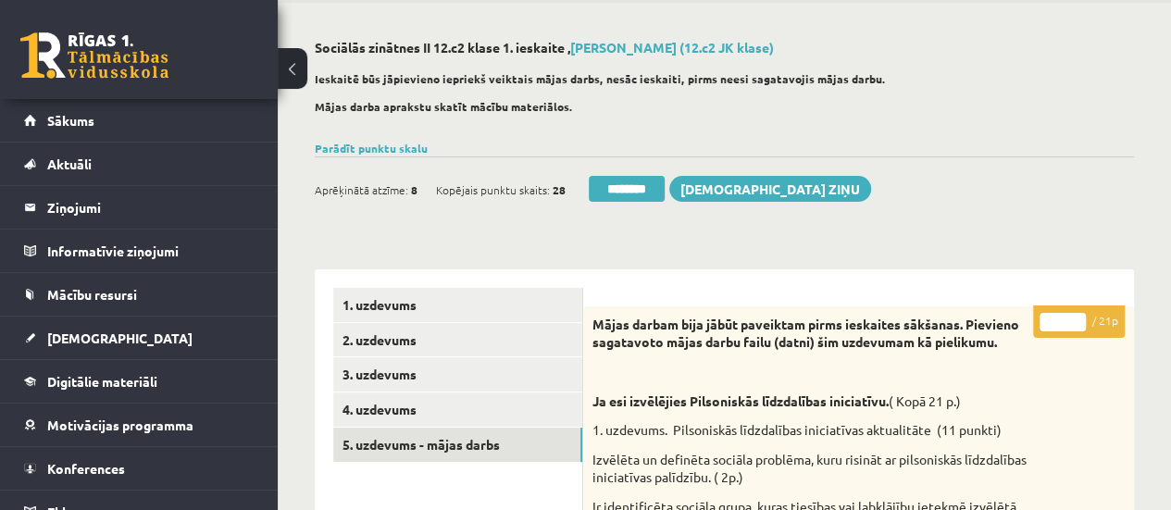
scroll to position [0, 0]
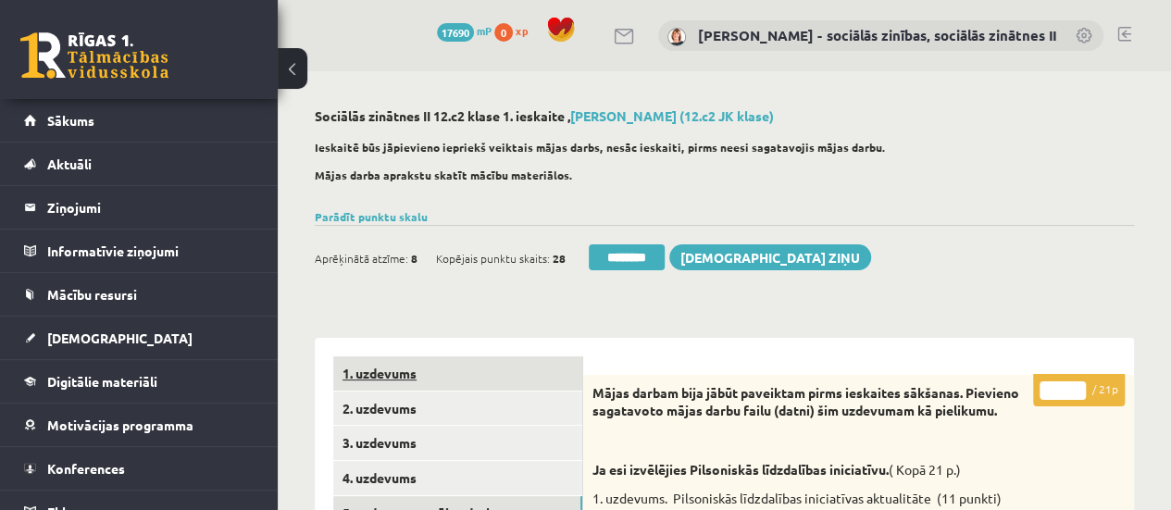
click at [374, 373] on link "1. uzdevums" at bounding box center [457, 373] width 249 height 34
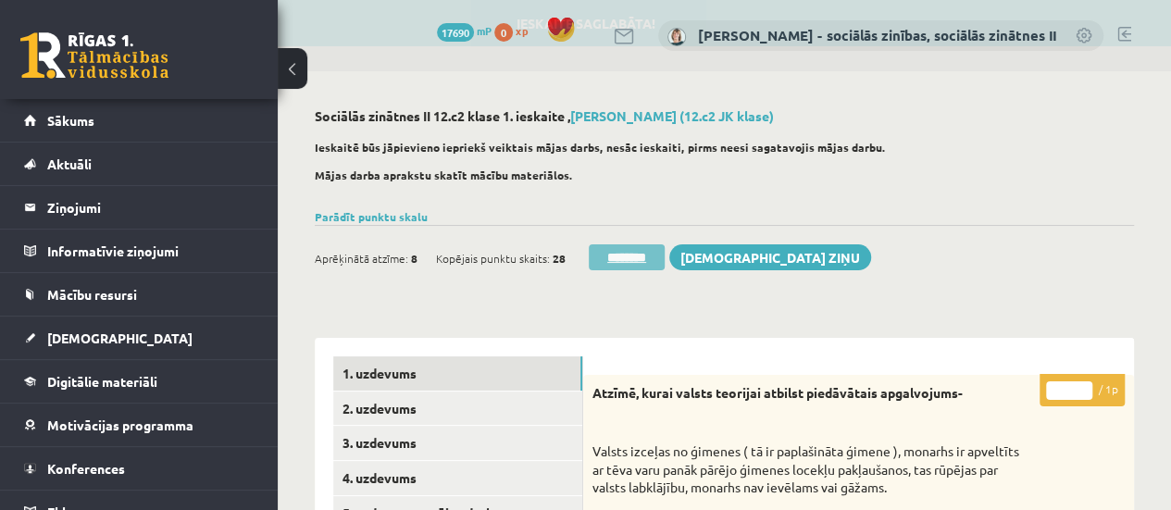
click at [625, 262] on input "********" at bounding box center [627, 257] width 76 height 26
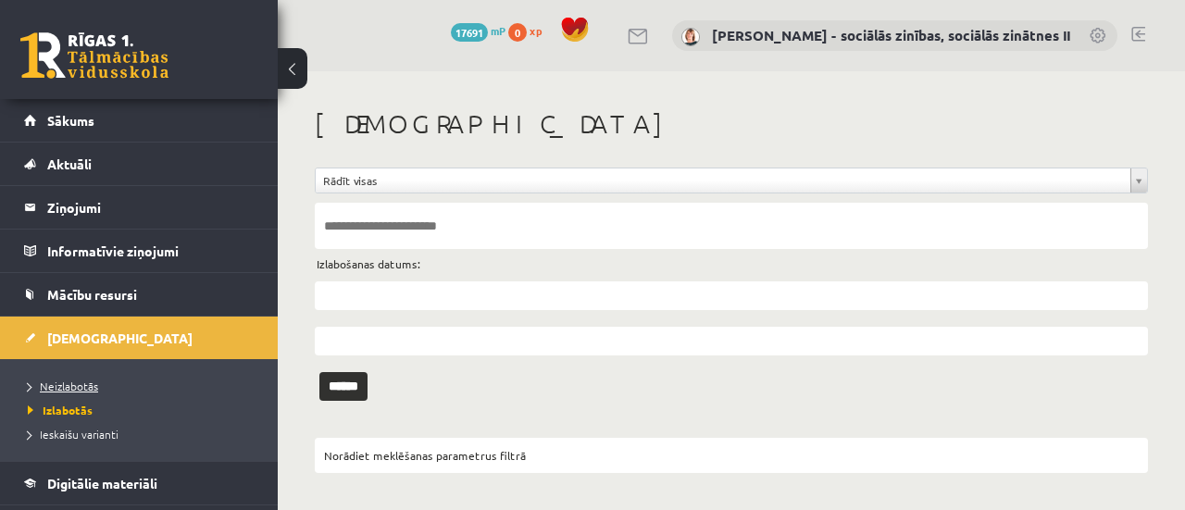
click at [83, 382] on span "Neizlabotās" at bounding box center [63, 386] width 70 height 15
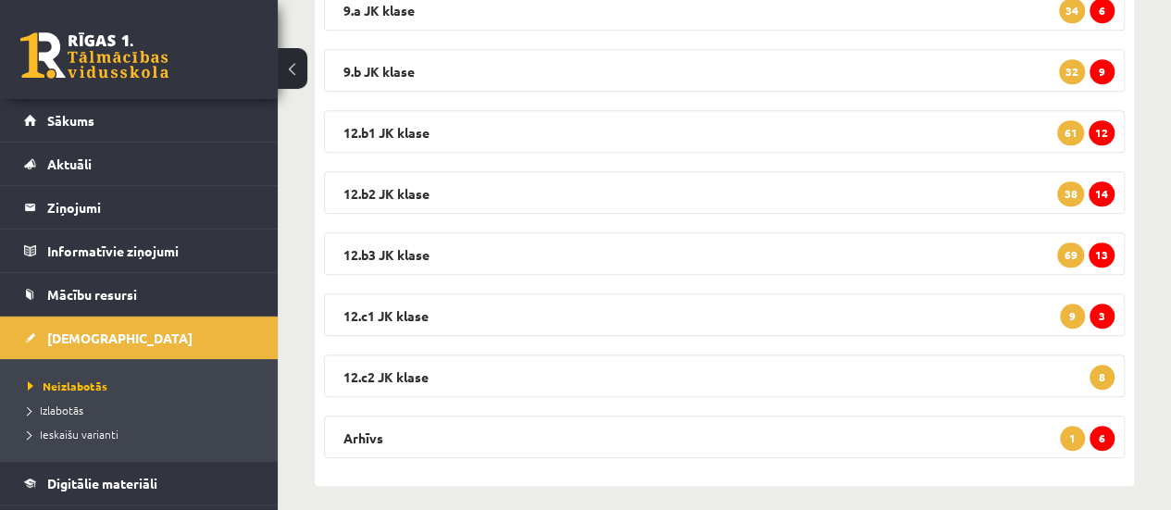
scroll to position [484, 0]
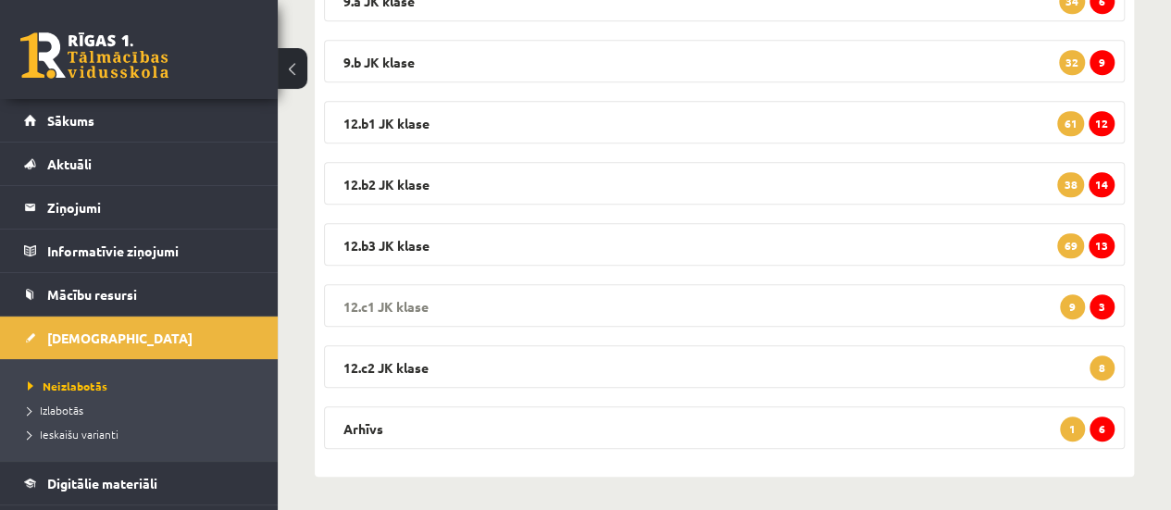
click at [1103, 303] on span "3" at bounding box center [1101, 306] width 25 height 25
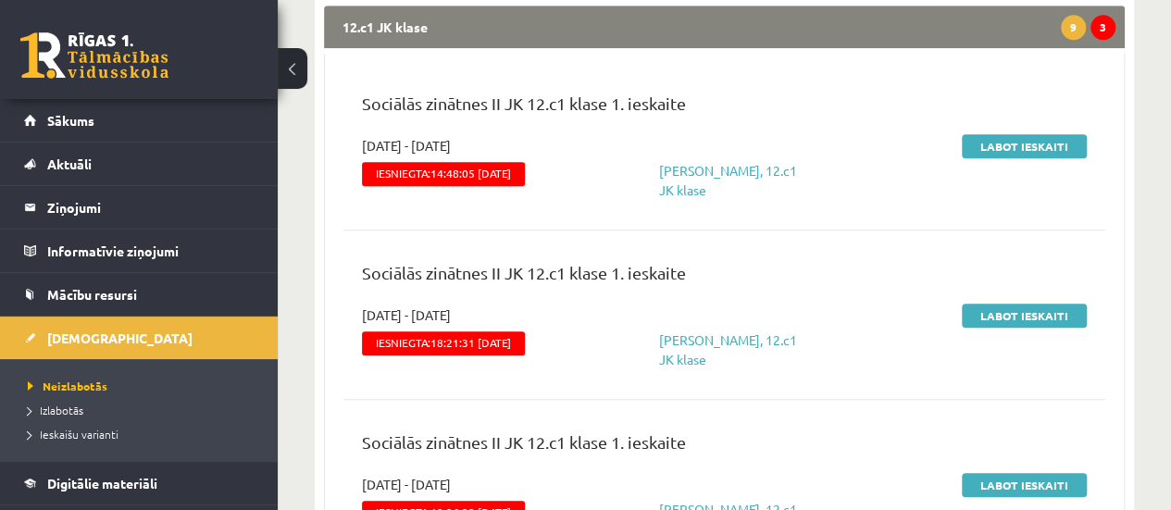
scroll to position [728, 0]
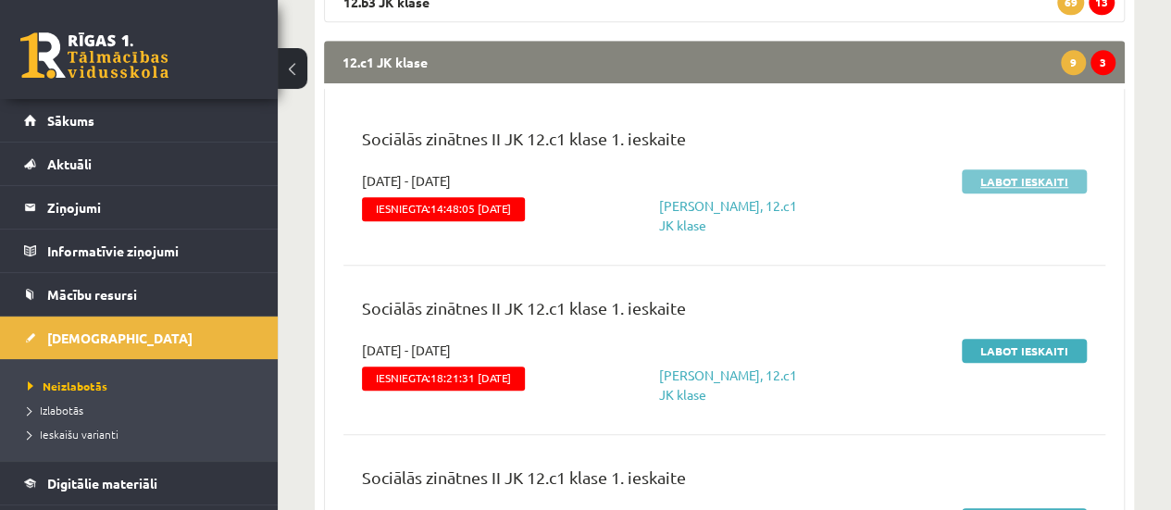
click at [1011, 181] on link "Labot ieskaiti" at bounding box center [1024, 181] width 125 height 24
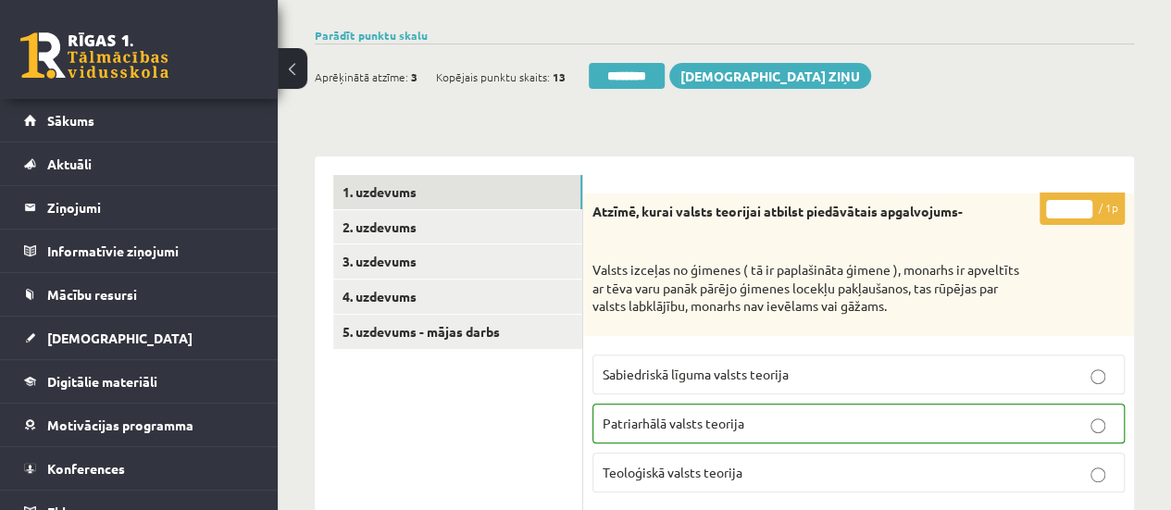
scroll to position [226, 0]
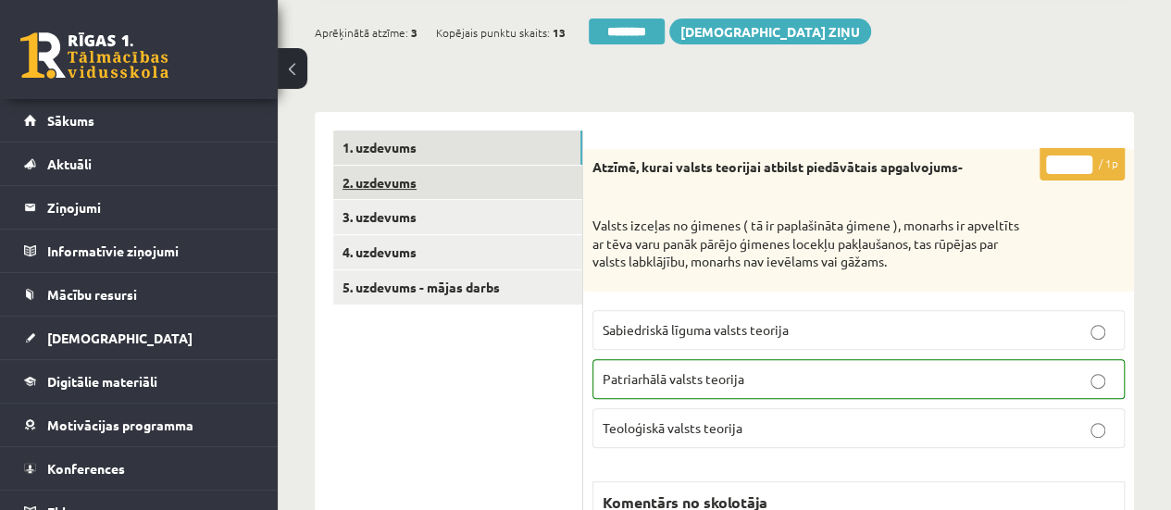
click at [524, 179] on link "2. uzdevums" at bounding box center [457, 183] width 249 height 34
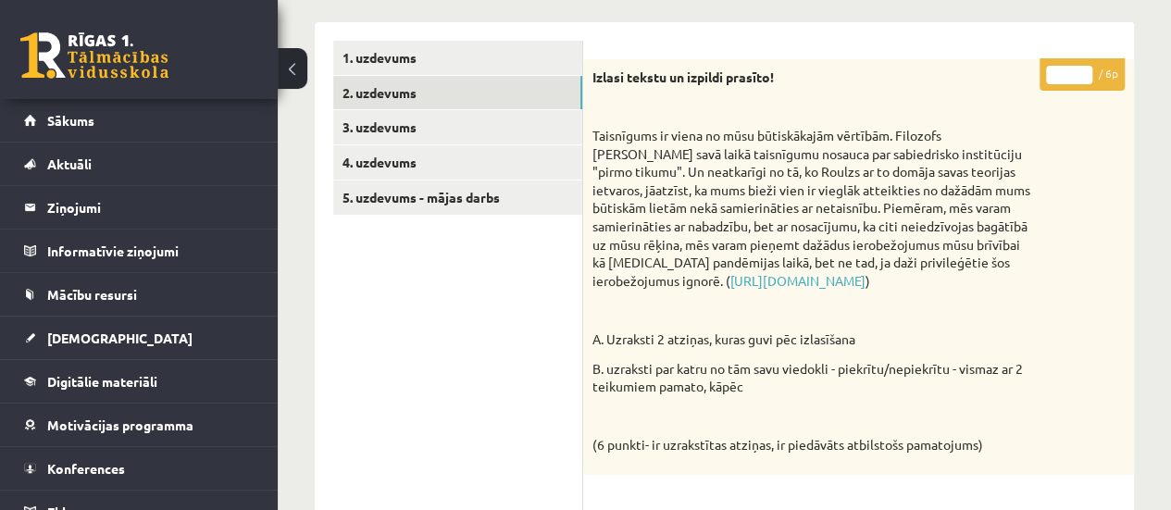
scroll to position [309, 0]
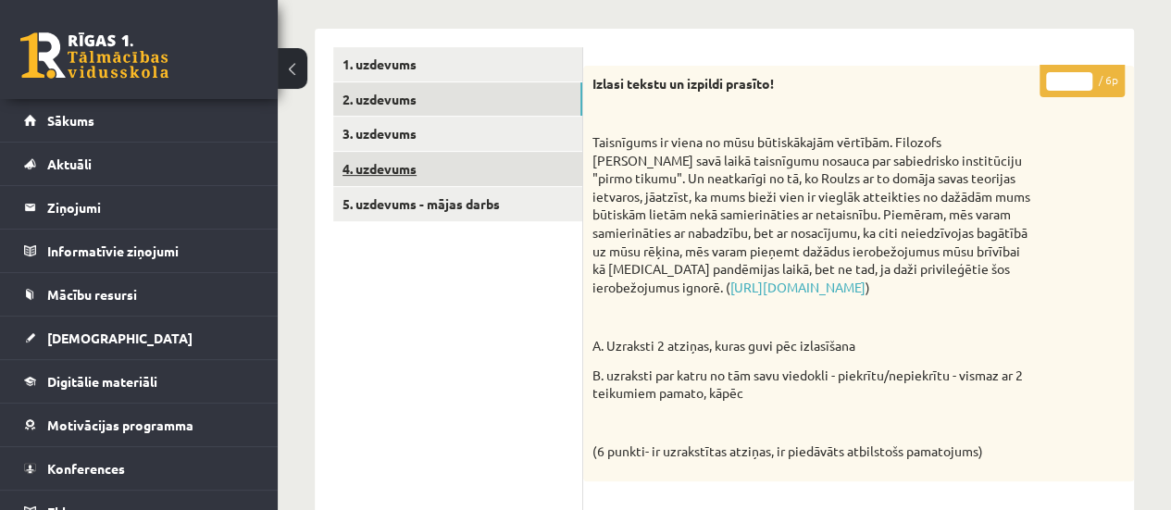
click at [476, 171] on link "4. uzdevums" at bounding box center [457, 169] width 249 height 34
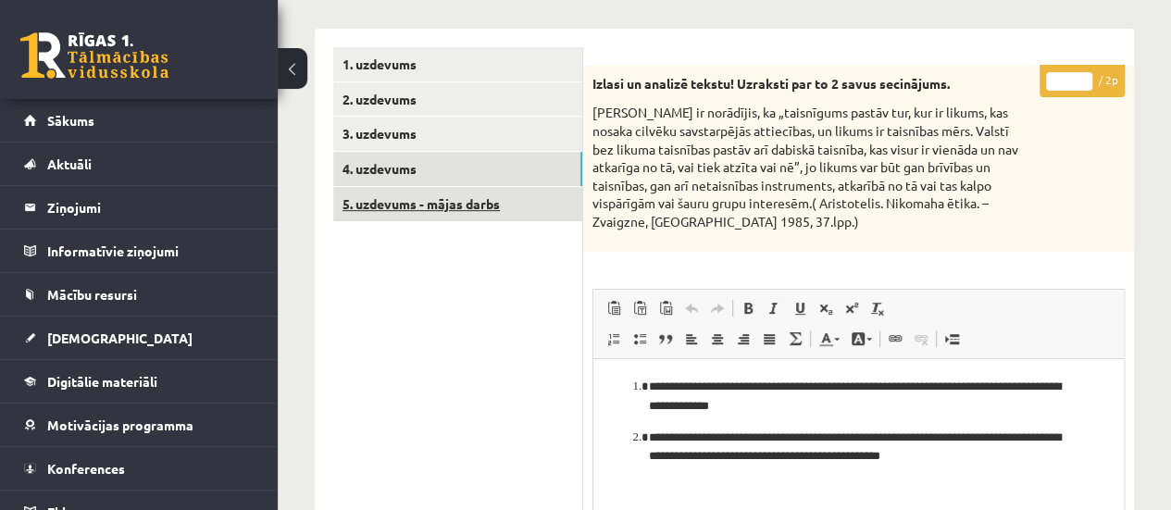
scroll to position [0, 0]
click at [472, 205] on link "5. uzdevums - mājas darbs" at bounding box center [457, 204] width 249 height 34
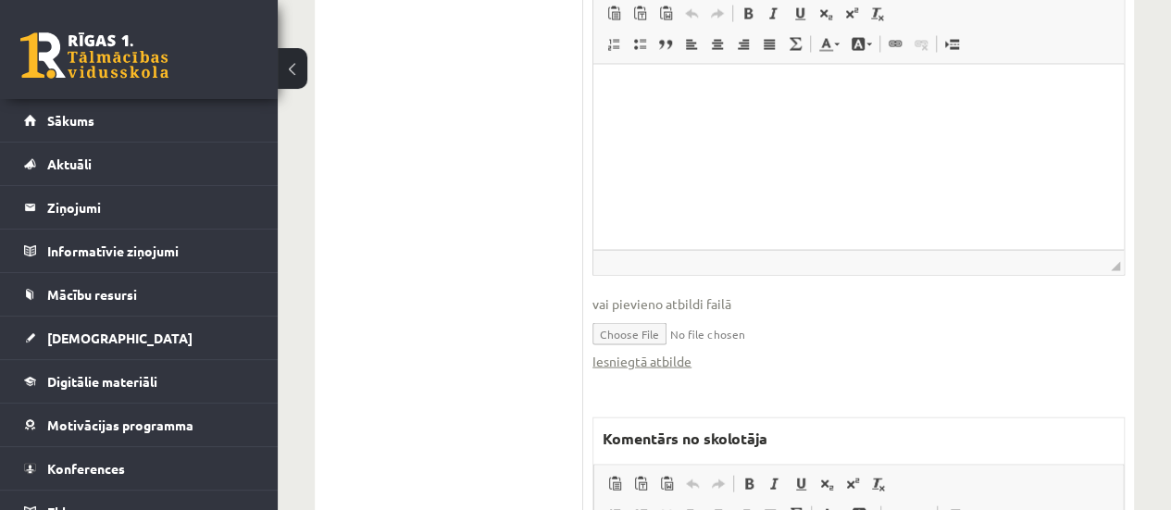
scroll to position [1859, 0]
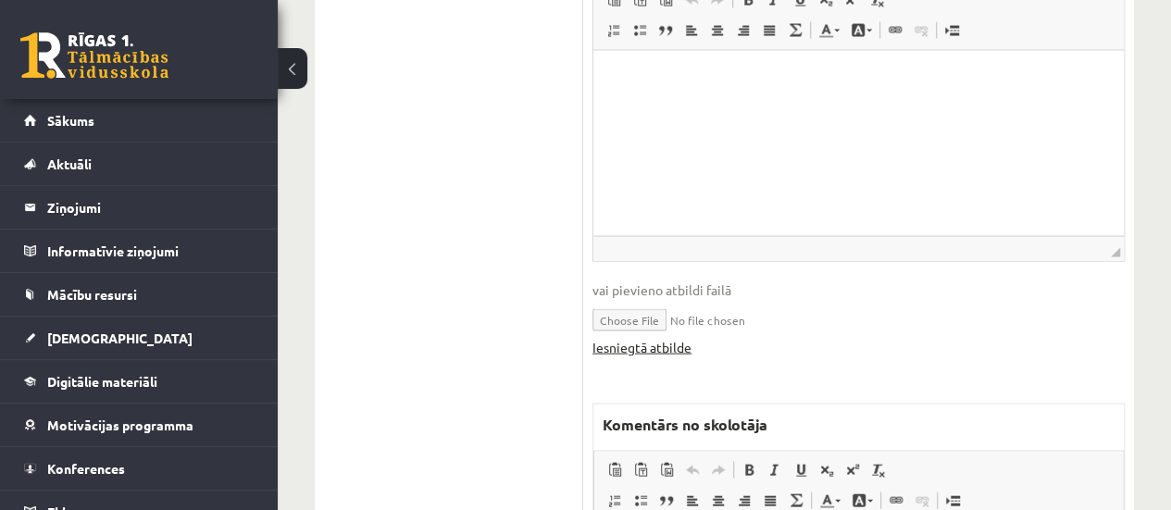
click at [678, 351] on link "Iesniegtā atbilde" at bounding box center [641, 347] width 99 height 19
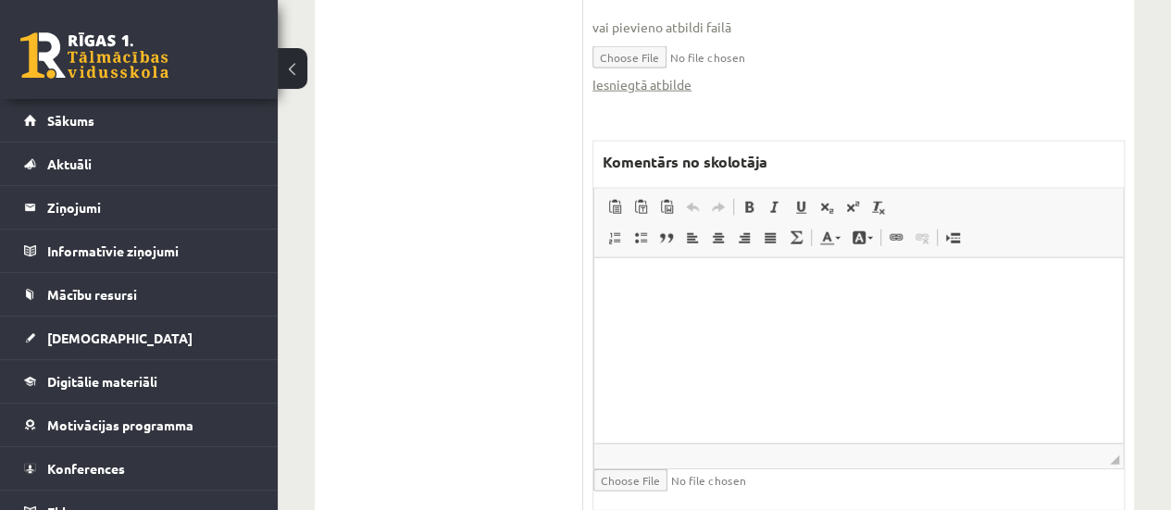
scroll to position [2094, 0]
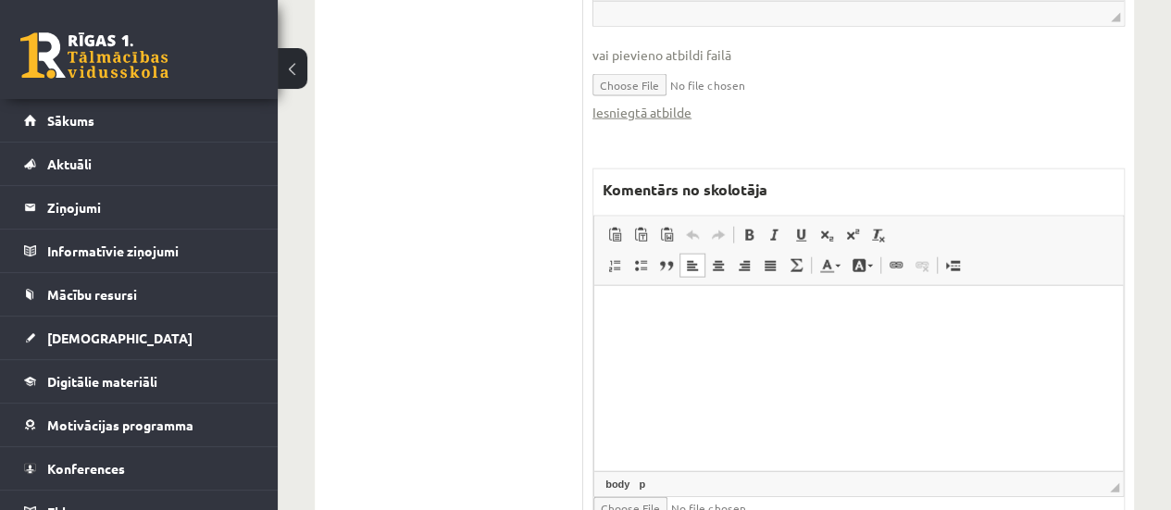
click at [679, 342] on html at bounding box center [858, 313] width 529 height 56
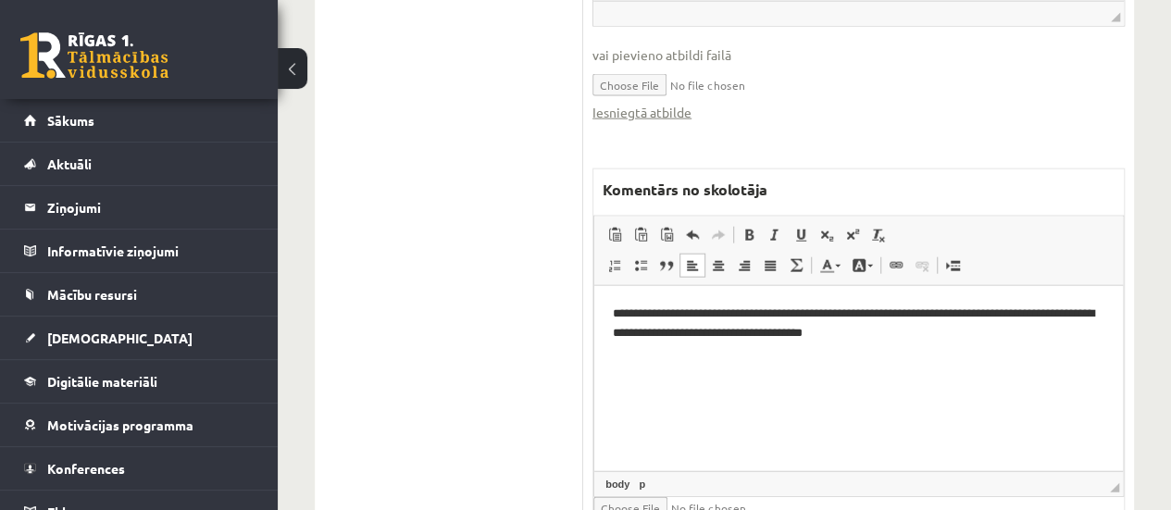
click at [816, 333] on p "**********" at bounding box center [859, 323] width 492 height 39
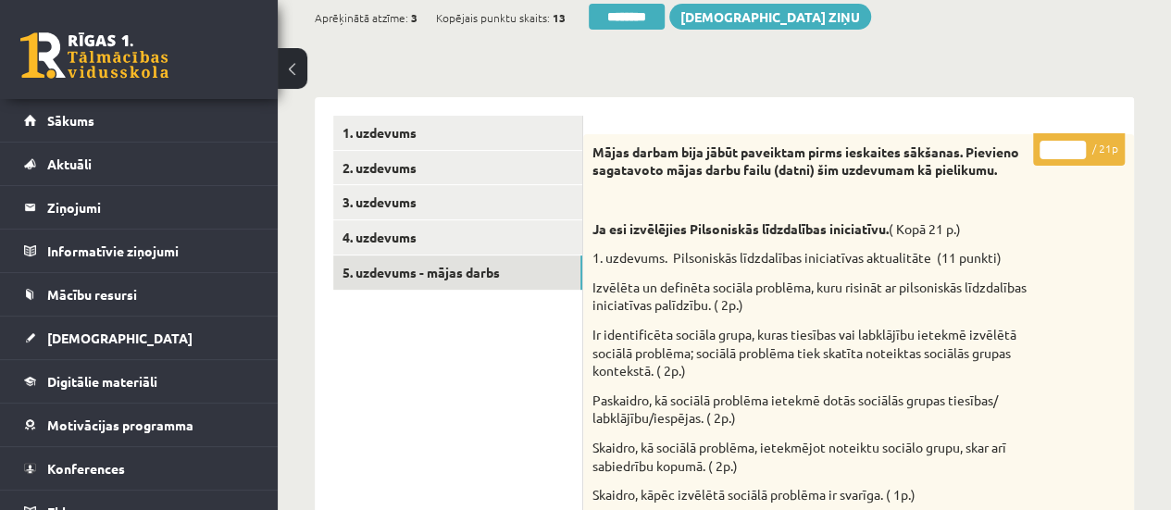
scroll to position [102, 0]
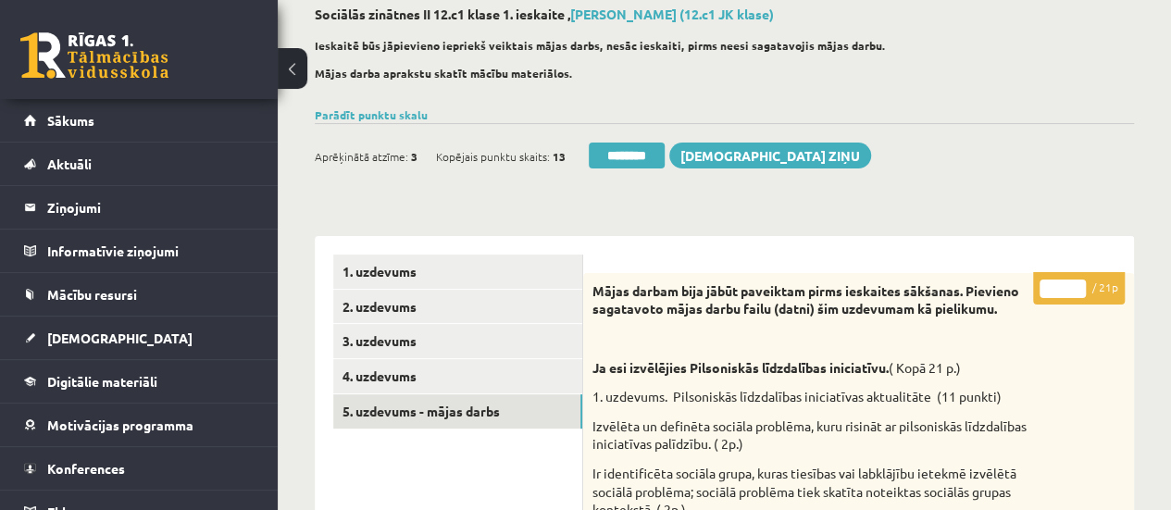
click at [1076, 286] on input "*" at bounding box center [1062, 289] width 46 height 19
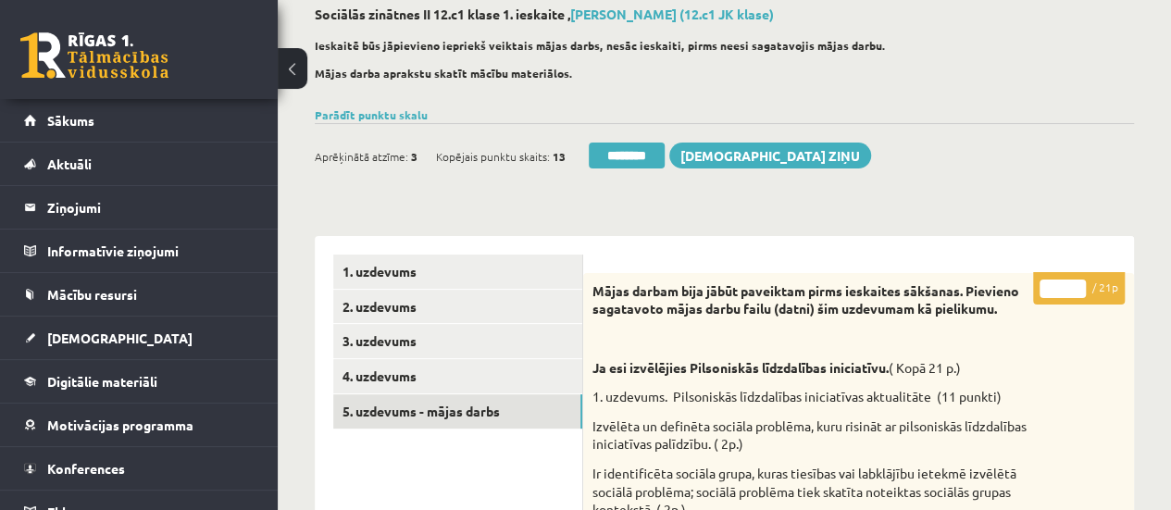
click at [1076, 286] on input "*" at bounding box center [1062, 289] width 46 height 19
click at [1076, 286] on input "**" at bounding box center [1062, 289] width 46 height 19
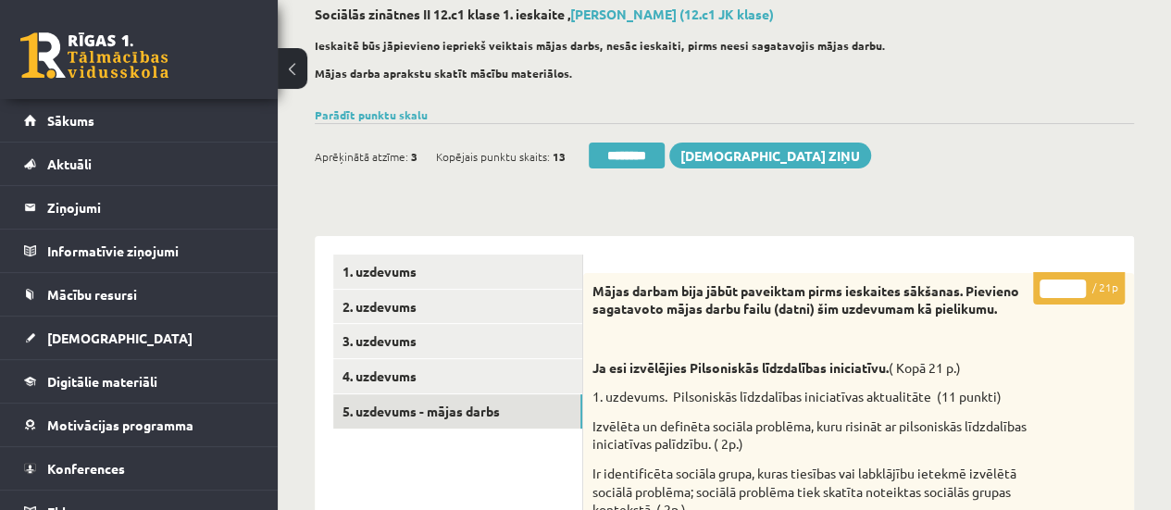
type input "**"
click at [1076, 286] on input "**" at bounding box center [1062, 289] width 46 height 19
click at [533, 272] on link "1. uzdevums" at bounding box center [457, 272] width 249 height 34
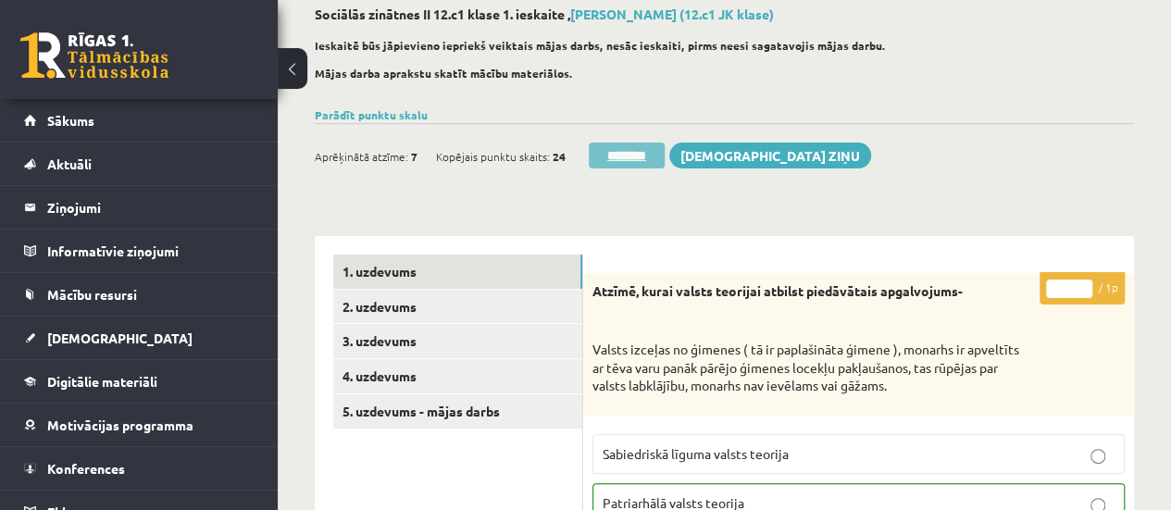
click at [619, 155] on input "********" at bounding box center [627, 156] width 76 height 26
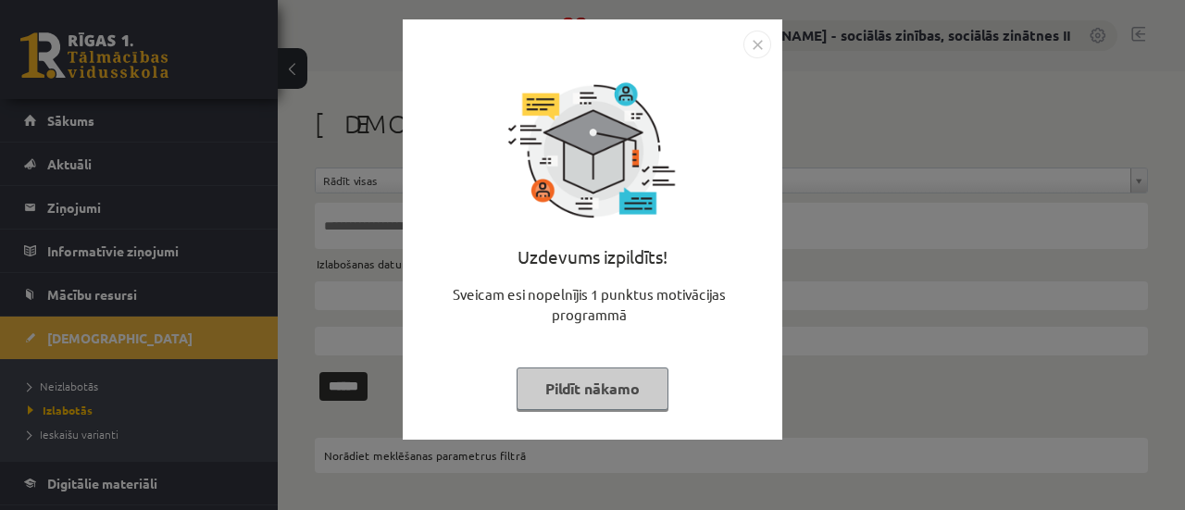
click at [585, 386] on button "Pildīt nākamo" at bounding box center [593, 388] width 152 height 43
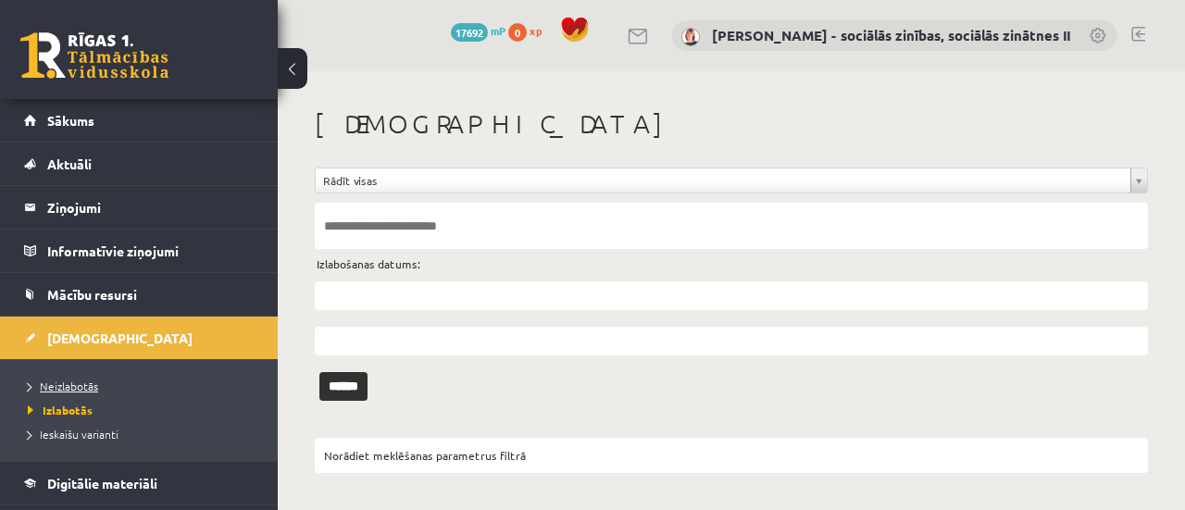
click at [72, 384] on span "Neizlabotās" at bounding box center [63, 386] width 70 height 15
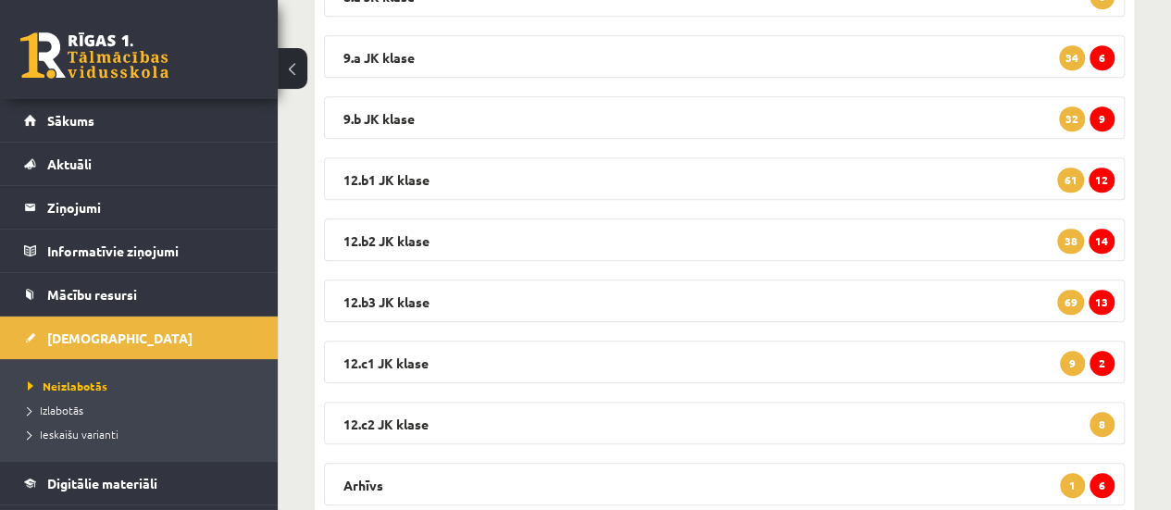
scroll to position [479, 0]
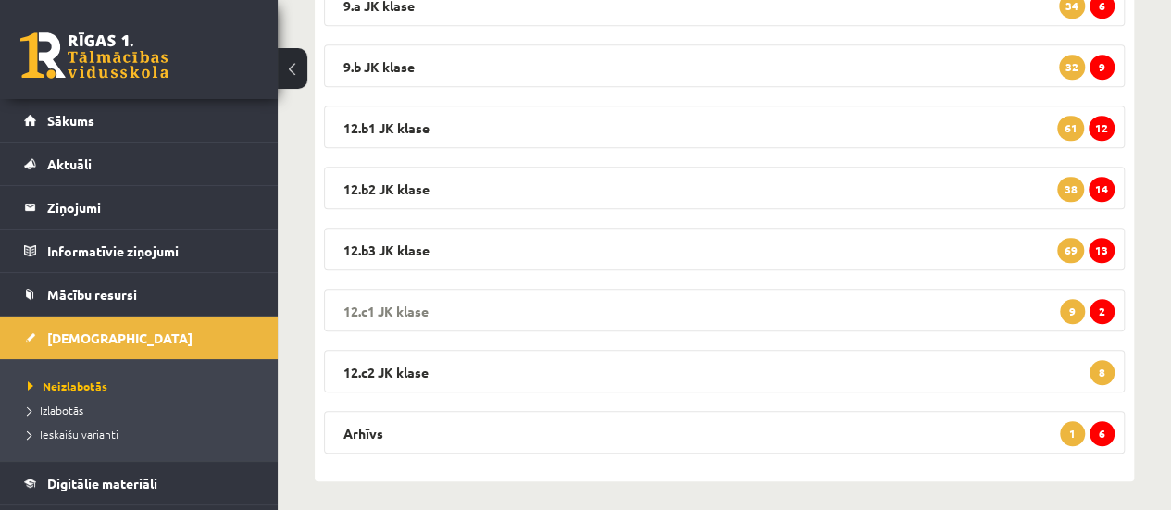
click at [1108, 308] on span "2" at bounding box center [1101, 311] width 25 height 25
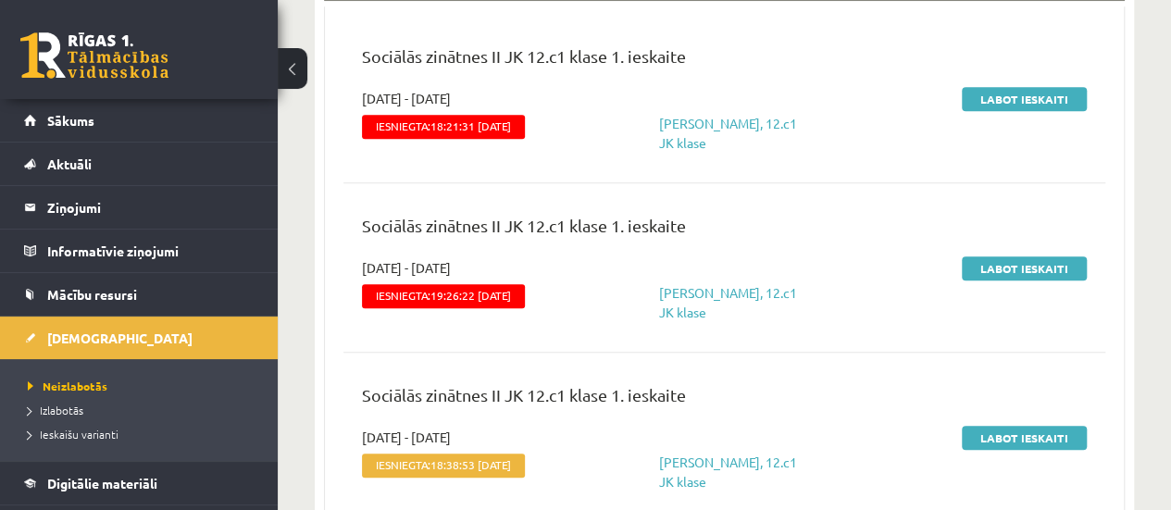
scroll to position [881, 0]
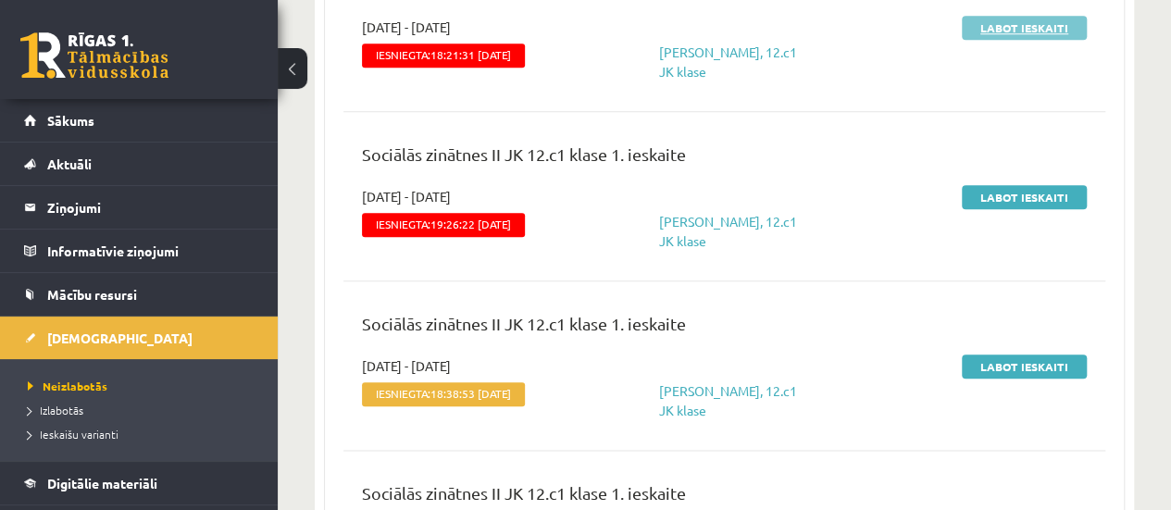
click at [1000, 29] on link "Labot ieskaiti" at bounding box center [1024, 28] width 125 height 24
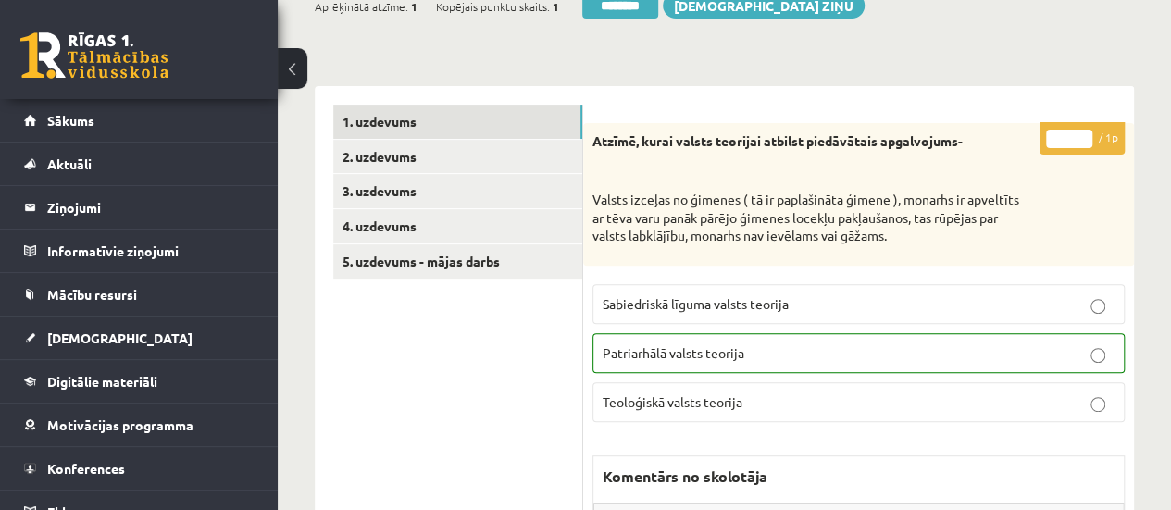
scroll to position [256, 0]
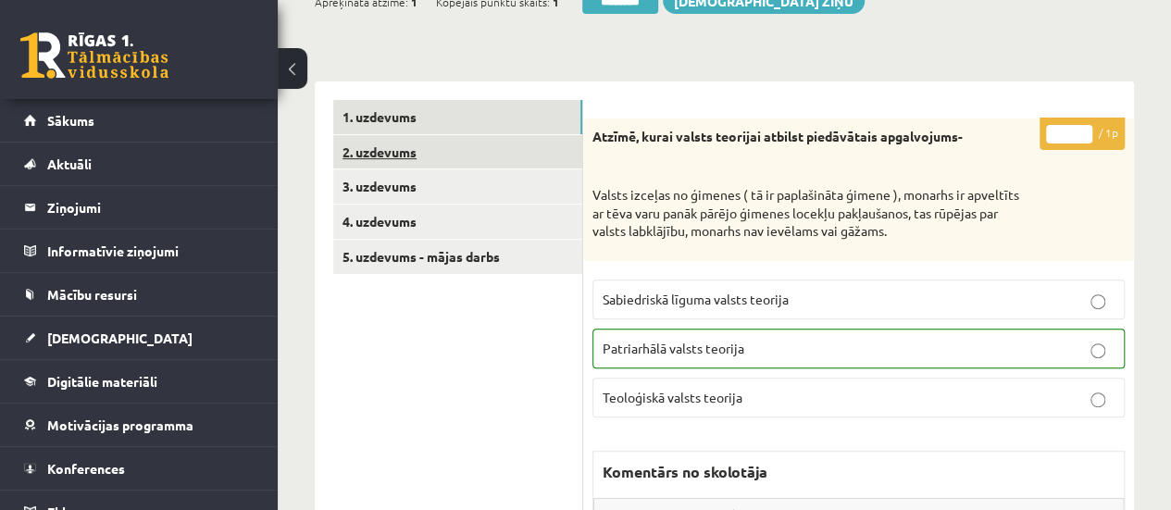
click at [491, 151] on link "2. uzdevums" at bounding box center [457, 152] width 249 height 34
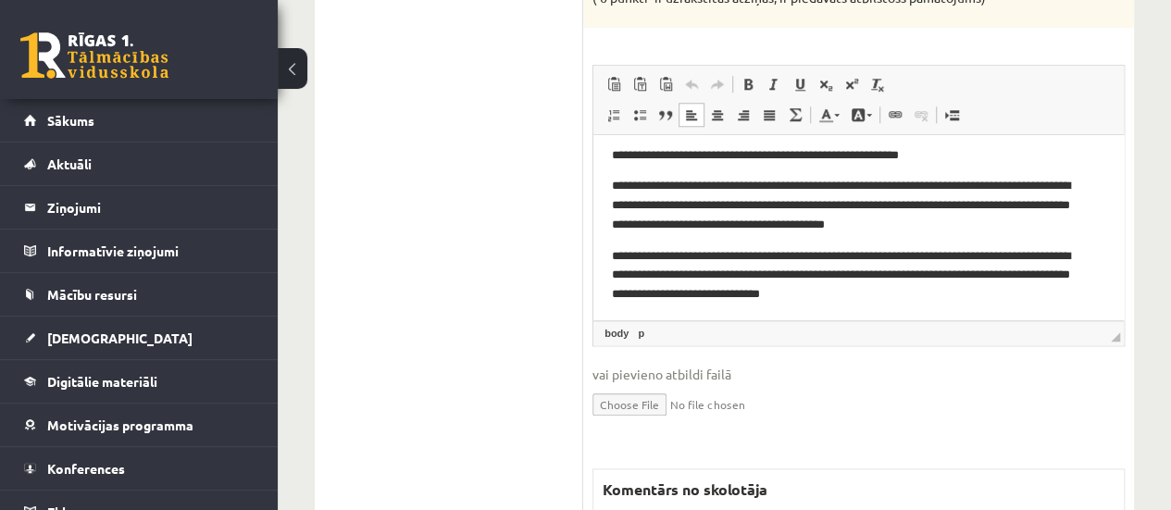
scroll to position [42, 0]
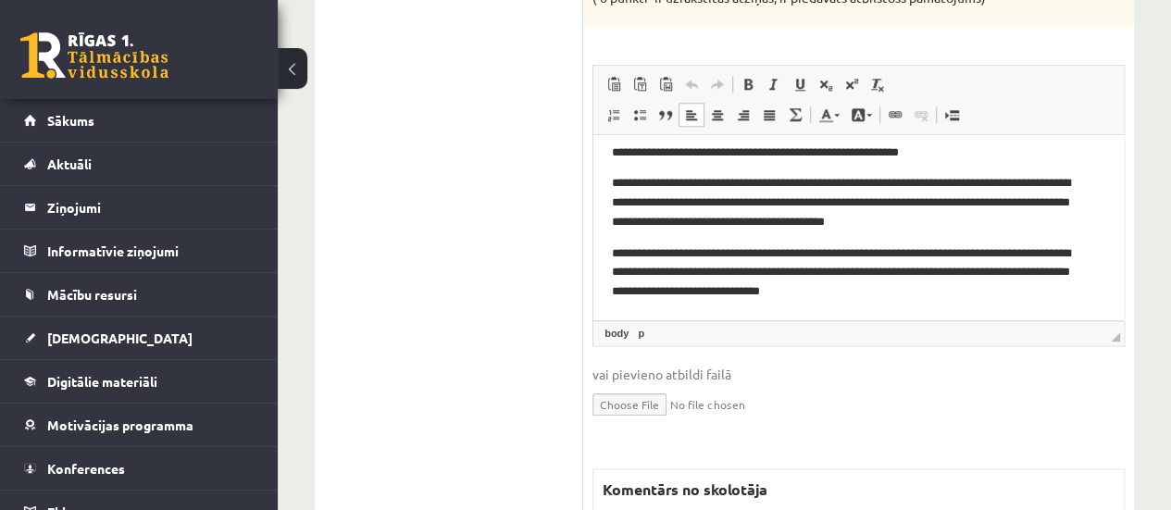
drag, startPoint x: 1116, startPoint y: 203, endPoint x: 1717, endPoint y: 355, distance: 619.9
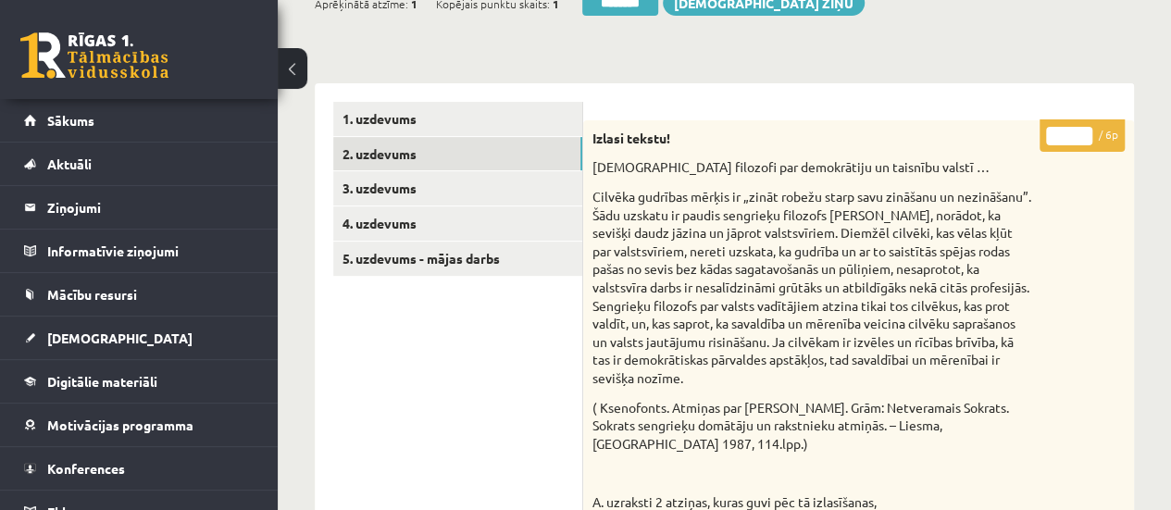
scroll to position [236, 0]
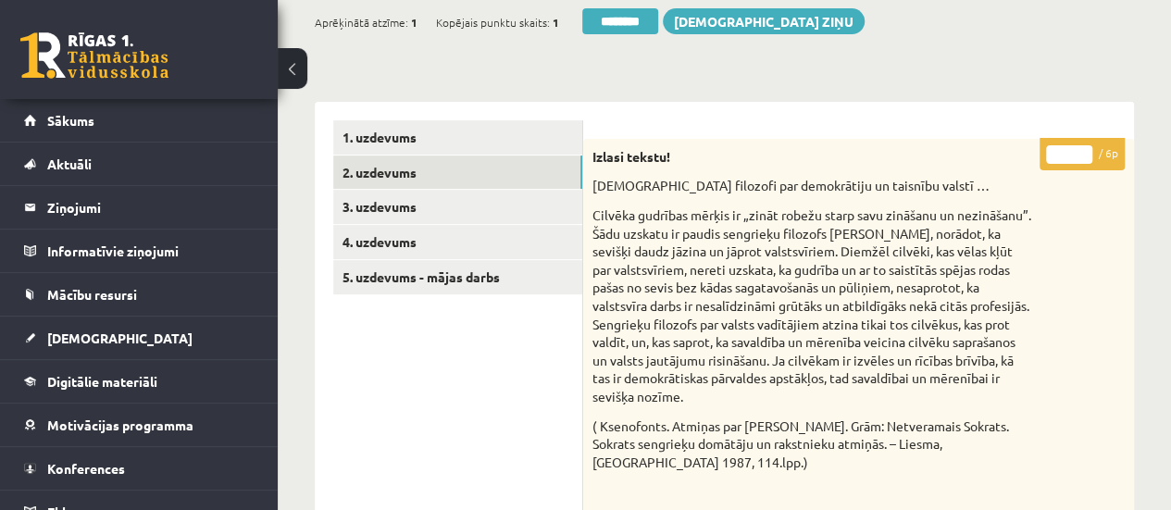
type input "*"
click at [1083, 151] on input "*" at bounding box center [1069, 154] width 46 height 19
click at [513, 199] on link "3. uzdevums" at bounding box center [457, 207] width 249 height 34
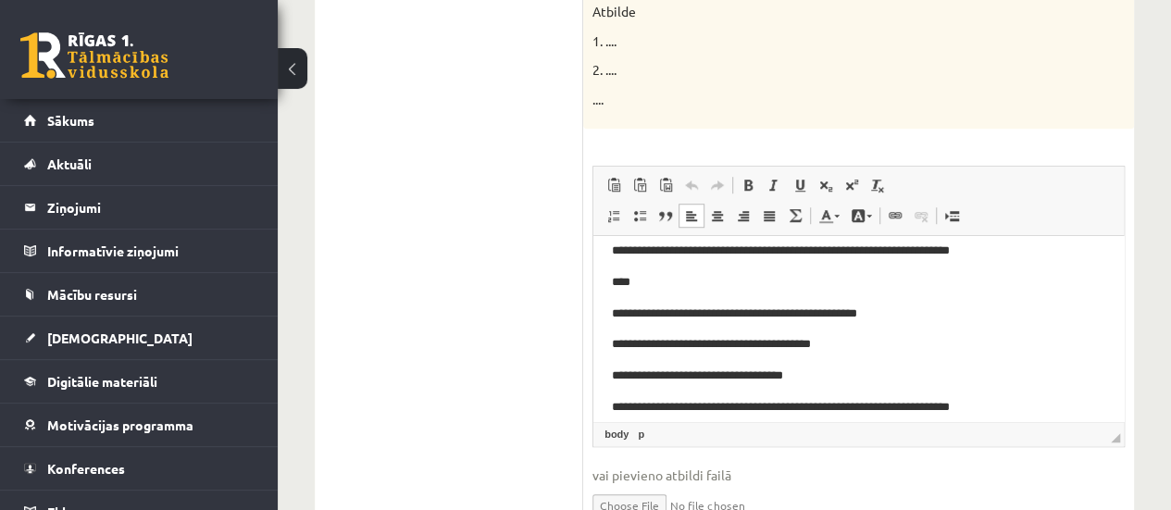
scroll to position [90, 0]
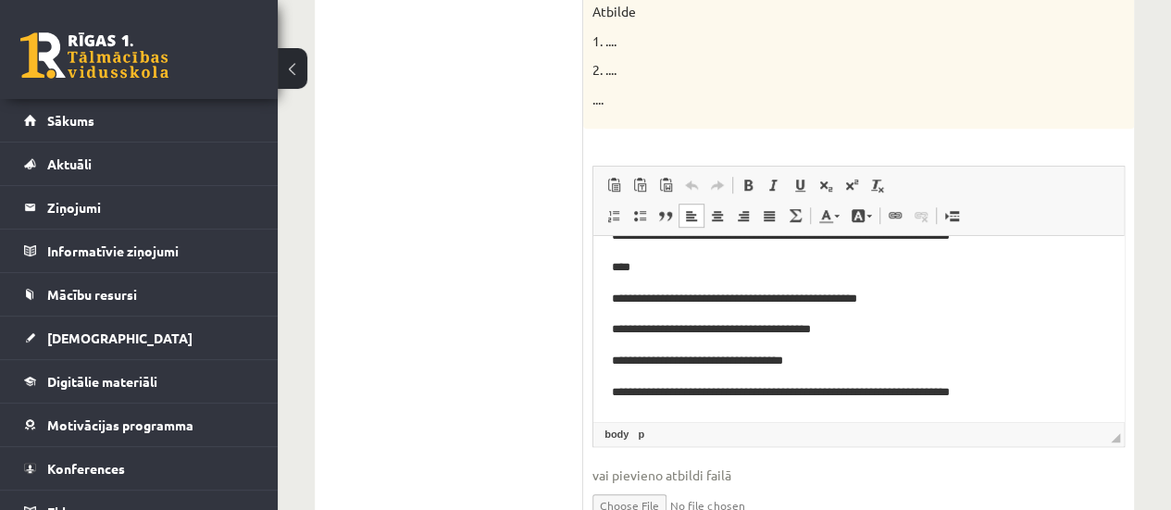
drag, startPoint x: 1114, startPoint y: 281, endPoint x: 1723, endPoint y: 574, distance: 675.7
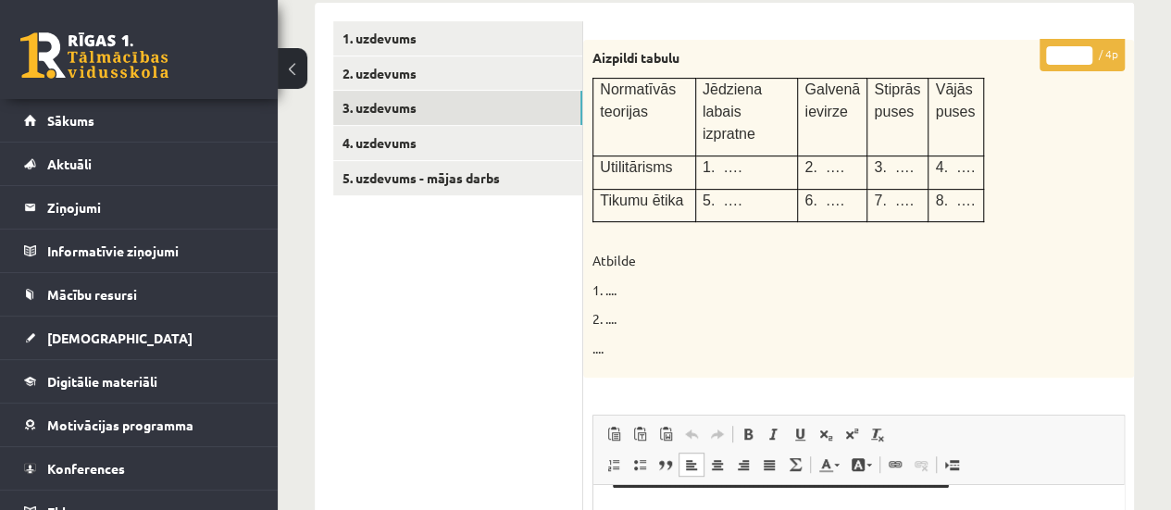
scroll to position [330, 0]
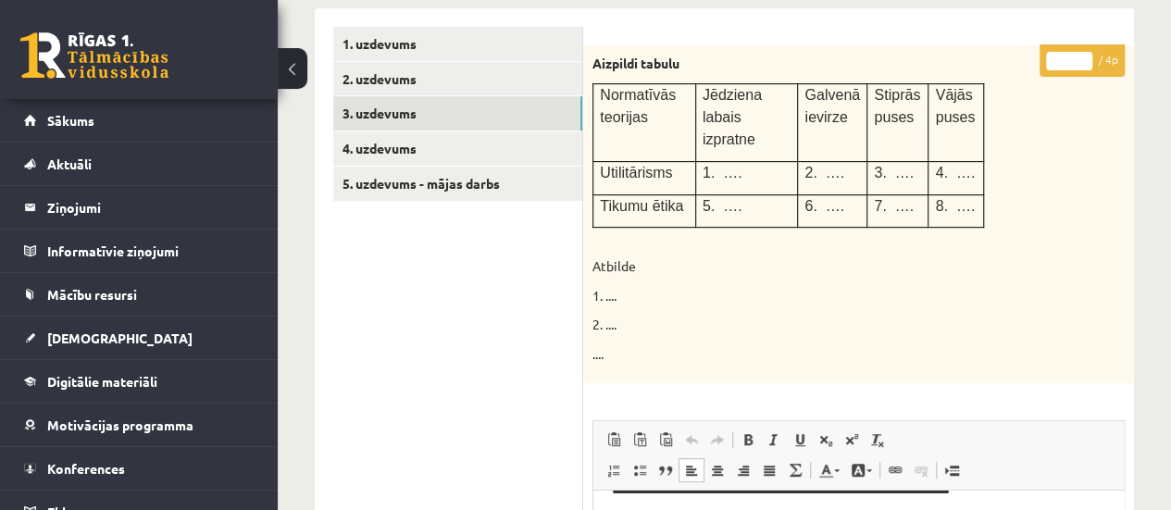
click at [1086, 59] on input "*" at bounding box center [1069, 61] width 46 height 19
click at [1082, 53] on input "*" at bounding box center [1069, 61] width 46 height 19
type input "*"
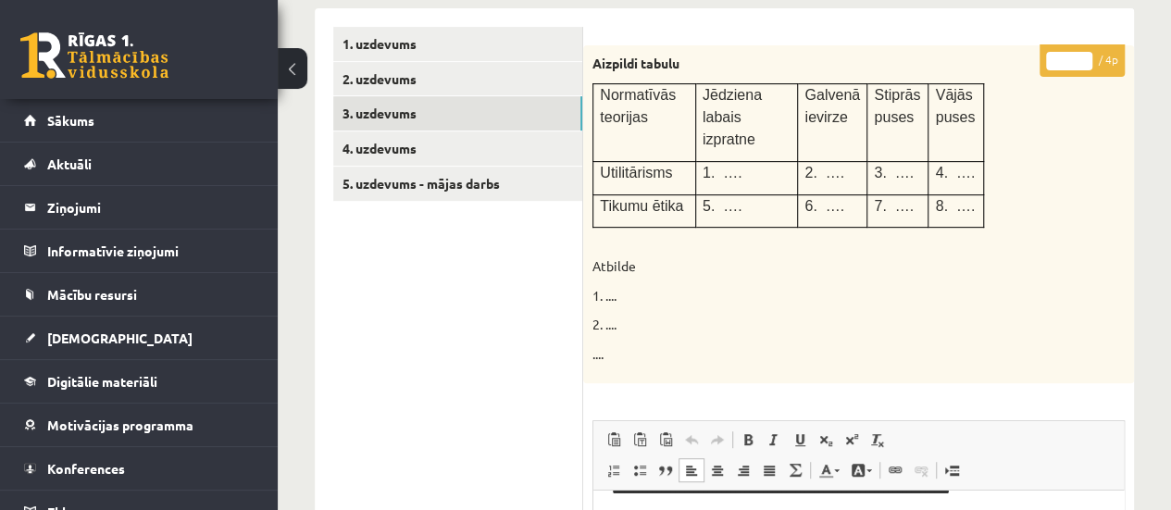
click at [1082, 53] on input "*" at bounding box center [1069, 61] width 46 height 19
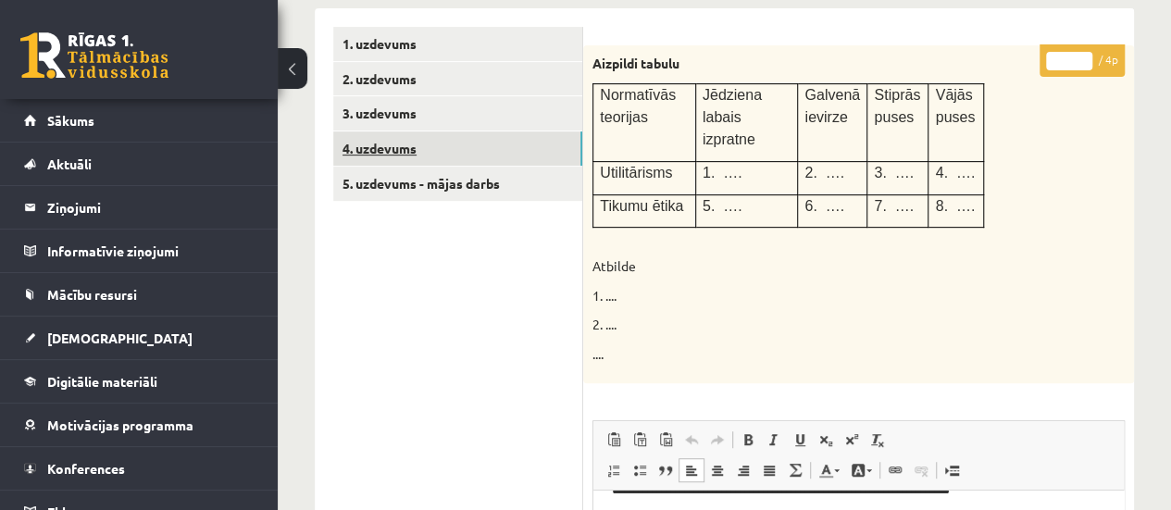
click at [480, 139] on link "4. uzdevums" at bounding box center [457, 148] width 249 height 34
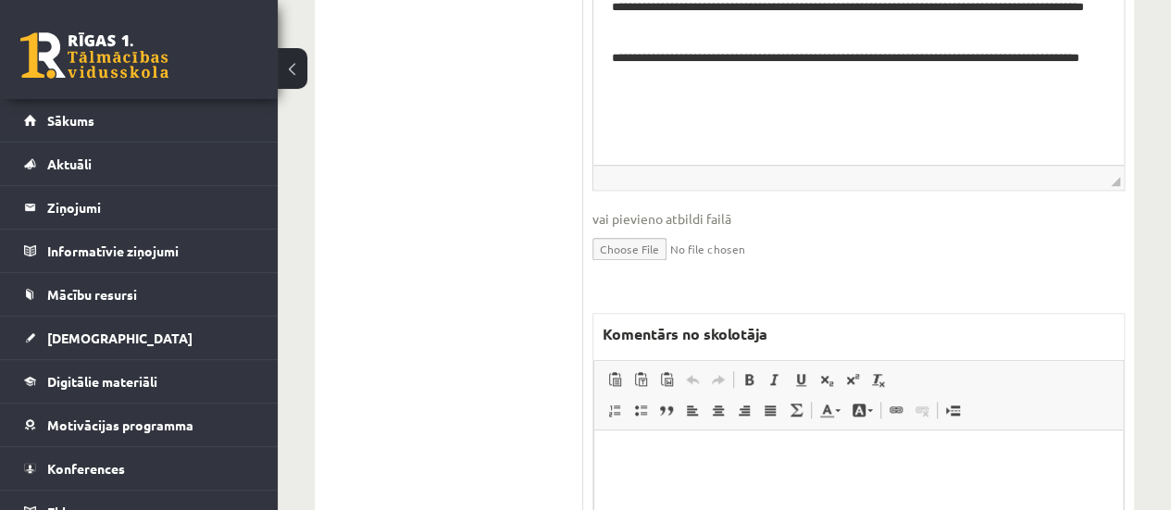
scroll to position [761, 0]
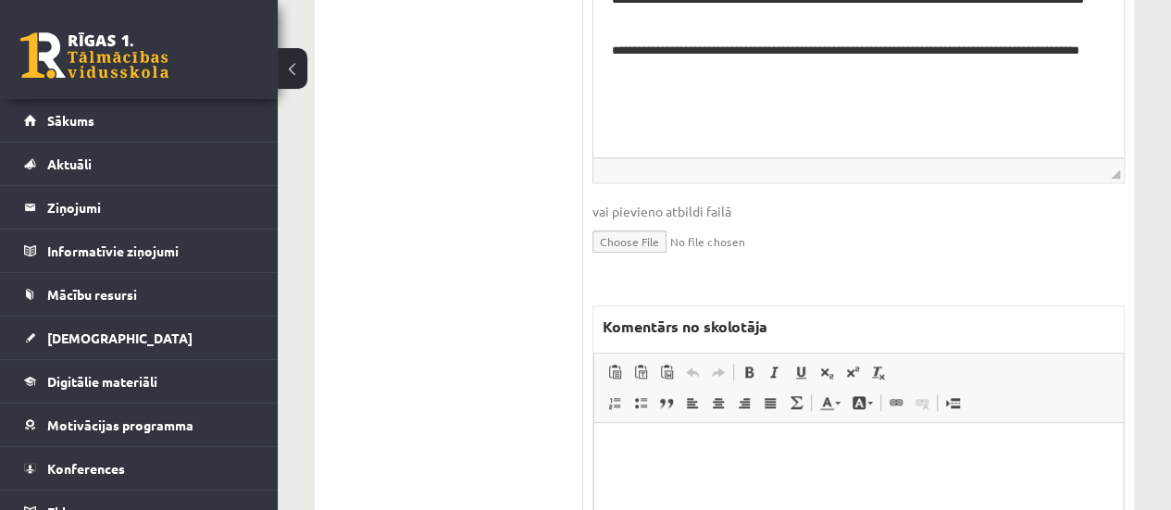
click at [666, 474] on html at bounding box center [858, 451] width 529 height 56
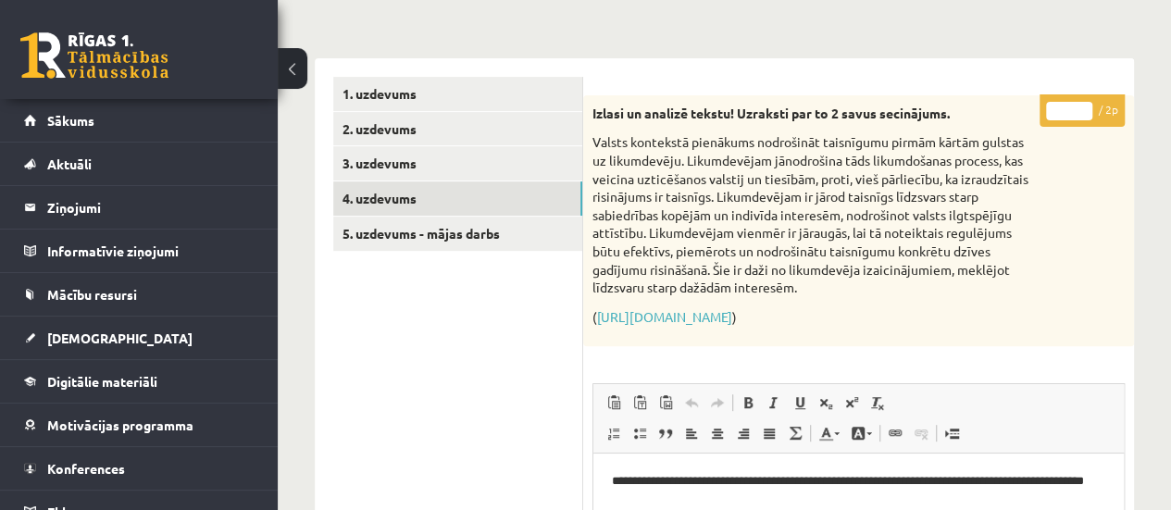
scroll to position [247, 0]
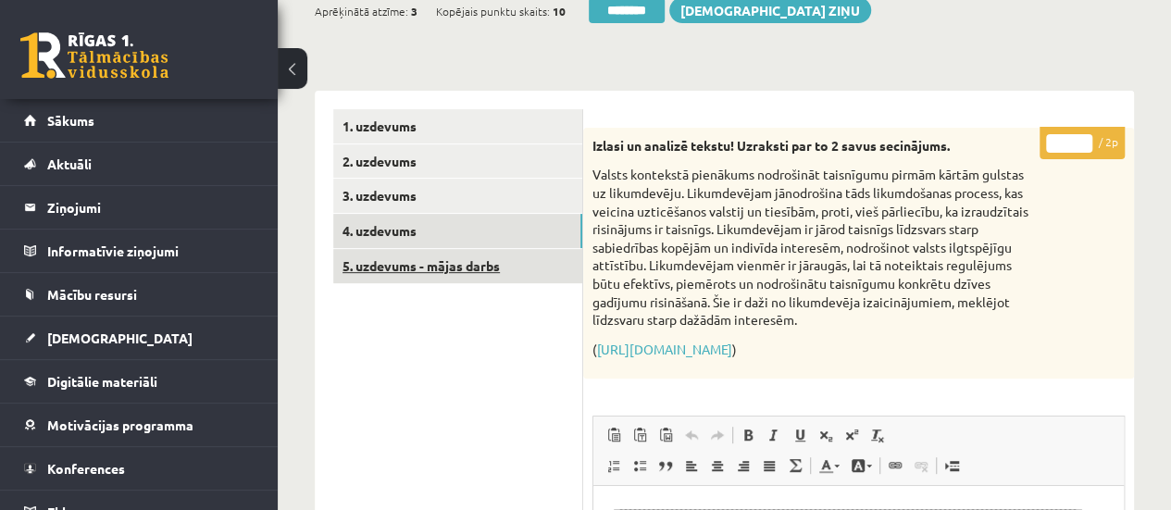
click at [376, 267] on link "5. uzdevums - mājas darbs" at bounding box center [457, 266] width 249 height 34
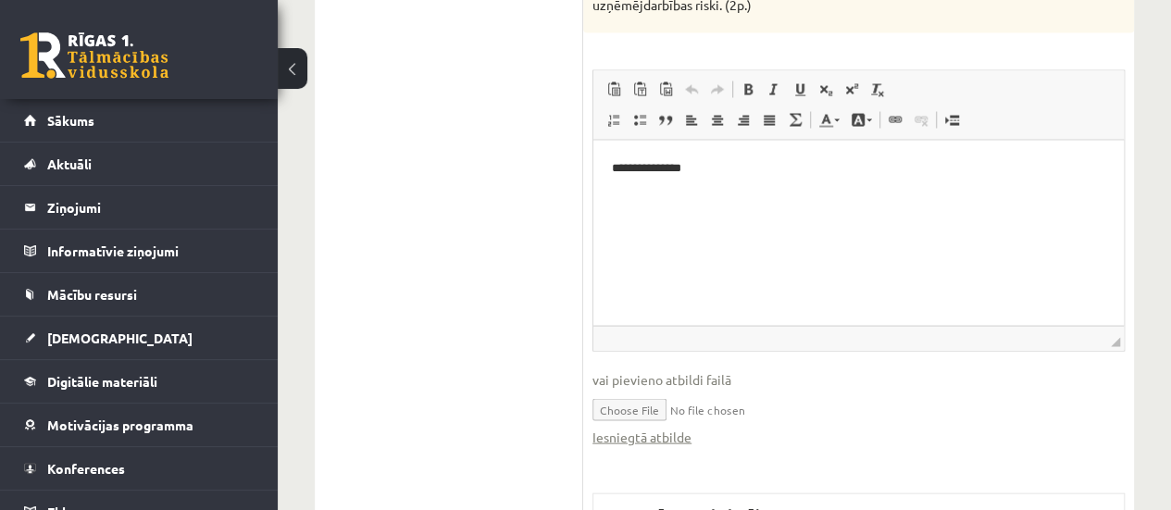
scroll to position [1775, 0]
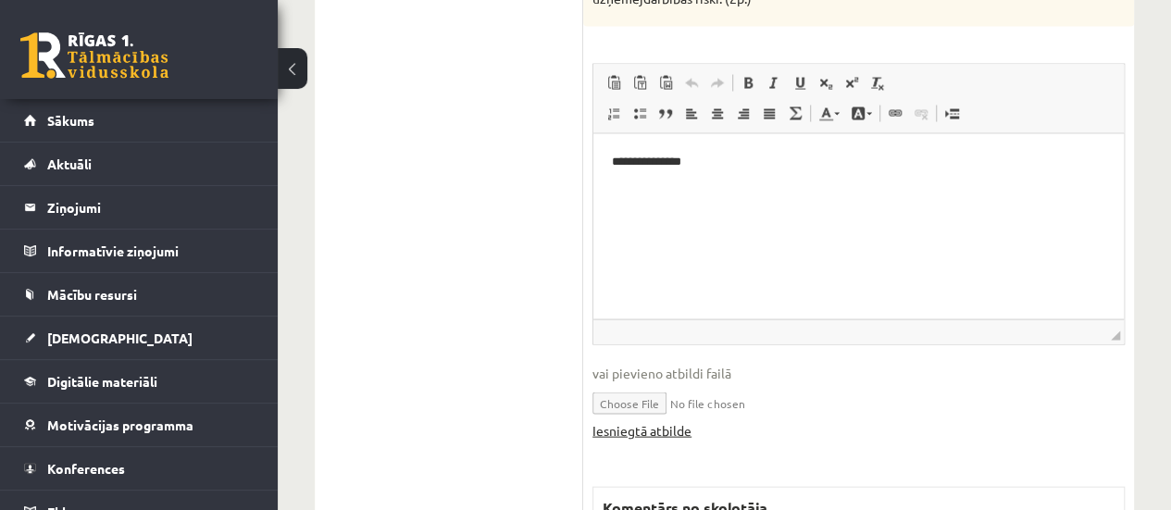
click at [609, 435] on link "Iesniegtā atbilde" at bounding box center [641, 430] width 99 height 19
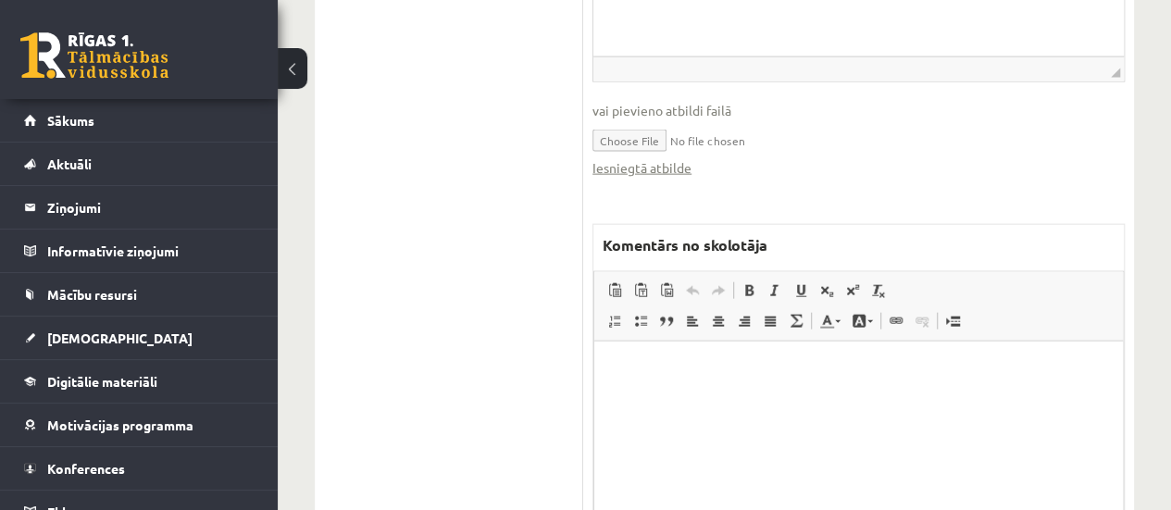
scroll to position [2049, 0]
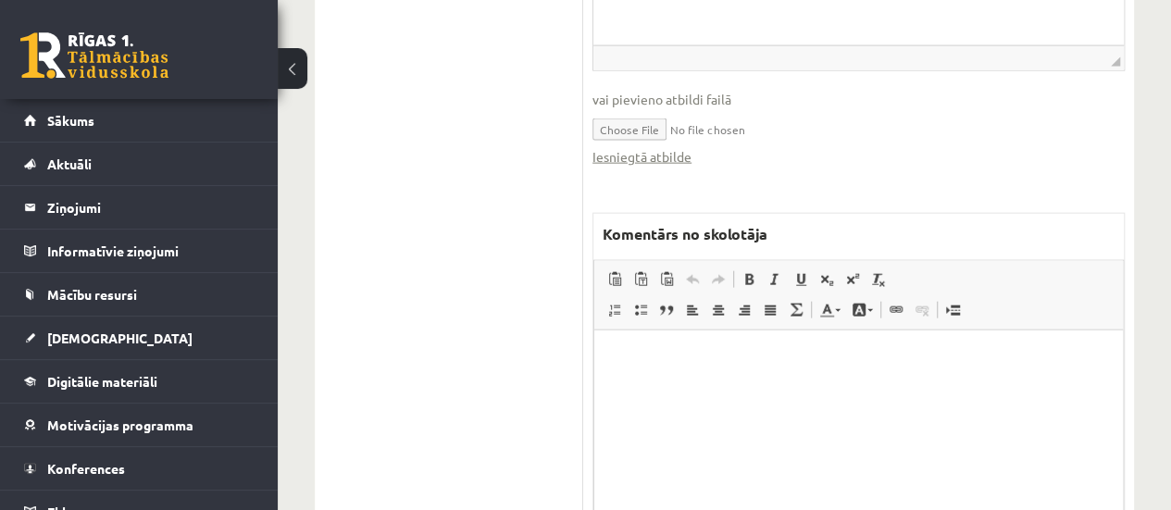
click at [826, 386] on html at bounding box center [858, 358] width 529 height 56
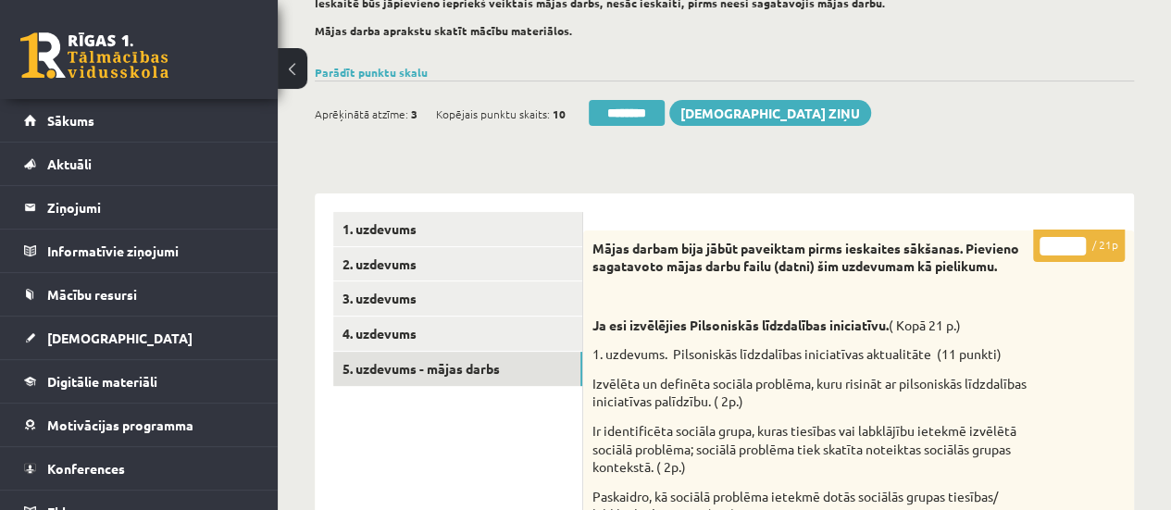
scroll to position [104, 0]
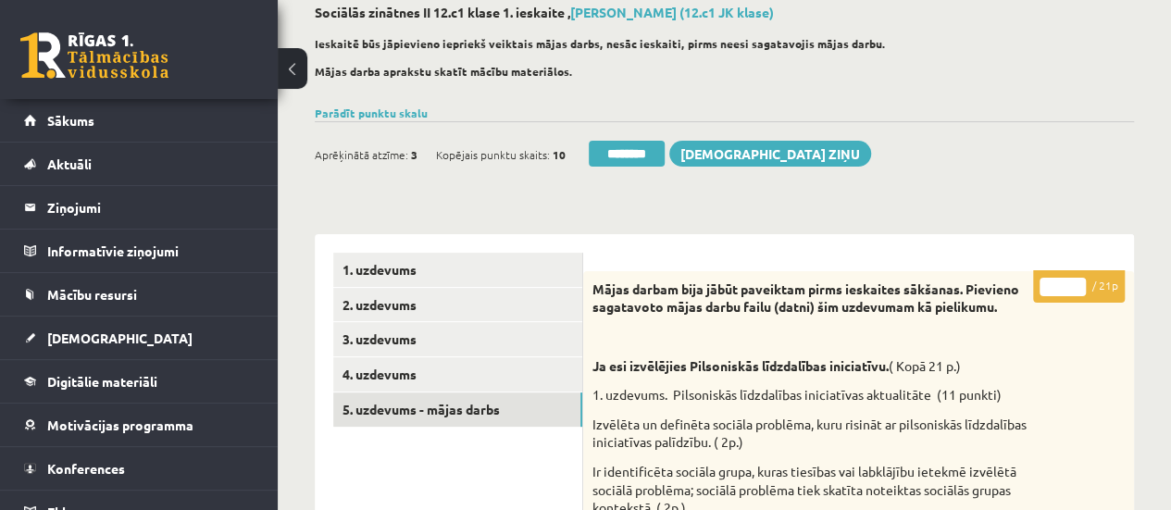
click at [1080, 286] on input "*" at bounding box center [1062, 287] width 46 height 19
click at [1079, 286] on input "*" at bounding box center [1062, 287] width 46 height 19
click at [1077, 275] on p "* / 21p" at bounding box center [1079, 286] width 92 height 32
click at [1077, 279] on input "**" at bounding box center [1062, 287] width 46 height 19
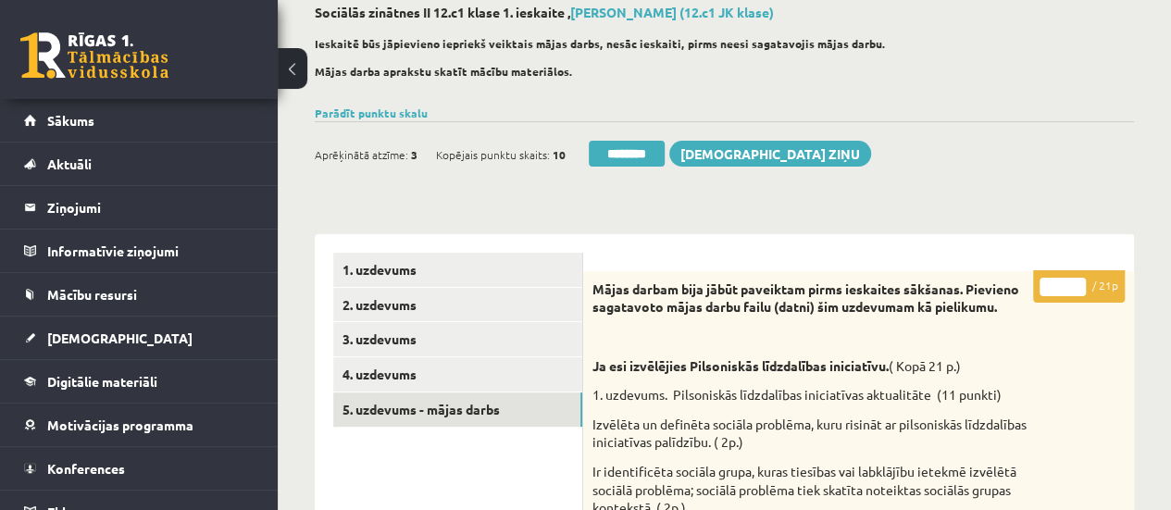
click at [1077, 279] on input "**" at bounding box center [1062, 287] width 46 height 19
type input "**"
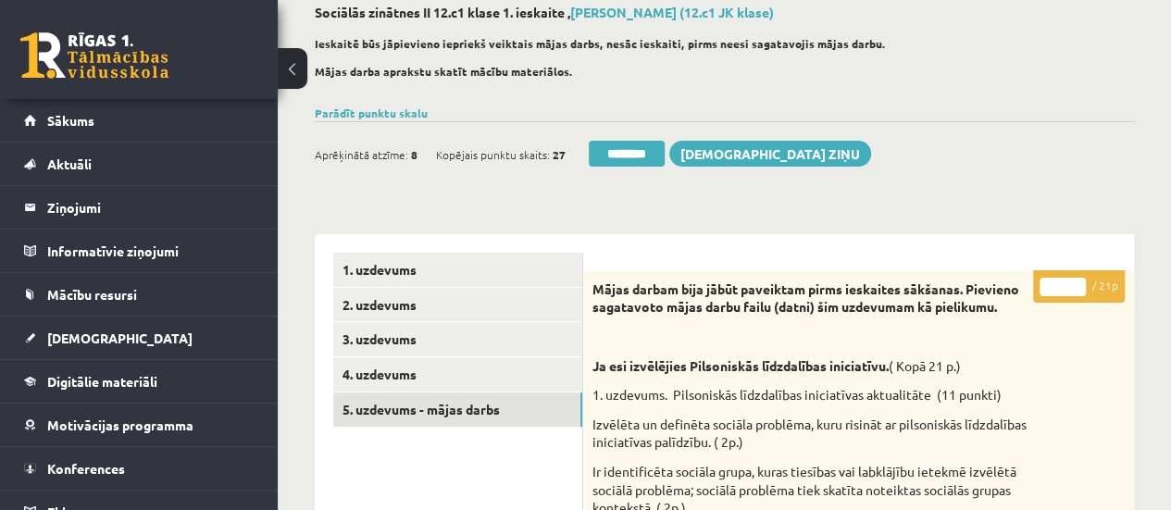
click at [1077, 279] on input "**" at bounding box center [1062, 287] width 46 height 19
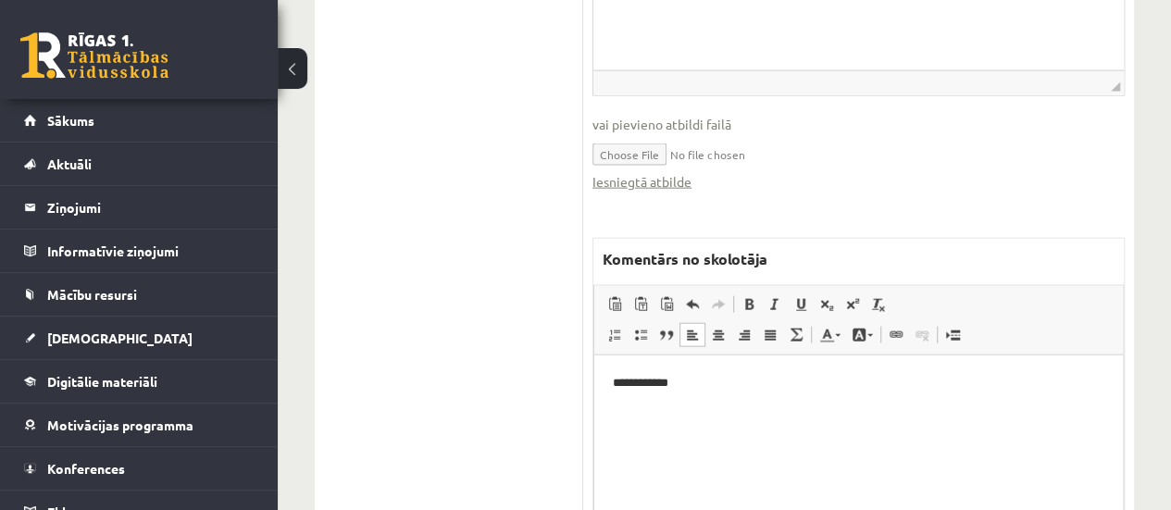
scroll to position [2027, 0]
click at [681, 388] on p "**********" at bounding box center [859, 379] width 492 height 19
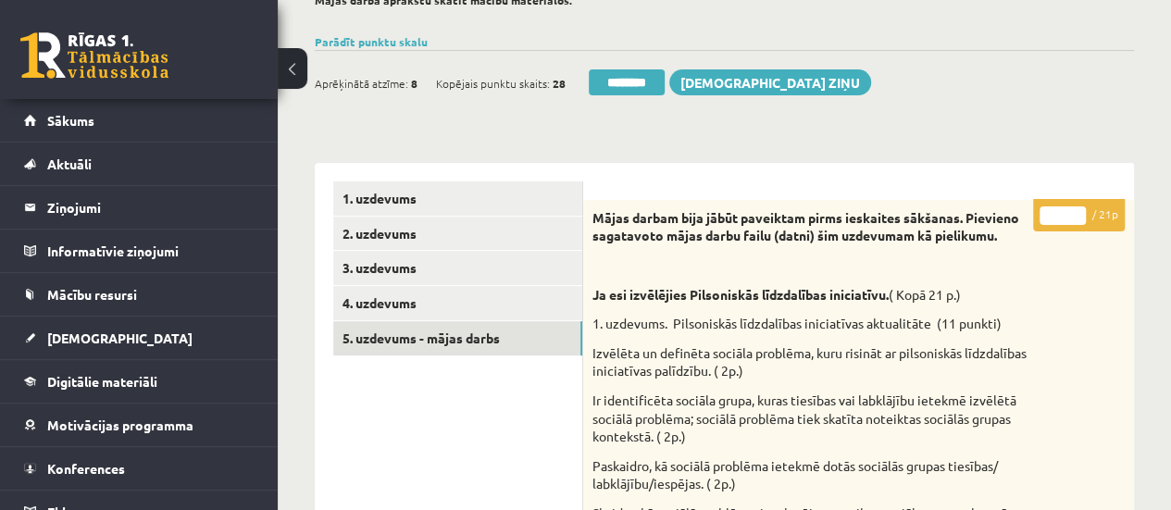
scroll to position [150, 0]
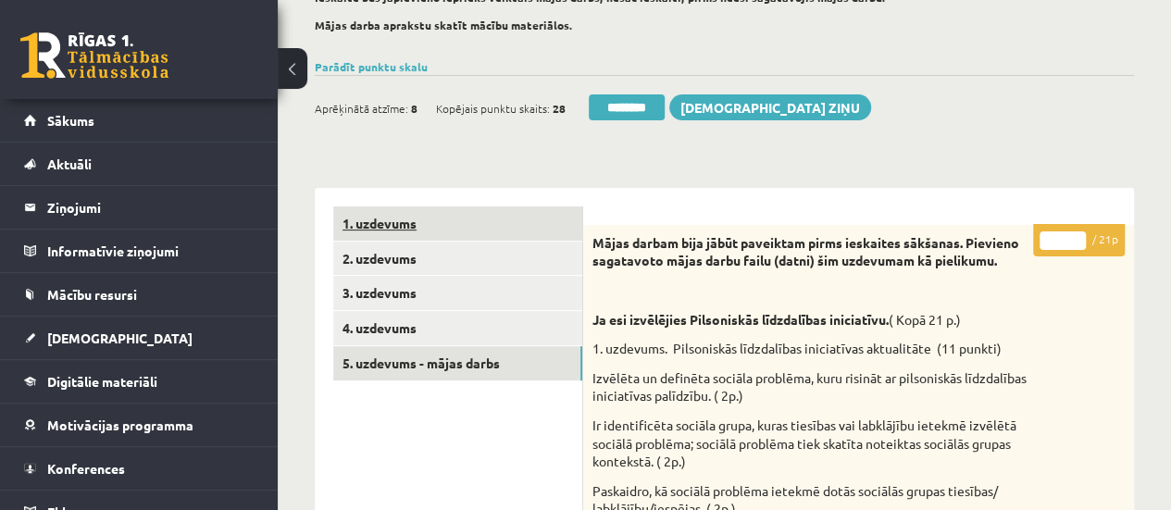
click at [431, 216] on link "1. uzdevums" at bounding box center [457, 223] width 249 height 34
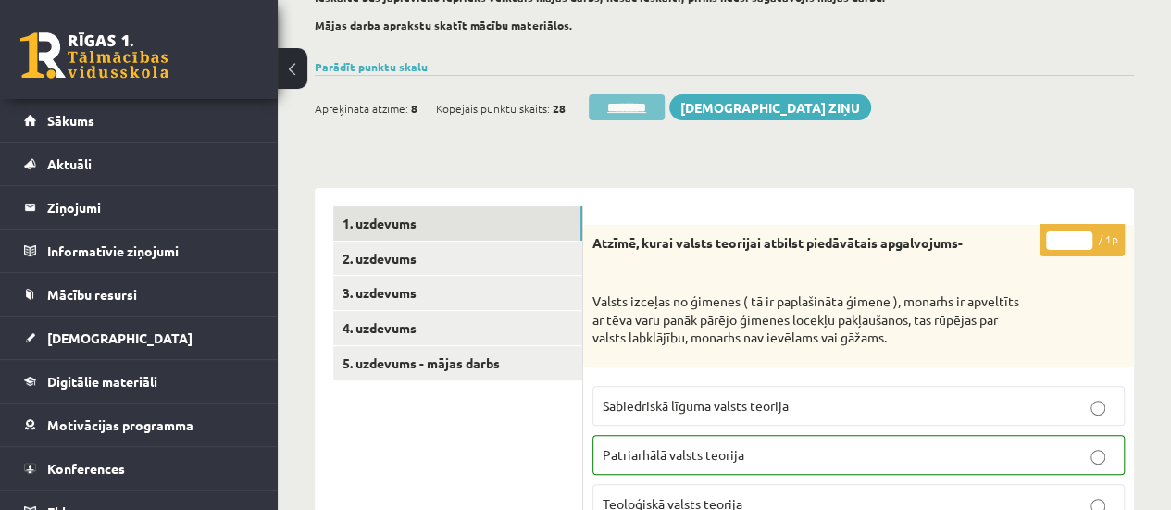
click at [631, 105] on input "********" at bounding box center [627, 107] width 76 height 26
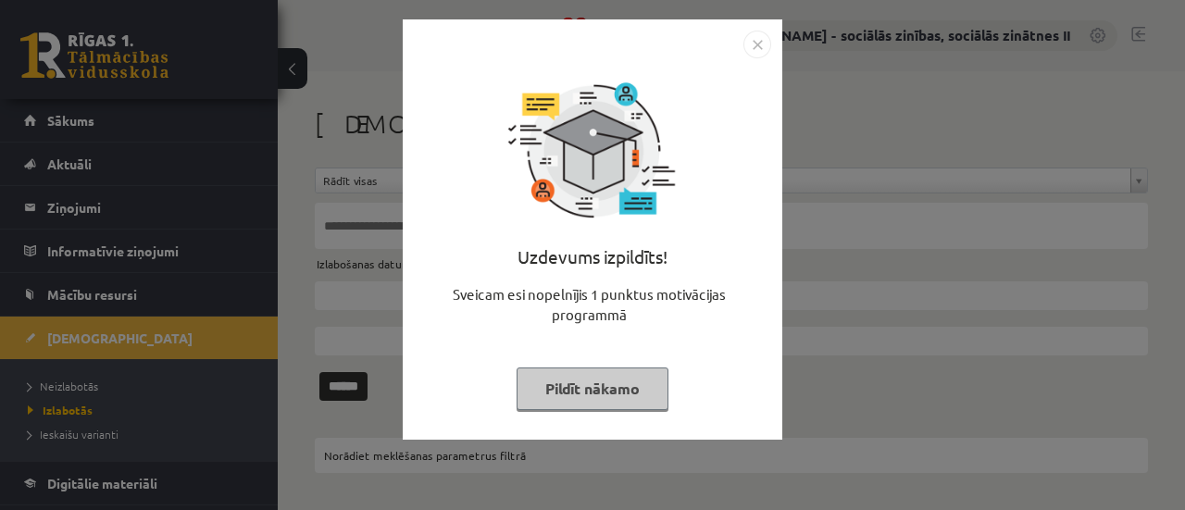
click at [594, 386] on button "Pildīt nākamo" at bounding box center [593, 388] width 152 height 43
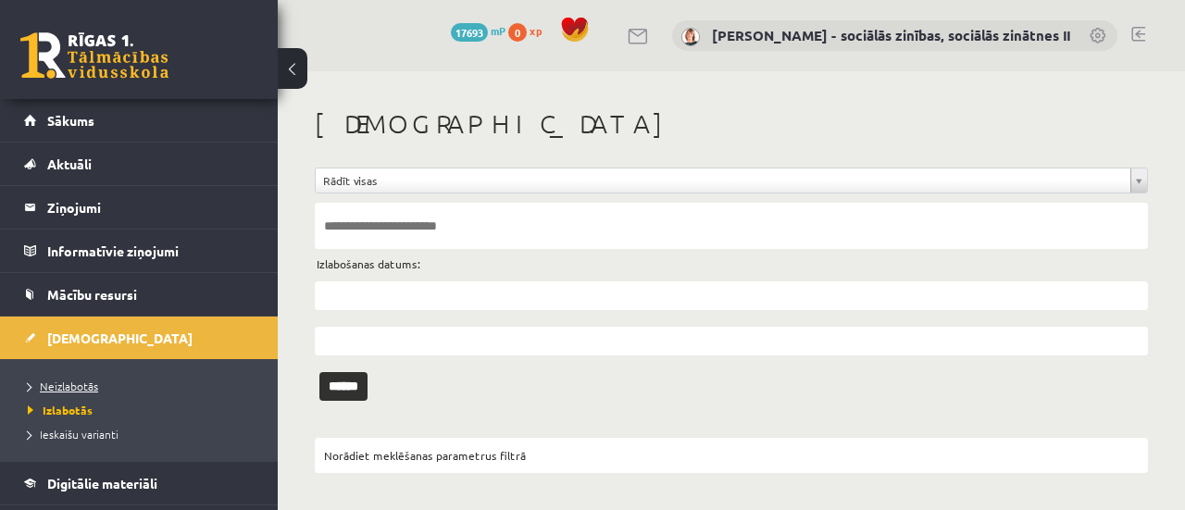
click at [80, 379] on span "Neizlabotās" at bounding box center [63, 386] width 70 height 15
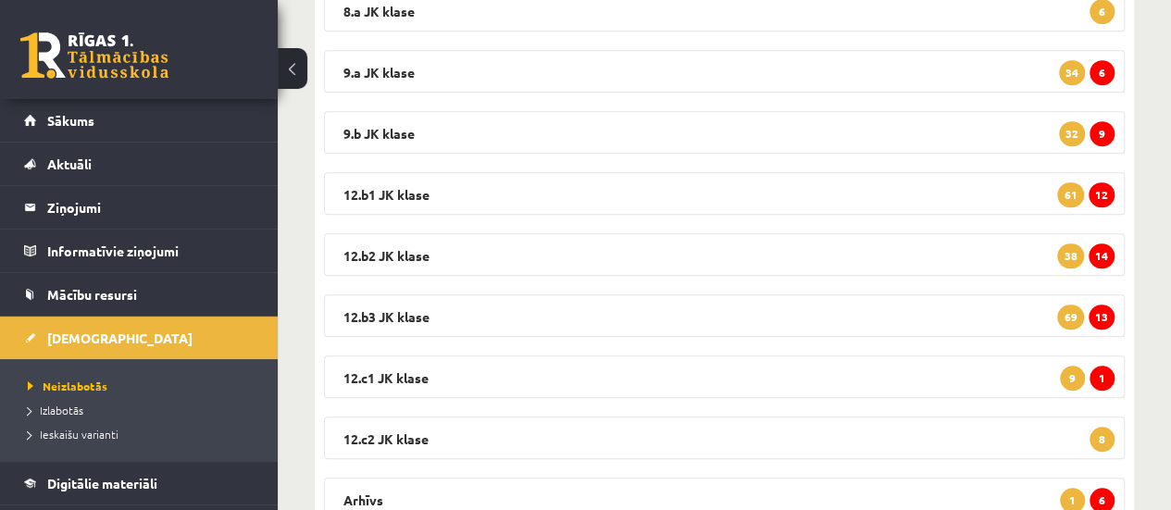
scroll to position [486, 0]
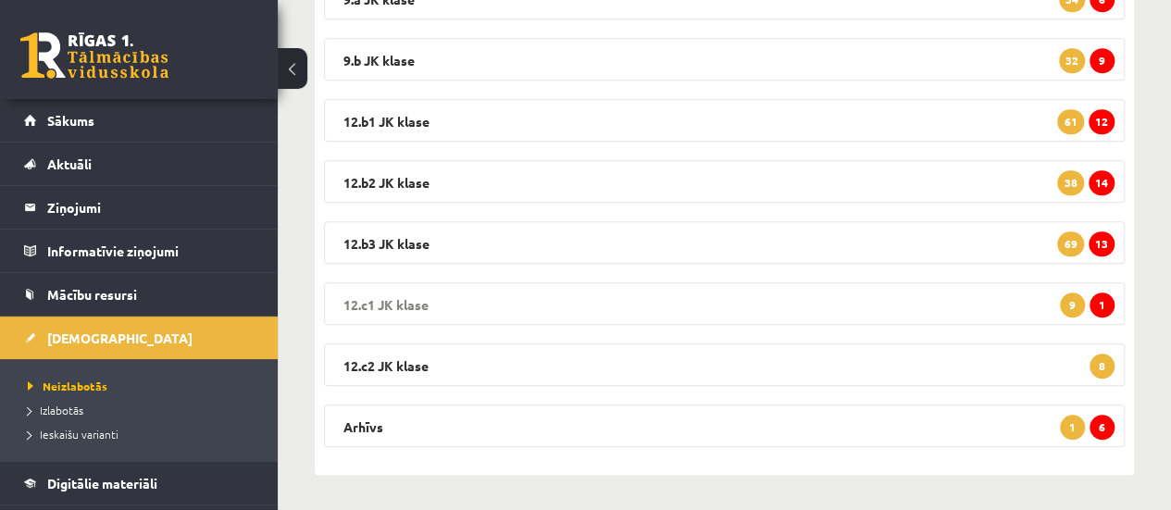
click at [1104, 306] on span "1" at bounding box center [1101, 305] width 25 height 25
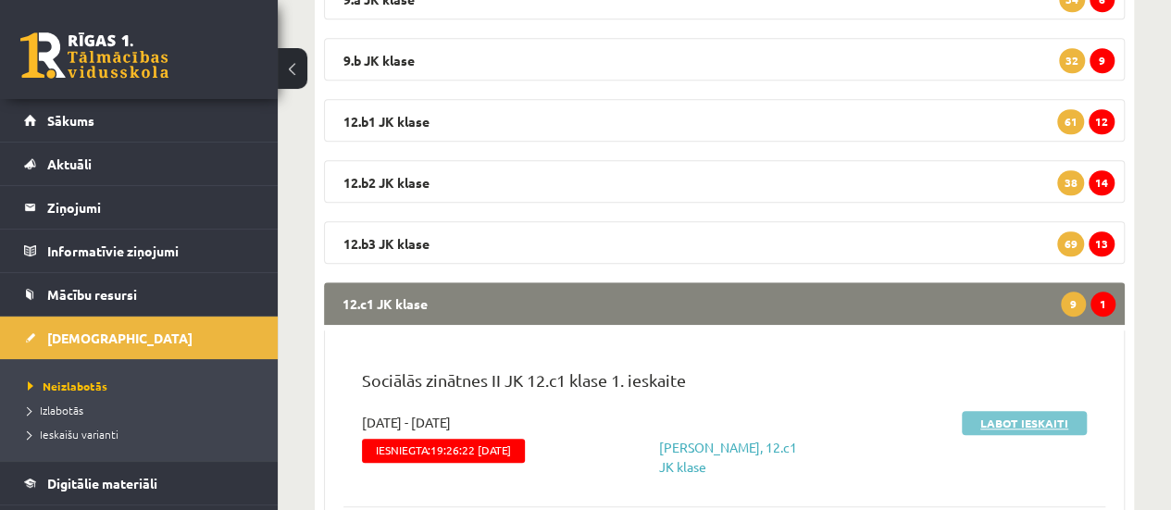
click at [1044, 423] on link "Labot ieskaiti" at bounding box center [1024, 423] width 125 height 24
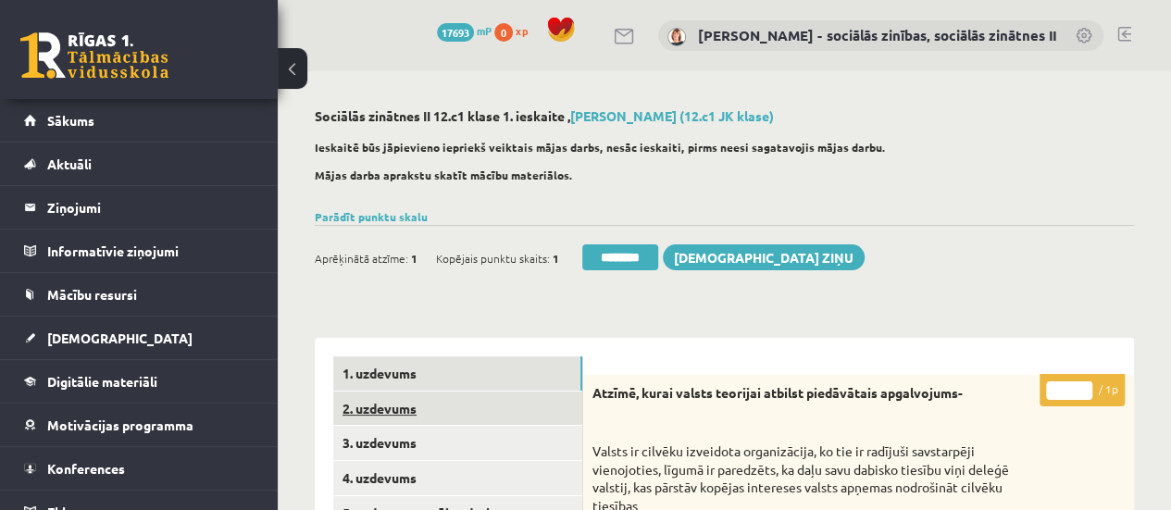
click at [540, 410] on link "2. uzdevums" at bounding box center [457, 409] width 249 height 34
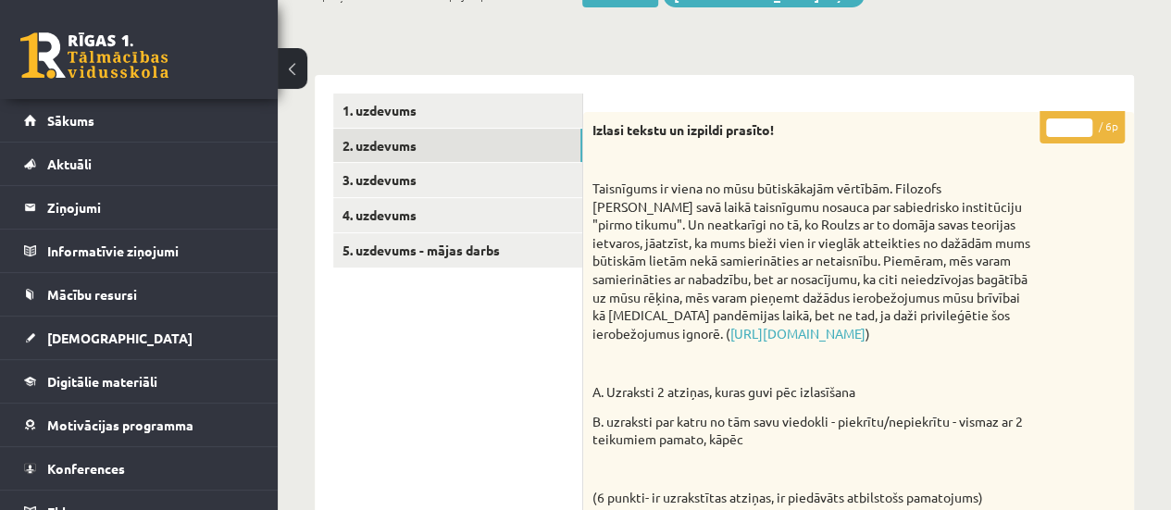
scroll to position [258, 0]
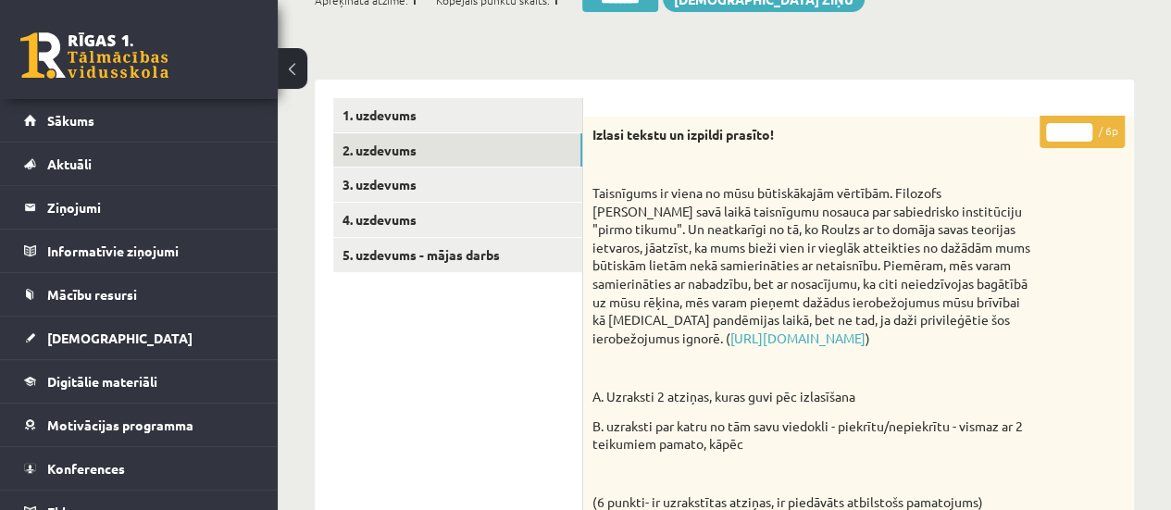
click at [1084, 123] on input "*" at bounding box center [1069, 132] width 46 height 19
type input "*"
click at [1084, 123] on input "*" at bounding box center [1069, 132] width 46 height 19
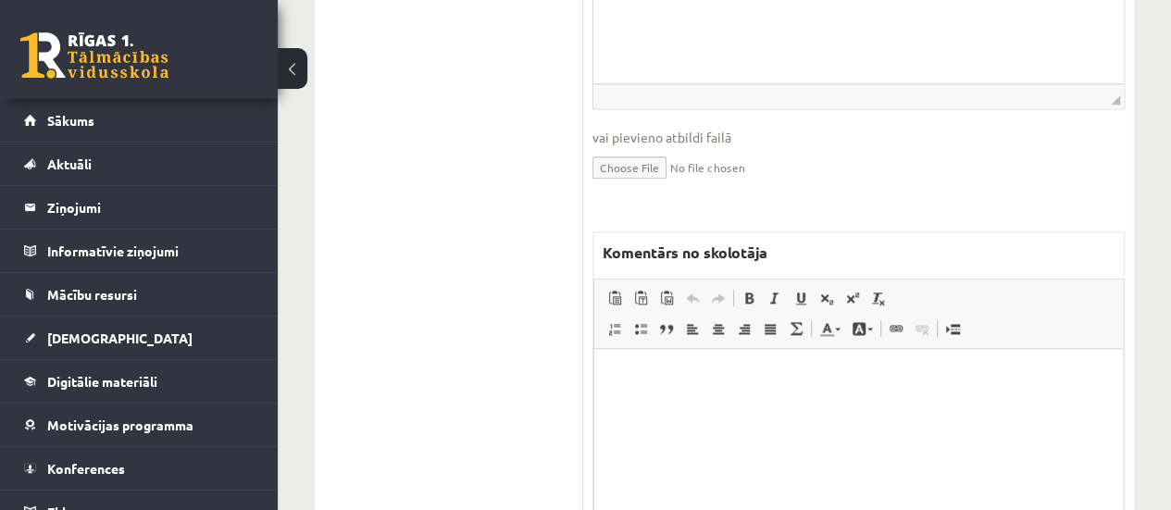
scroll to position [1011, 0]
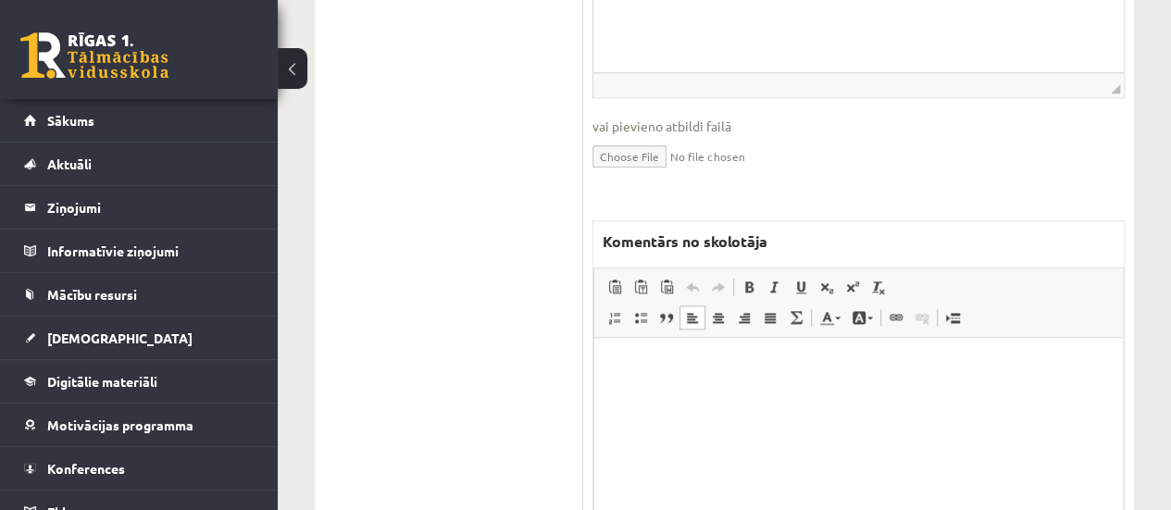
click at [877, 369] on p "Bagātinātā teksta redaktors, wiswyg-editor-47433908319560-1759951359-798" at bounding box center [859, 364] width 492 height 19
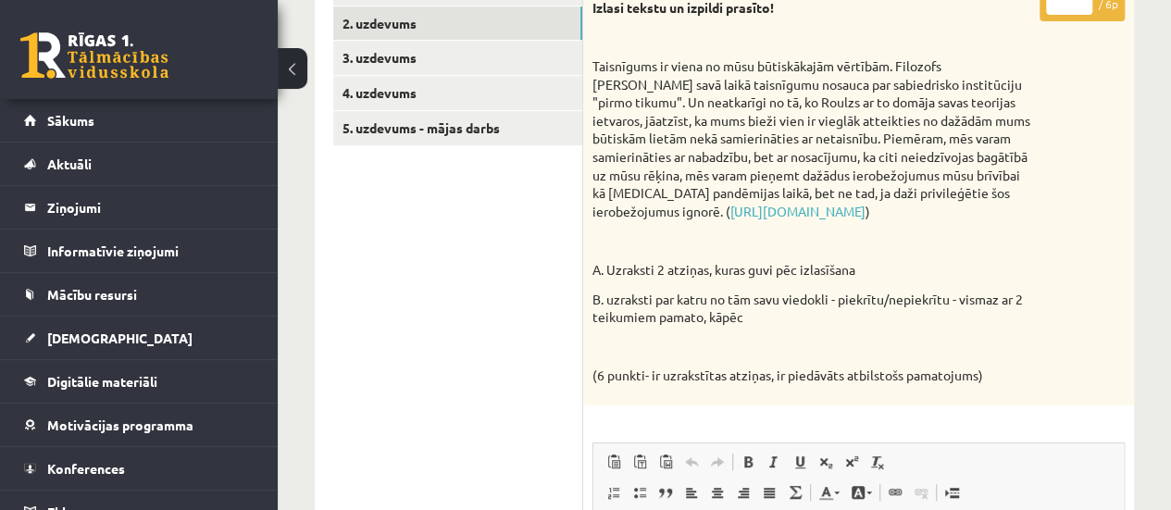
scroll to position [355, 0]
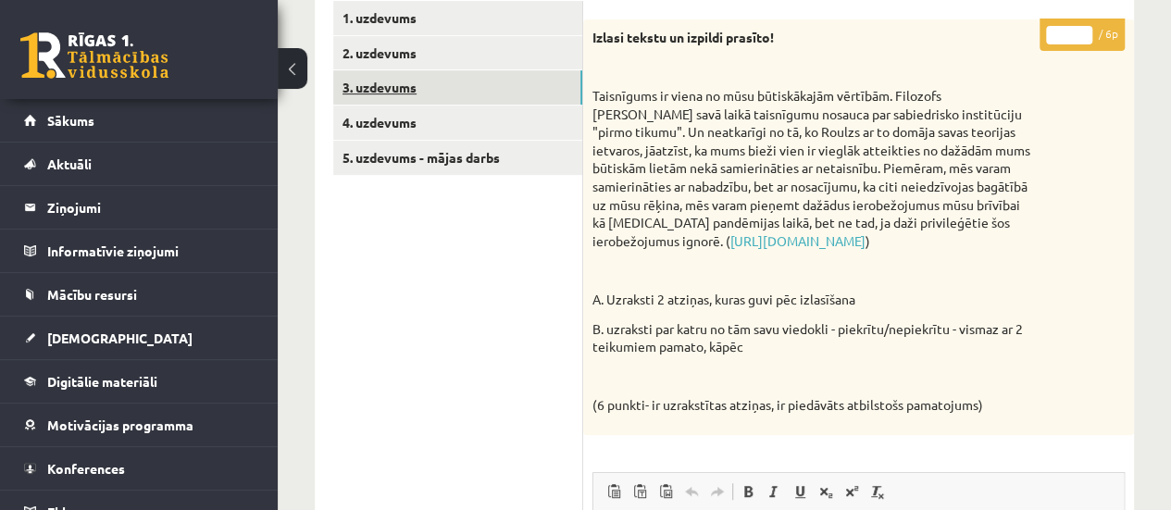
click at [468, 85] on link "3. uzdevums" at bounding box center [457, 87] width 249 height 34
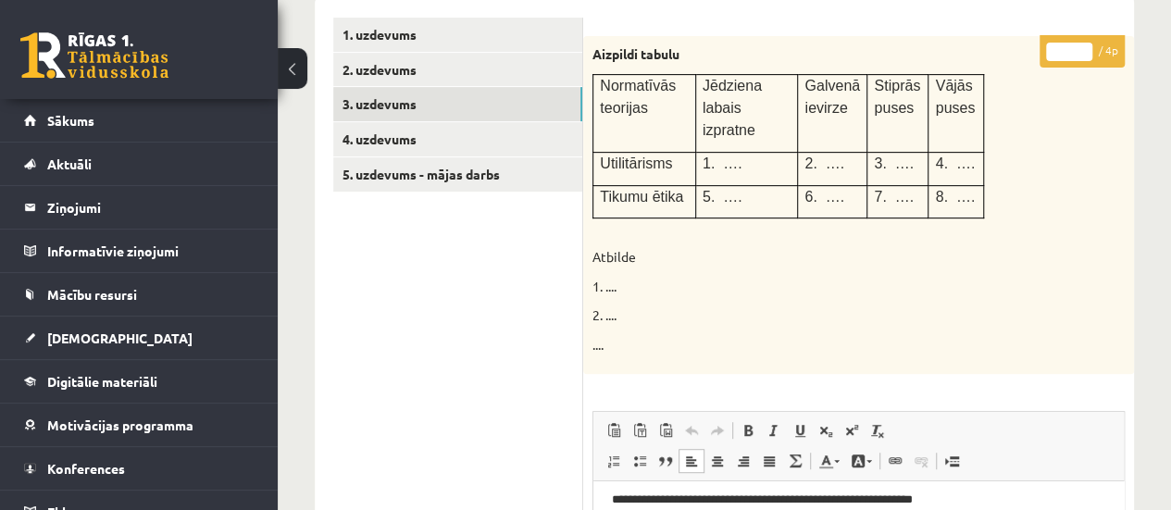
scroll to position [335, 0]
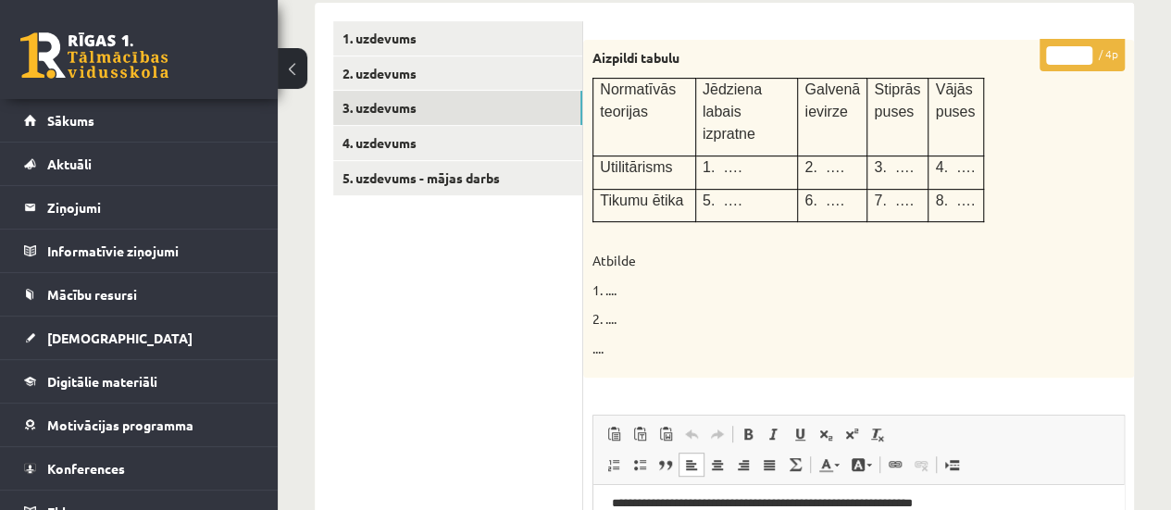
click at [1081, 48] on input "*" at bounding box center [1069, 55] width 46 height 19
type input "*"
click at [1081, 48] on input "*" at bounding box center [1069, 55] width 46 height 19
click at [466, 144] on link "4. uzdevums" at bounding box center [457, 143] width 249 height 34
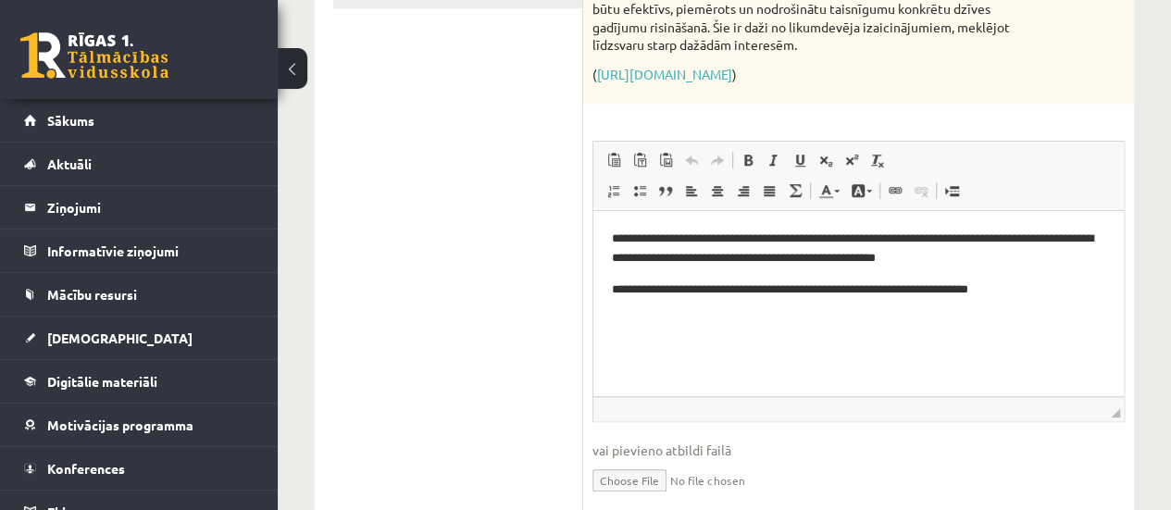
scroll to position [284, 0]
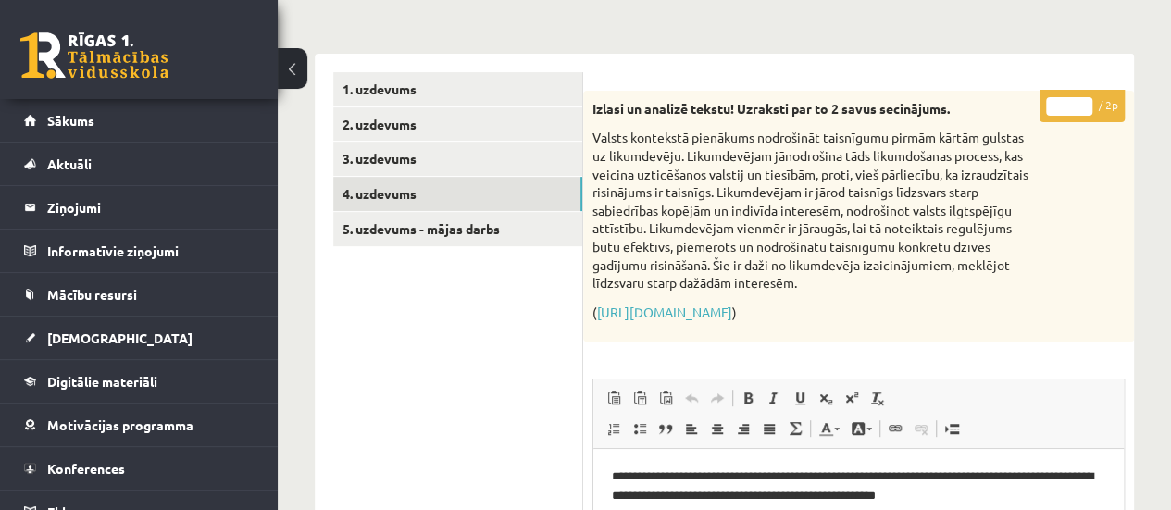
type input "*"
click at [1081, 105] on input "*" at bounding box center [1069, 106] width 46 height 19
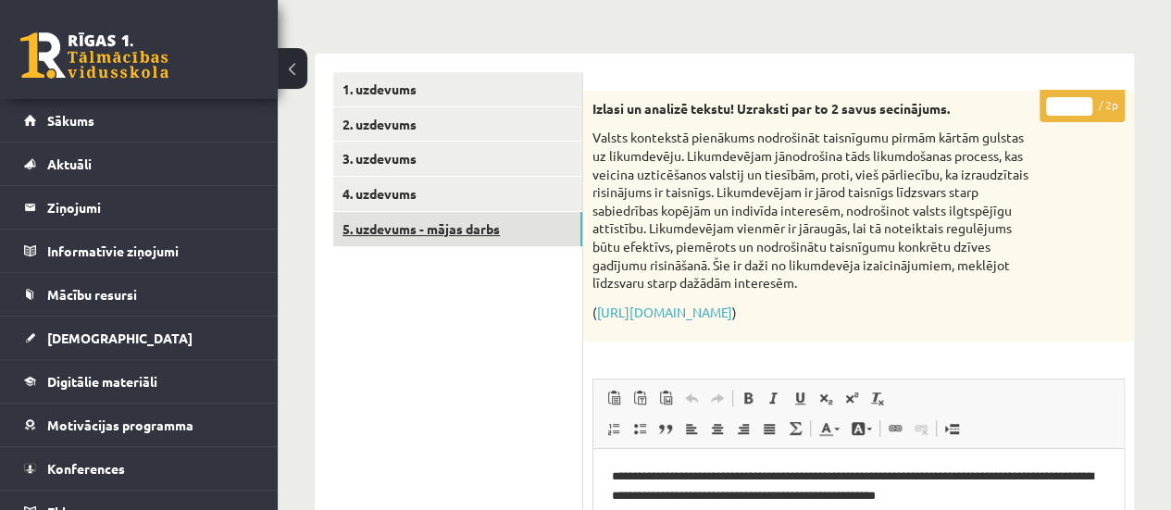
click at [461, 230] on link "5. uzdevums - mājas darbs" at bounding box center [457, 229] width 249 height 34
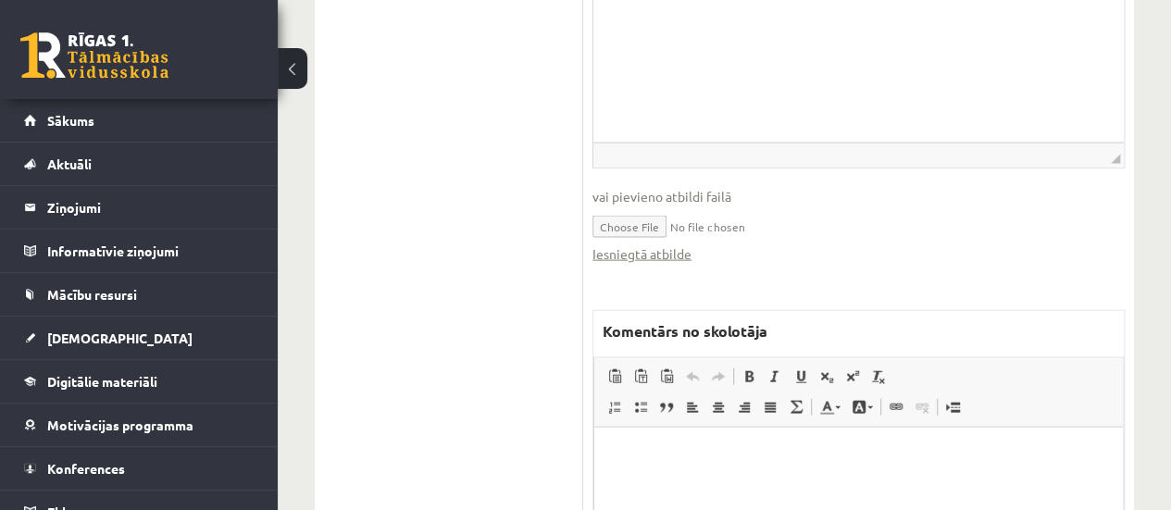
scroll to position [1960, 0]
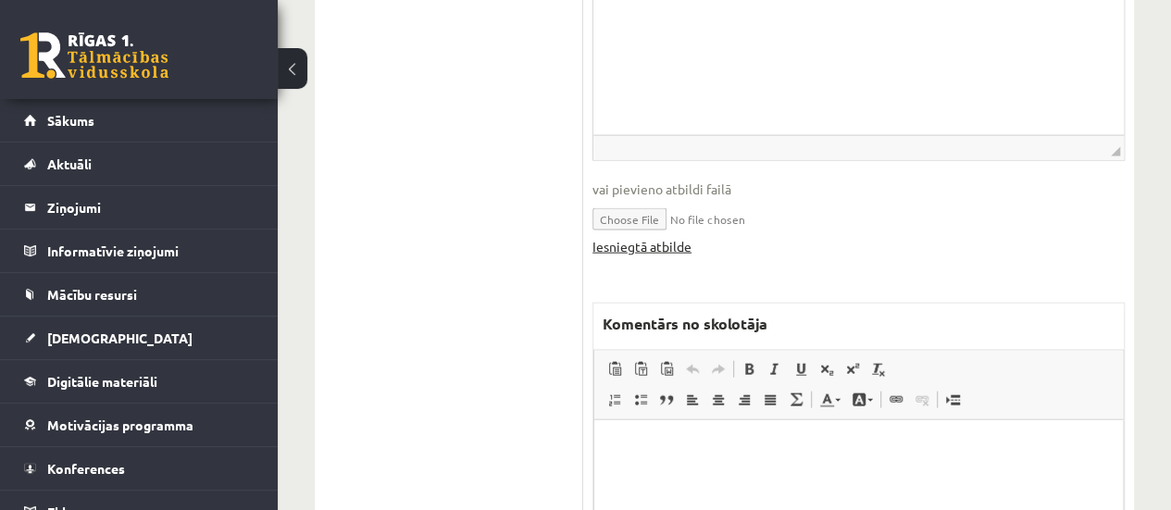
click at [663, 243] on link "Iesniegtā atbilde" at bounding box center [641, 246] width 99 height 19
click at [682, 467] on html at bounding box center [858, 447] width 529 height 56
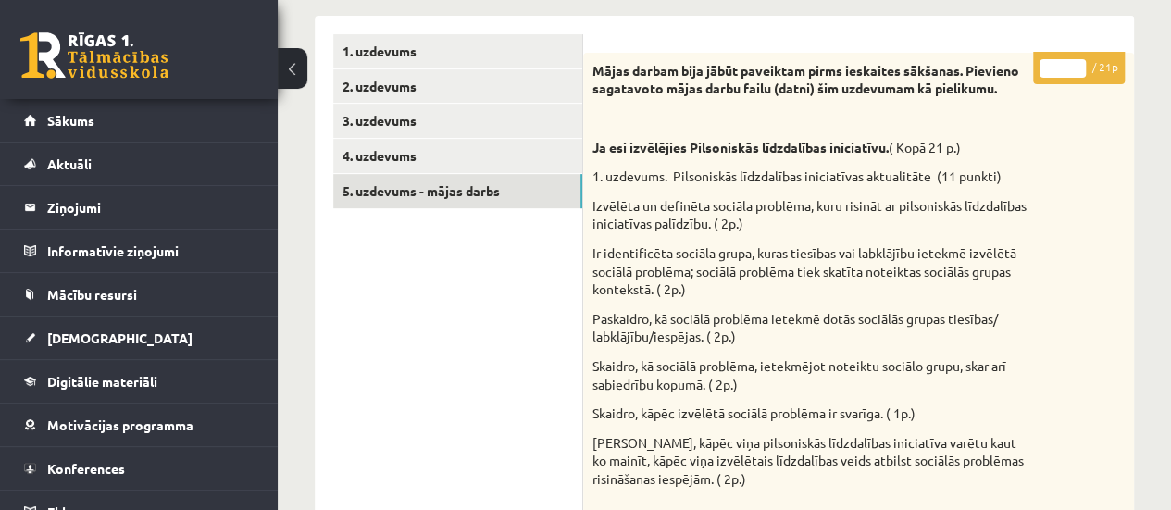
scroll to position [319, 0]
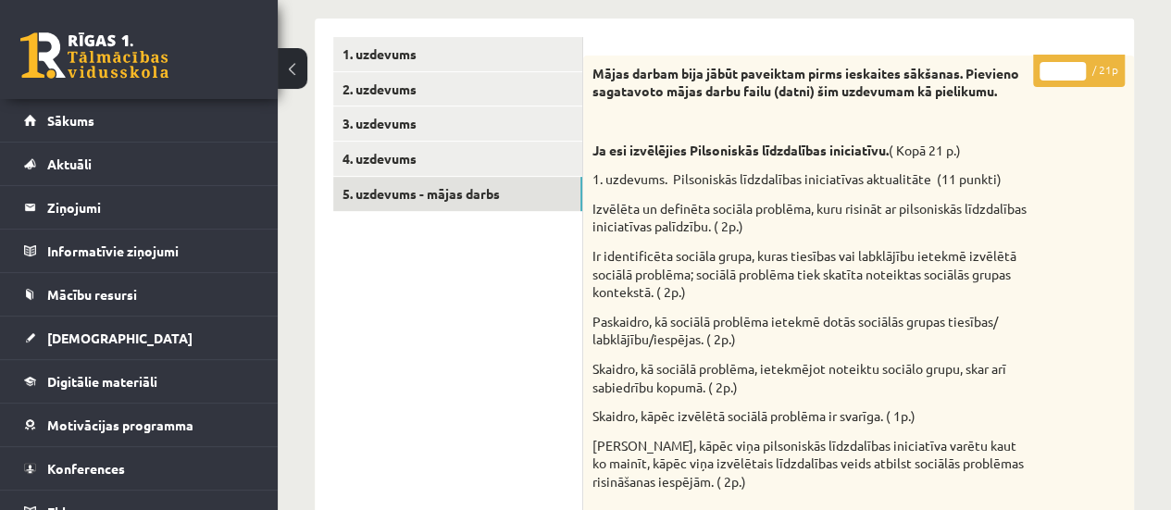
click at [1077, 64] on input "*" at bounding box center [1062, 71] width 46 height 19
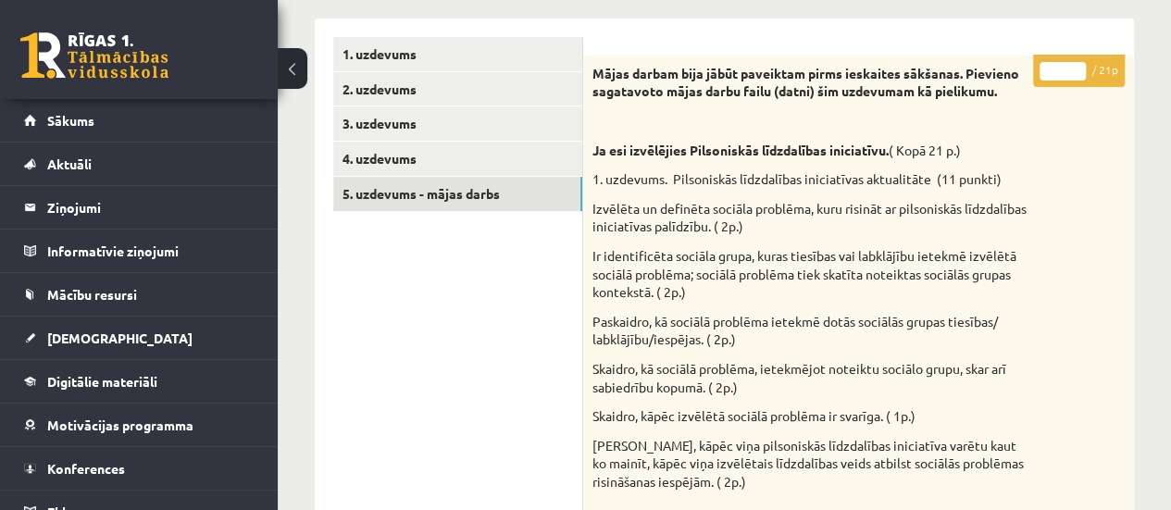
click at [1077, 64] on input "*" at bounding box center [1062, 71] width 46 height 19
type input "**"
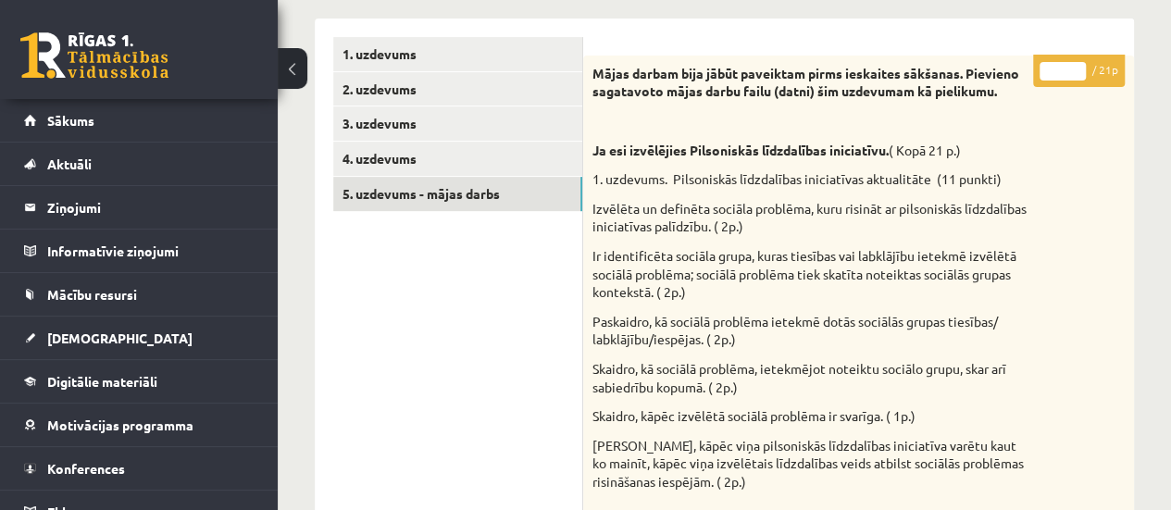
click at [1077, 64] on input "**" at bounding box center [1062, 71] width 46 height 19
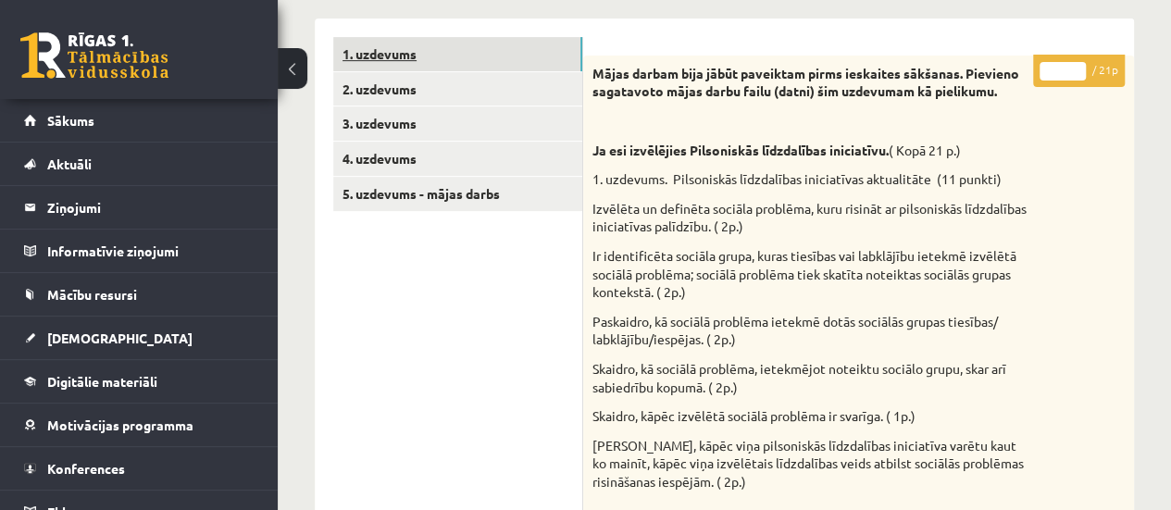
click at [483, 45] on link "1. uzdevums" at bounding box center [457, 54] width 249 height 34
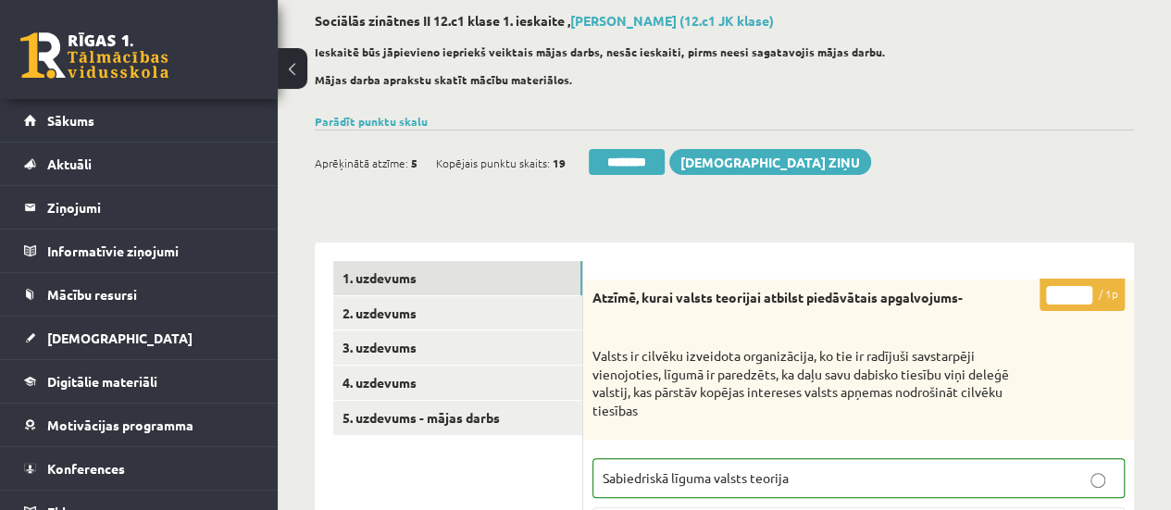
scroll to position [80, 0]
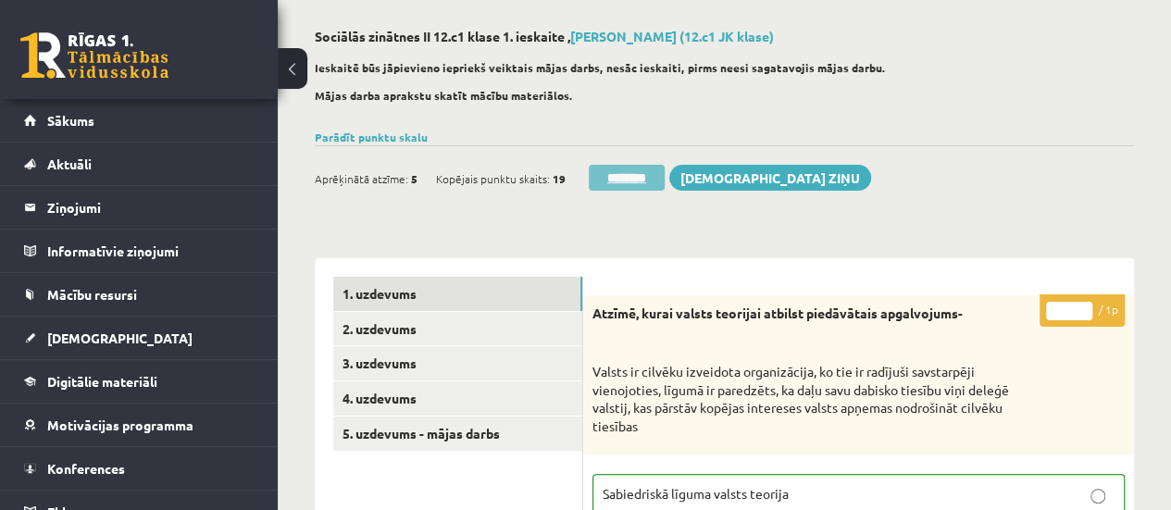
click at [644, 169] on input "********" at bounding box center [627, 178] width 76 height 26
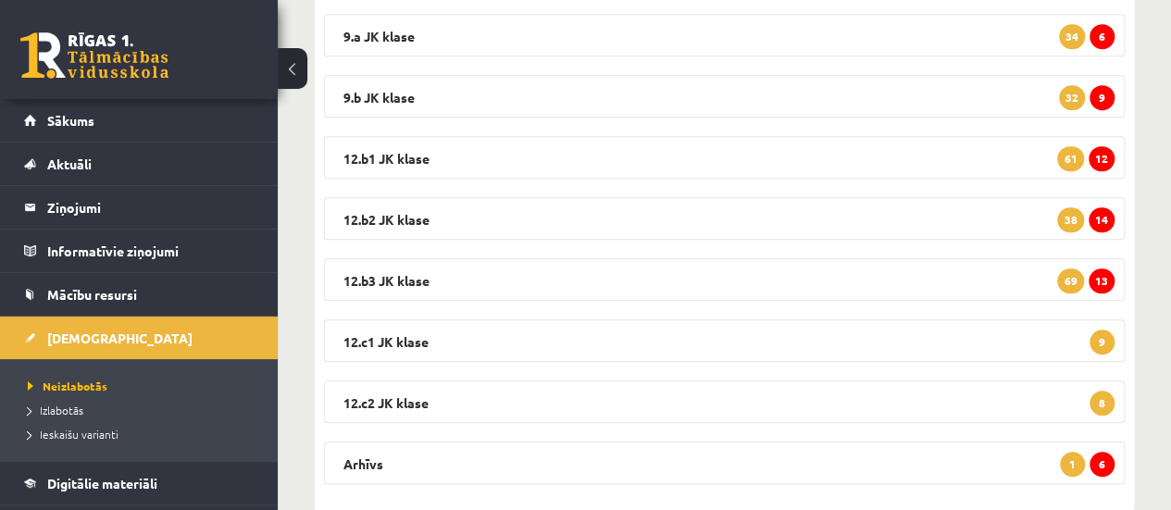
scroll to position [451, 0]
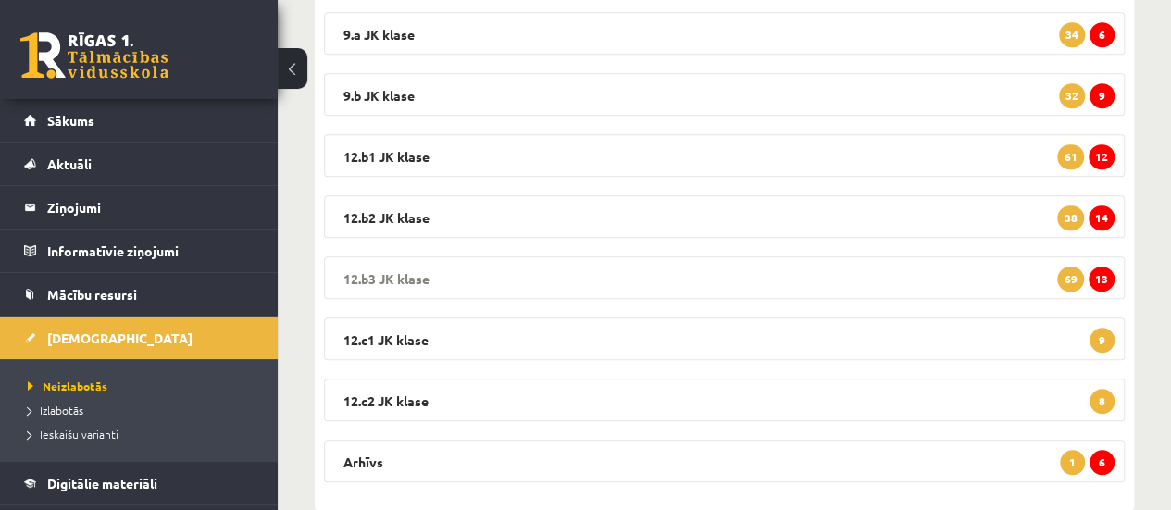
click at [1104, 278] on span "13" at bounding box center [1102, 279] width 26 height 25
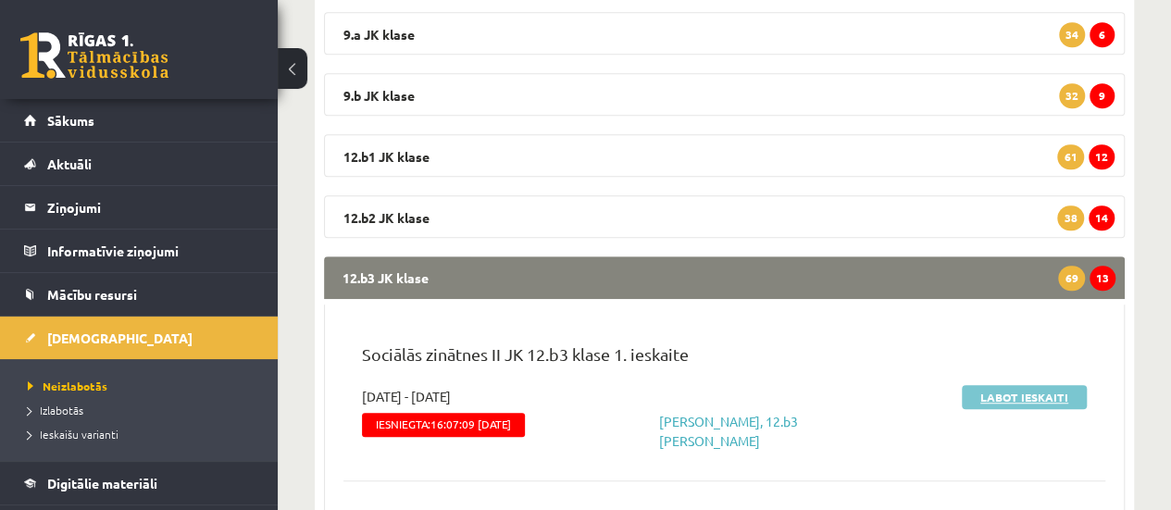
click at [1032, 389] on link "Labot ieskaiti" at bounding box center [1024, 397] width 125 height 24
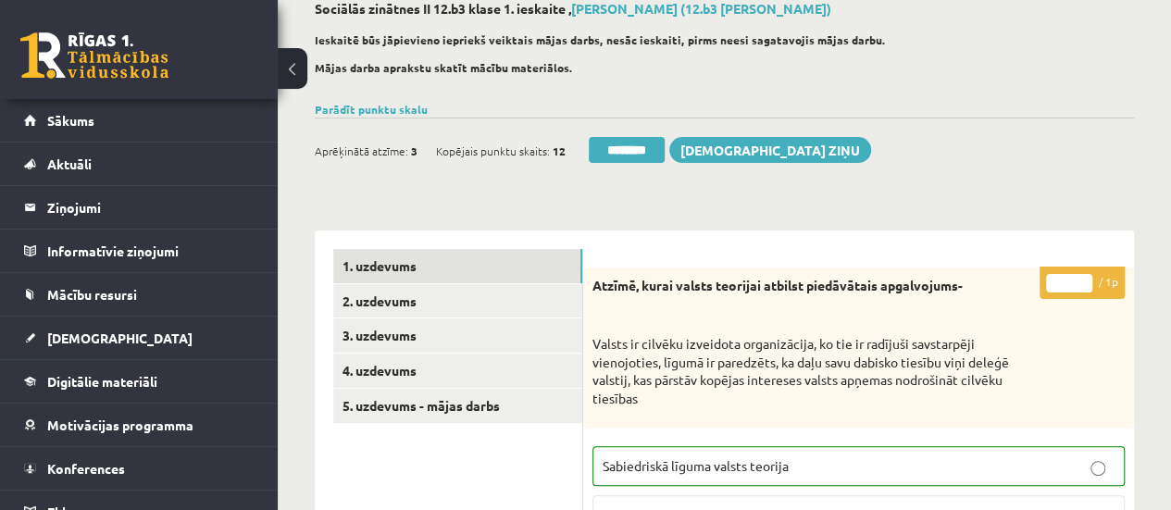
scroll to position [122, 0]
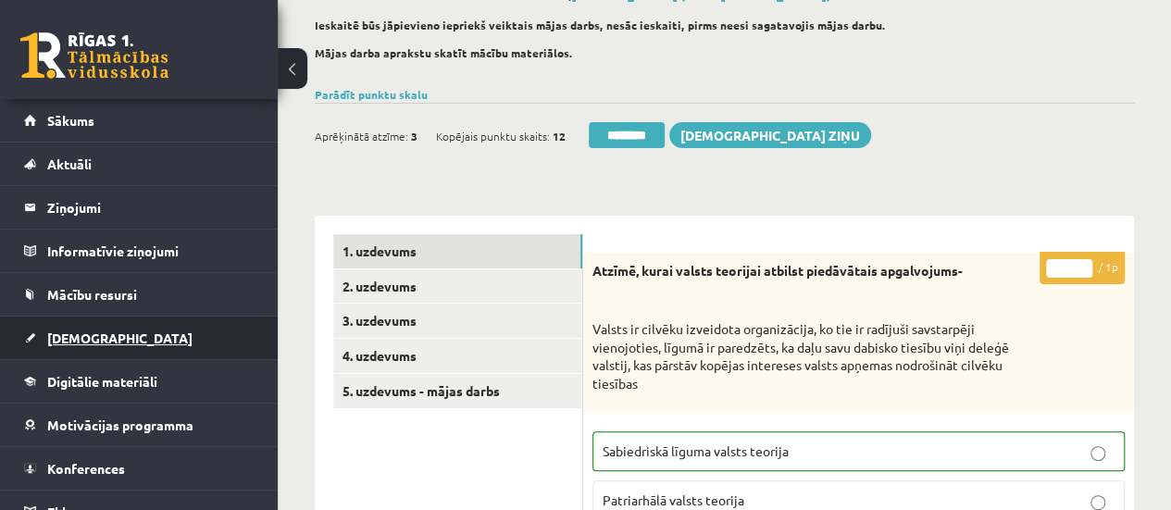
click at [65, 332] on span "[DEMOGRAPHIC_DATA]" at bounding box center [119, 338] width 145 height 17
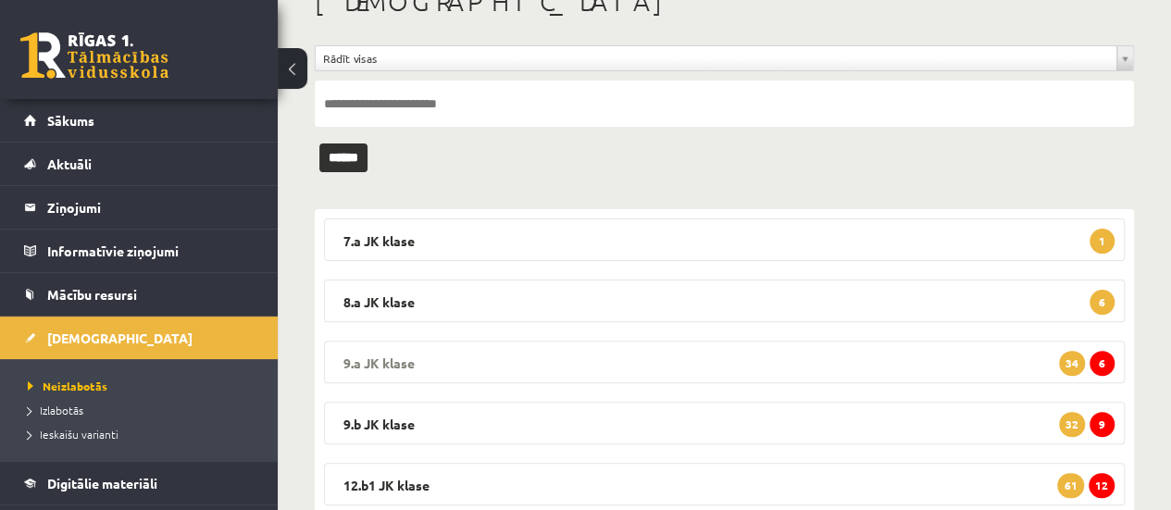
click at [1105, 360] on span "6" at bounding box center [1101, 363] width 25 height 25
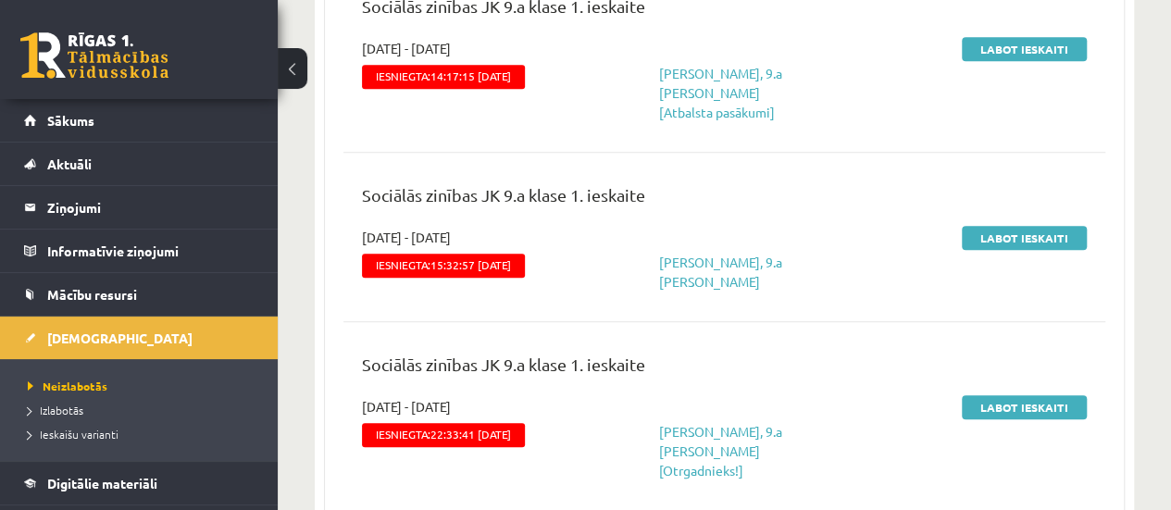
scroll to position [493, 0]
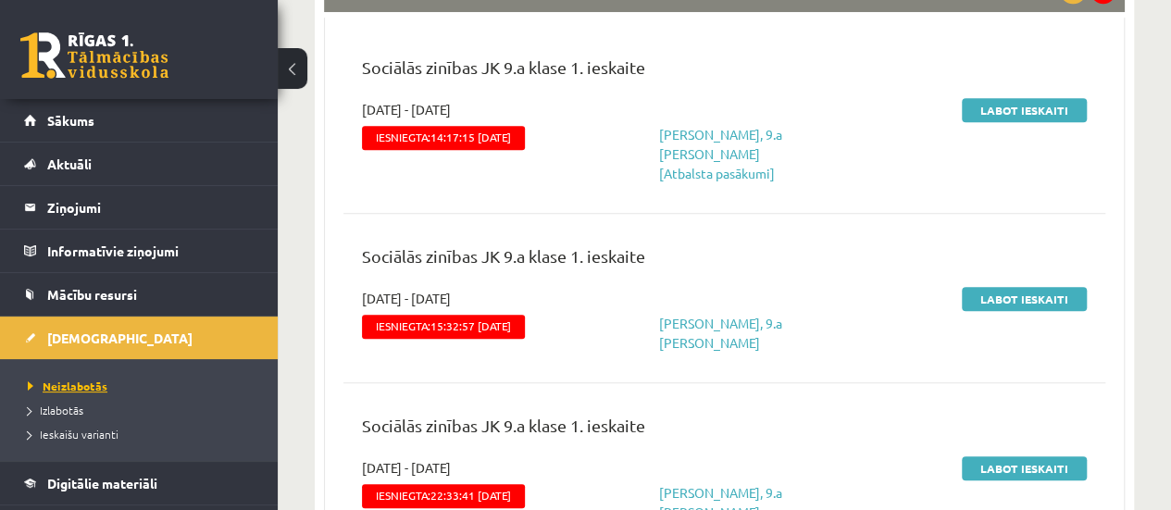
click at [62, 381] on span "Neizlabotās" at bounding box center [68, 386] width 80 height 15
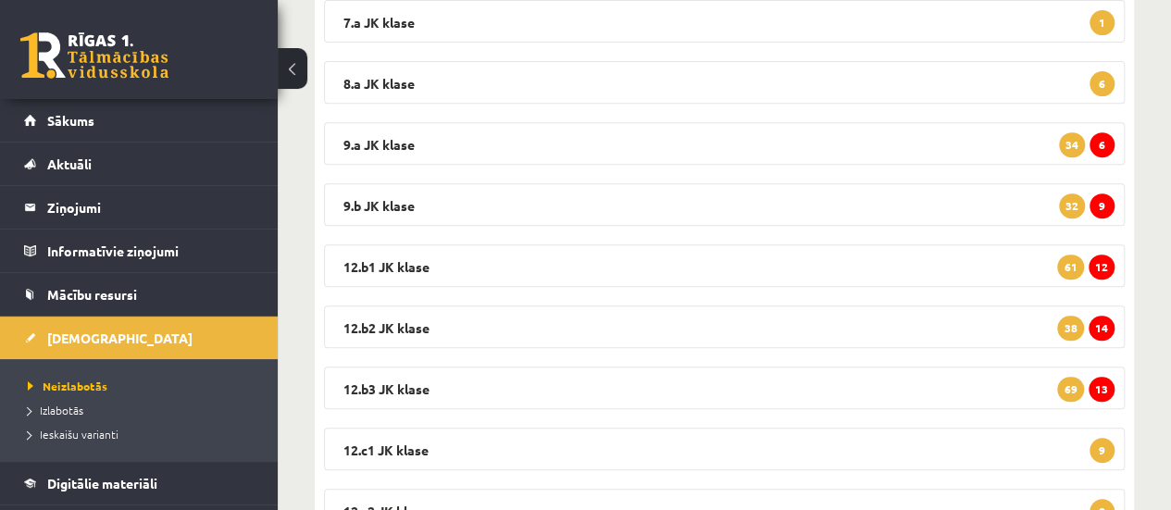
scroll to position [335, 0]
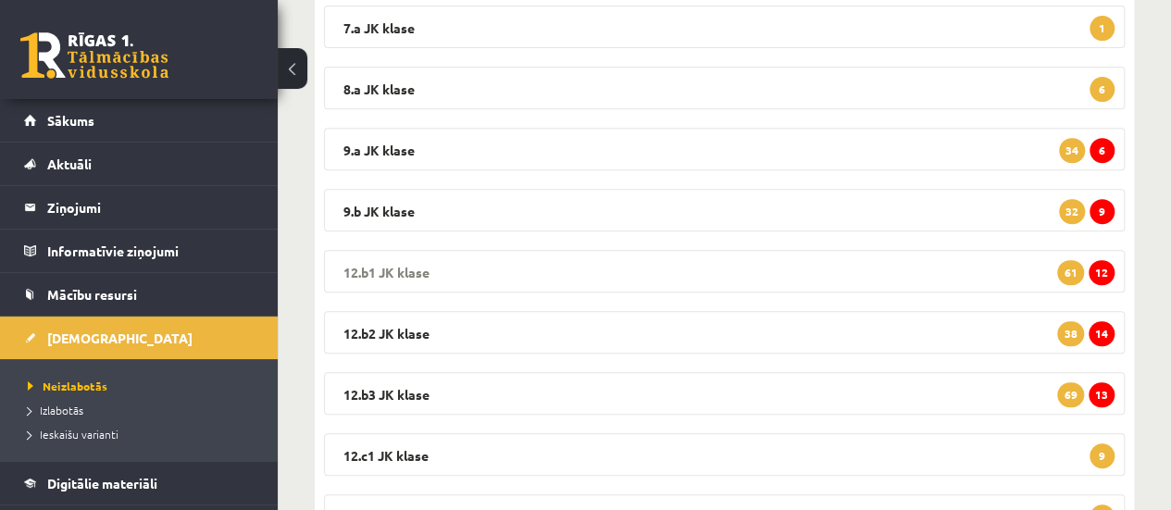
click at [1103, 271] on span "12" at bounding box center [1102, 272] width 26 height 25
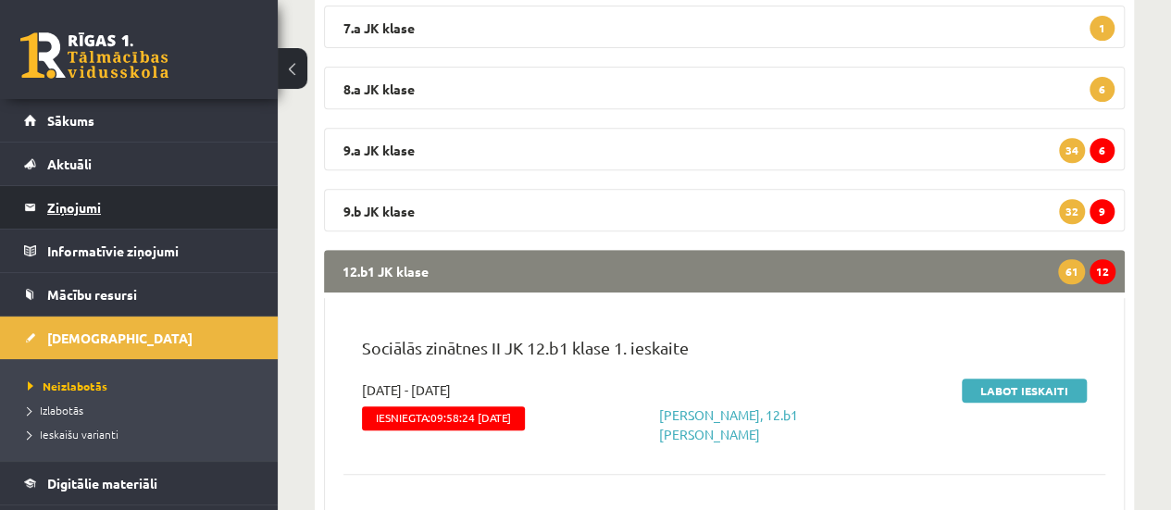
click at [83, 205] on legend "Ziņojumi 0" at bounding box center [150, 207] width 207 height 43
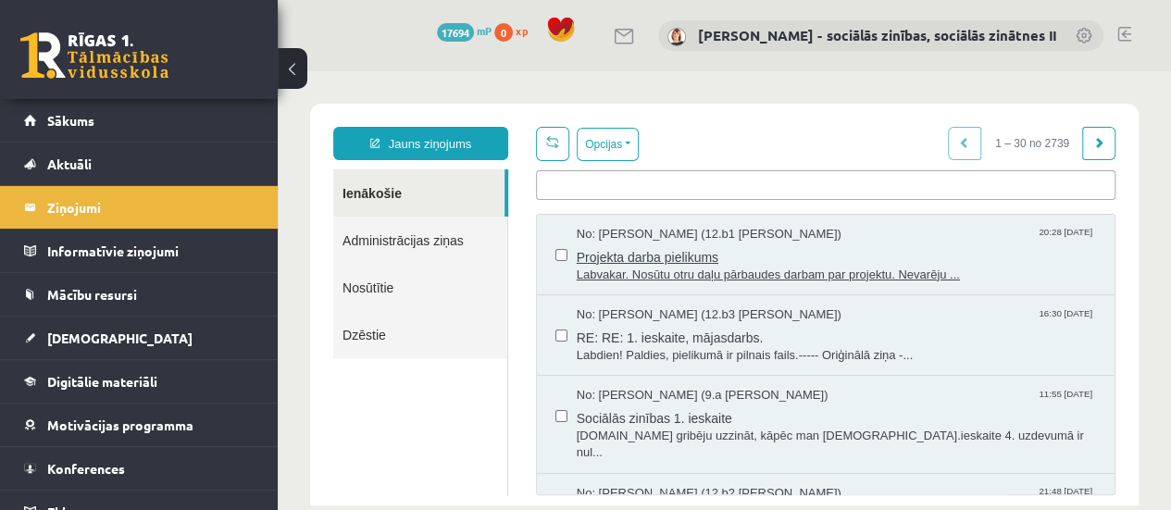
click at [661, 253] on span "Projekta darba pielikums" at bounding box center [836, 254] width 519 height 23
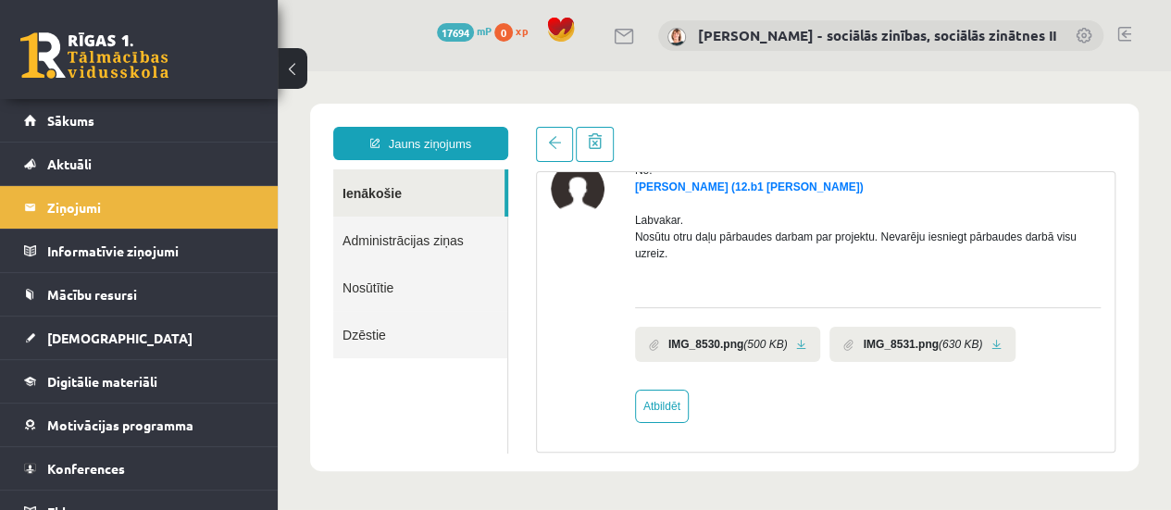
scroll to position [94, 0]
click at [798, 339] on link at bounding box center [801, 344] width 10 height 12
click at [993, 342] on link at bounding box center [996, 344] width 10 height 12
